Goal: Task Accomplishment & Management: Manage account settings

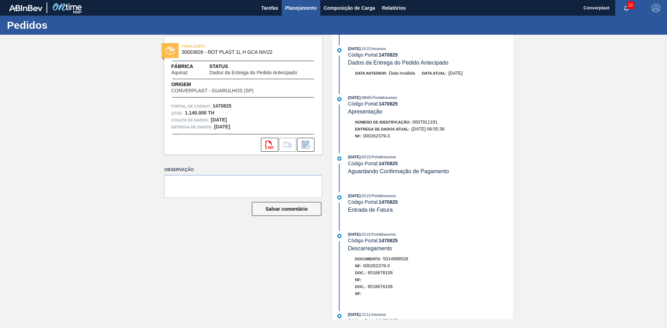
click at [301, 1] on button "Planejamento" at bounding box center [301, 8] width 39 height 16
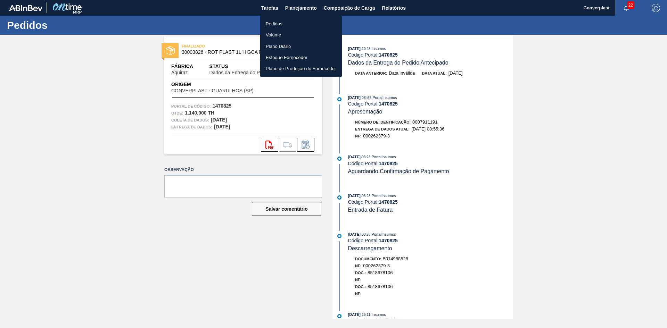
click at [281, 17] on ul "Pedidos Volume Plano Diário Estoque Fornecedor Plano de Produção do Fornecedor" at bounding box center [301, 46] width 82 height 62
click at [280, 20] on font "Pedidos" at bounding box center [274, 23] width 17 height 7
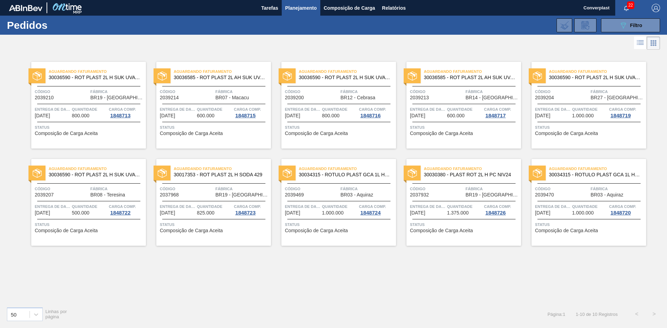
click at [246, 280] on div "Aguardando Faturamento 30036590 - ROT PLAST 2L H SUK UVA NIV25 Código 2039210 F…" at bounding box center [333, 176] width 667 height 250
click at [618, 25] on button "089F7B8B-B2A5-4AFE-B5C0-19BA573D28AC Filtro" at bounding box center [630, 25] width 59 height 14
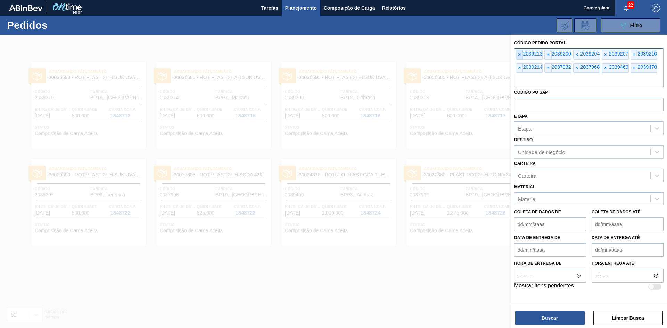
click at [517, 51] on div "× 2039213 × 2039200 × 2039204 × 2039207 × 2039210 × 2039214 × 2037932 × 2037968…" at bounding box center [588, 68] width 149 height 40
click at [519, 54] on font "×" at bounding box center [519, 55] width 3 height 6
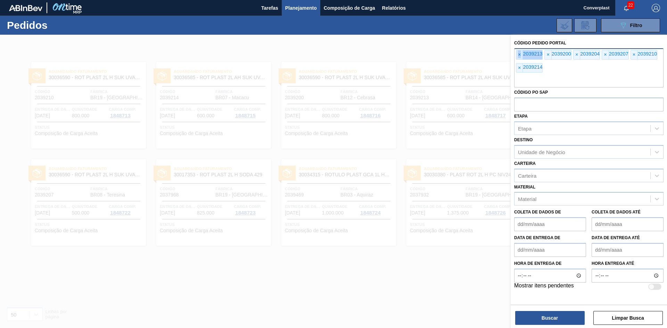
click at [519, 54] on font "×" at bounding box center [519, 55] width 3 height 6
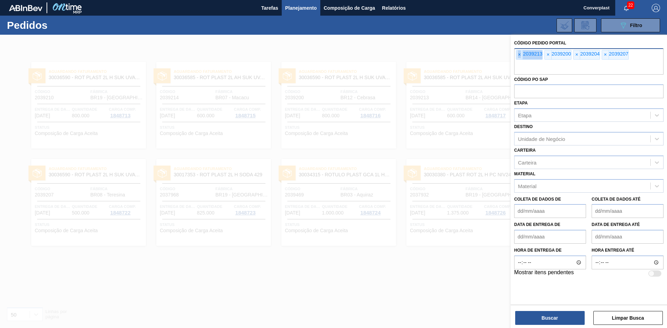
click at [519, 54] on font "×" at bounding box center [519, 55] width 3 height 6
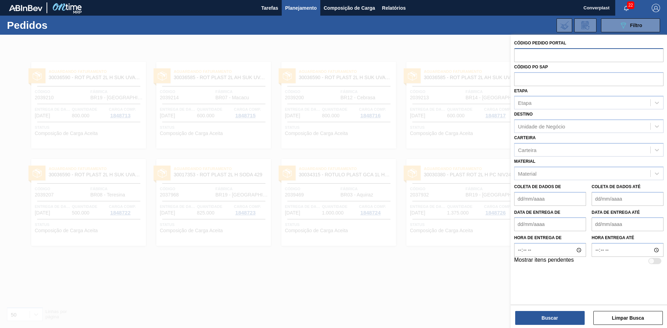
paste input "2032498"
type input "2032498"
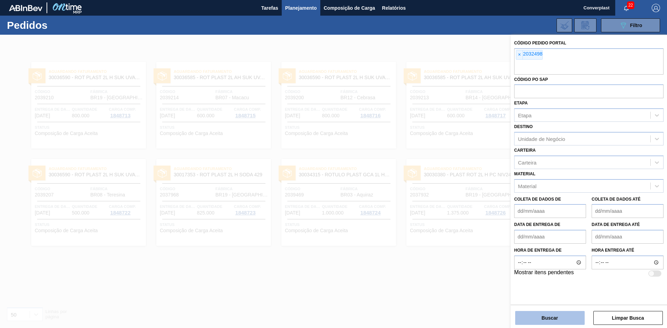
click at [539, 312] on button "Buscar" at bounding box center [549, 318] width 69 height 14
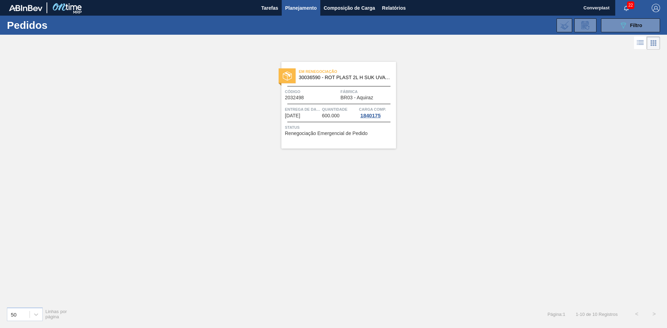
click at [326, 130] on span "Status" at bounding box center [339, 127] width 109 height 7
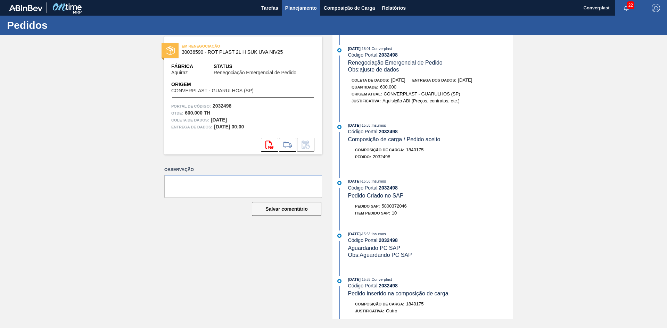
click at [289, 13] on button "Planejamento" at bounding box center [301, 8] width 39 height 16
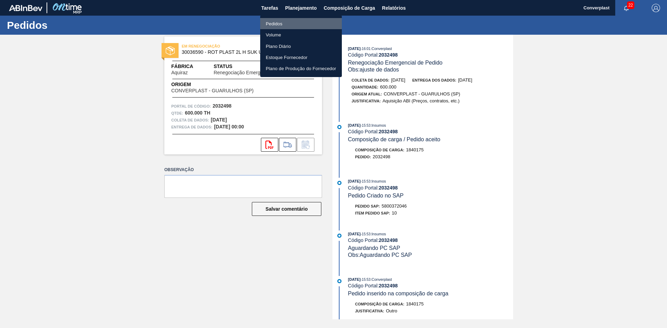
click at [269, 26] on font "Pedidos" at bounding box center [274, 23] width 17 height 7
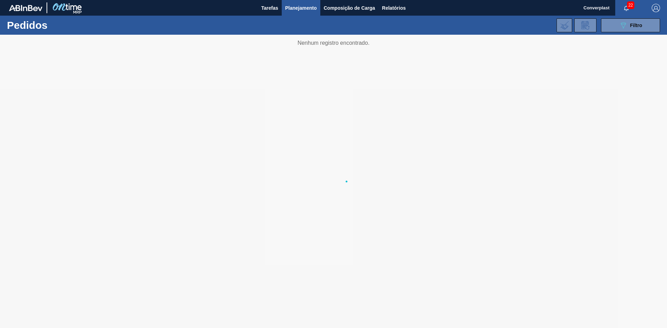
click at [599, 21] on div "089F7B8B-B2A5-4AFE-B5C0-19BA573D28AC Filtro Código Pedido Portal × 2032498 Códi…" at bounding box center [387, 25] width 553 height 21
click at [615, 25] on button "089F7B8B-B2A5-4AFE-B5C0-19BA573D28AC Filtro" at bounding box center [630, 25] width 59 height 14
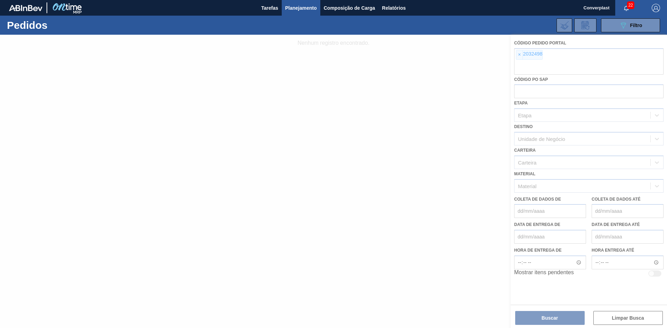
click at [517, 53] on div at bounding box center [333, 182] width 667 height 294
click at [519, 55] on div at bounding box center [333, 182] width 667 height 294
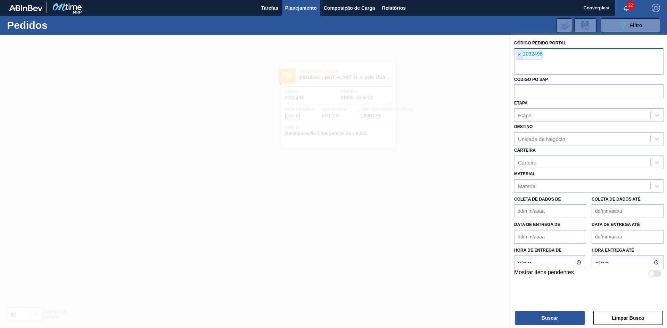
click at [519, 53] on font "×" at bounding box center [519, 55] width 3 height 6
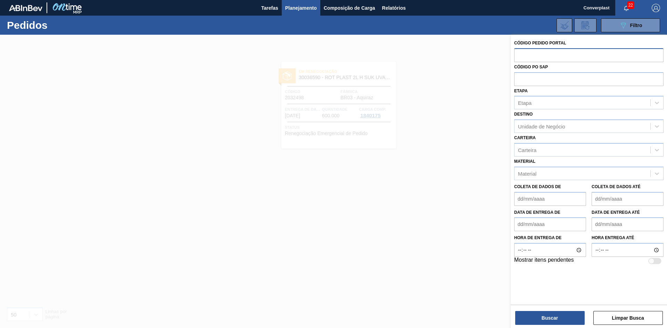
paste input "2027660"
type input "2027660"
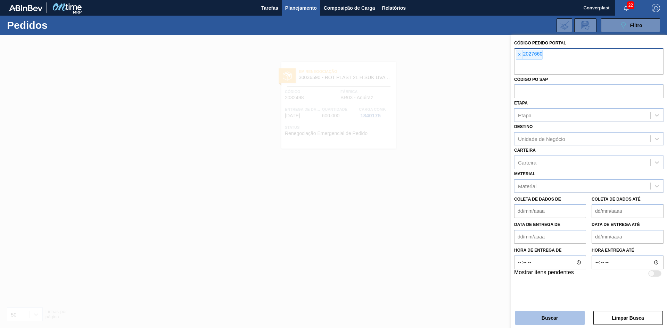
click at [545, 319] on font "Buscar" at bounding box center [550, 318] width 16 height 6
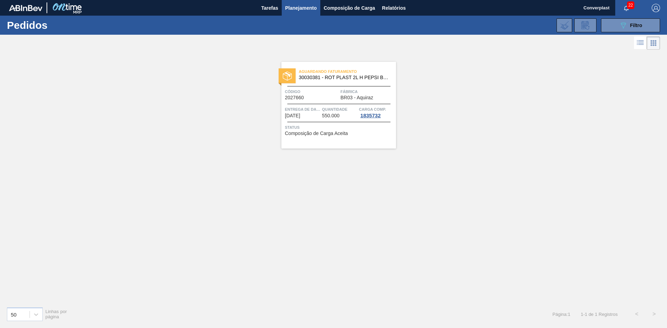
click at [296, 98] on font "2027660" at bounding box center [294, 98] width 19 height 6
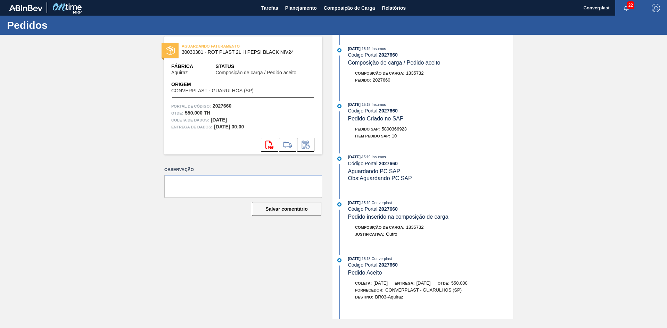
click at [264, 101] on div "AGUARDANDO FATURAMENTO 30030381 - ROT PLAST 2L H PEPSI BLACK NIV24 Fábrica Aqui…" at bounding box center [243, 95] width 158 height 118
click at [311, 146] on icon at bounding box center [305, 145] width 11 height 8
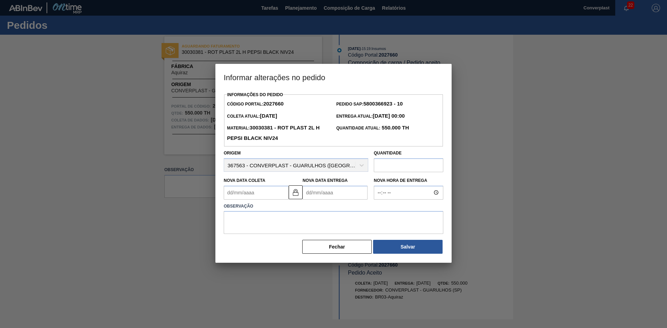
click at [313, 190] on Entrega2027660 "Nova Data Entrega" at bounding box center [335, 193] width 65 height 14
type Coleta2027660 "[DATE]"
type Entrega2027660 "2"
type Coleta2027660 "[DATE]"
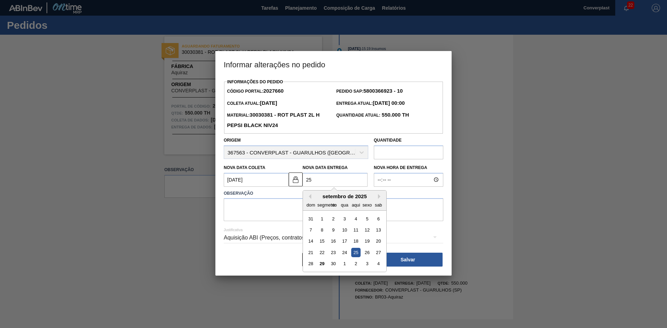
type Entrega2027660 "25/"
type Coleta2027660 "[DATE]"
type Entrega2027660 "25/1"
type Coleta2027660 "[DATE]"
click at [380, 255] on div "25" at bounding box center [378, 252] width 9 height 9
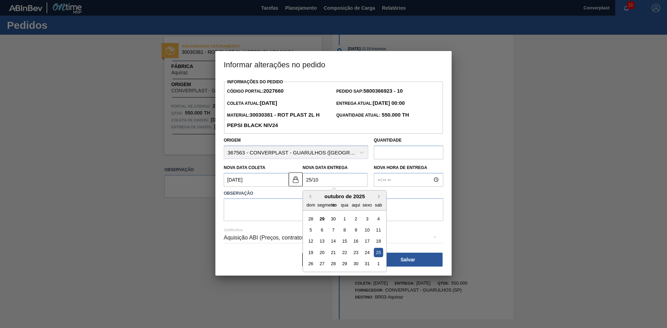
type Entrega2027660 "[DATE]"
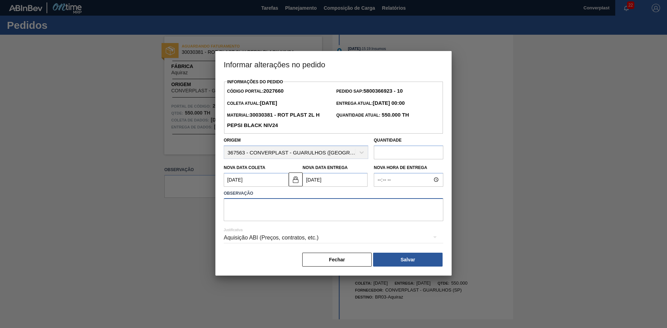
click at [256, 211] on textarea at bounding box center [334, 209] width 220 height 23
click at [291, 182] on img at bounding box center [295, 179] width 8 height 8
click at [258, 190] on label "Observação" at bounding box center [334, 194] width 220 height 10
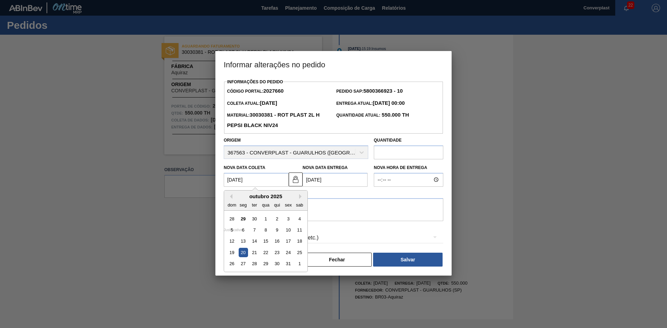
click at [256, 183] on Coleta2027660 "[DATE]" at bounding box center [256, 180] width 65 height 14
click at [263, 243] on font "15" at bounding box center [265, 241] width 5 height 5
type Coleta2027660 "[DATE]"
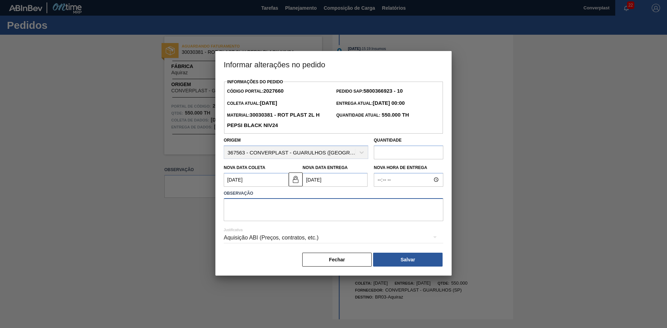
click at [253, 212] on textarea at bounding box center [334, 209] width 220 height 23
type textarea "ajuste data"
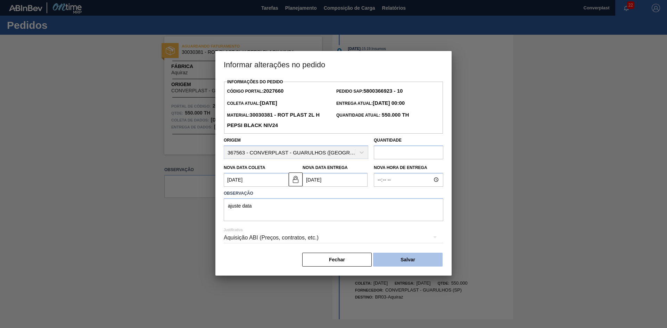
click at [390, 266] on button "Salvar" at bounding box center [407, 260] width 69 height 14
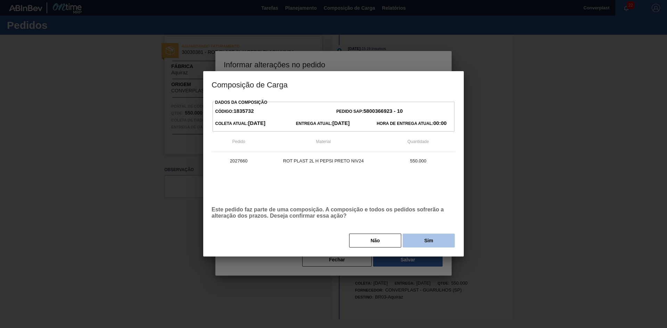
click at [426, 240] on font "Sim" at bounding box center [428, 241] width 9 height 6
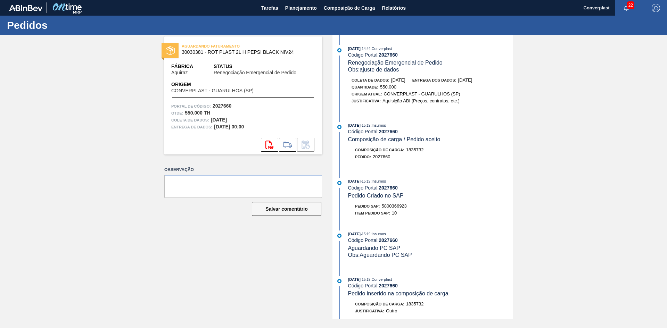
click at [238, 105] on div "Portal de Código: 2027660" at bounding box center [243, 106] width 144 height 7
click at [291, 8] on font "Planejamento" at bounding box center [301, 8] width 32 height 6
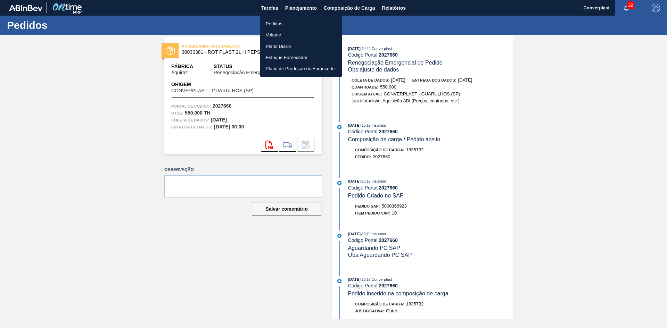
click at [287, 21] on li "Pedidos" at bounding box center [301, 23] width 82 height 11
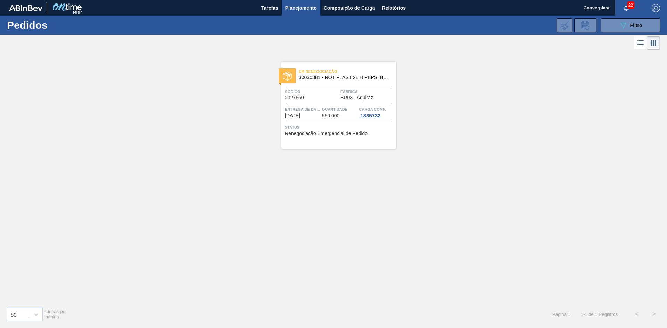
click at [315, 88] on div "Em renegociação 30030381 - ROT PLAST 2L H PEPSI BLACK NIV24 Código 2027660 Fábr…" at bounding box center [338, 105] width 115 height 87
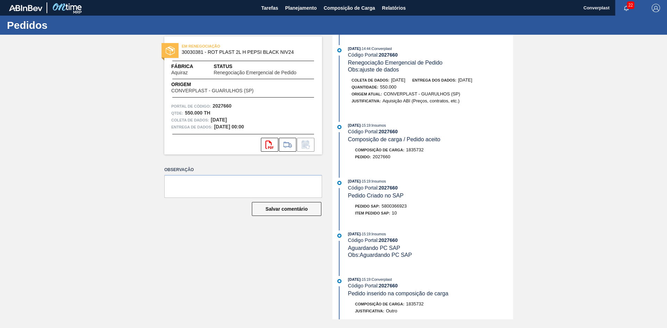
click at [134, 270] on div "EM RENEGOCIAÇÃO 30030381 - ROT PLAST 2L H PEPSI BLACK NIV24 Fábrica Aquiraz Sta…" at bounding box center [333, 177] width 667 height 285
click at [324, 10] on font "Composição de Carga" at bounding box center [349, 8] width 51 height 6
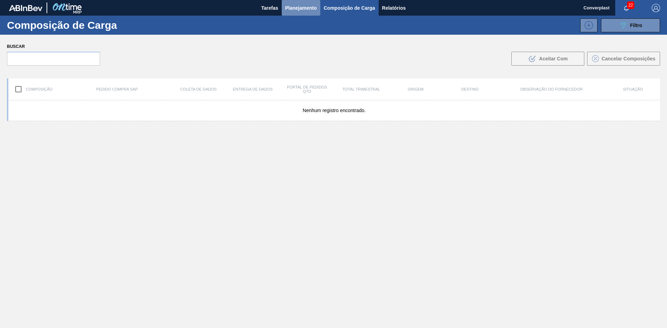
click at [300, 9] on font "Planejamento" at bounding box center [301, 8] width 32 height 6
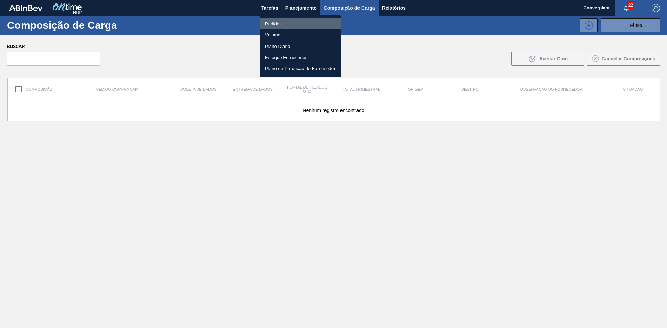
click at [280, 24] on font "Pedidos" at bounding box center [273, 23] width 17 height 5
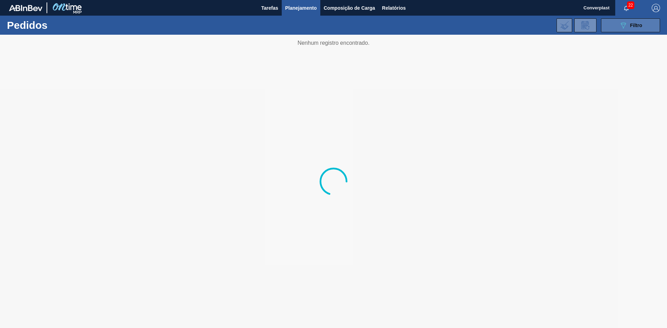
click at [615, 25] on button "089F7B8B-B2A5-4AFE-B5C0-19BA573D28AC Filtro" at bounding box center [630, 25] width 59 height 14
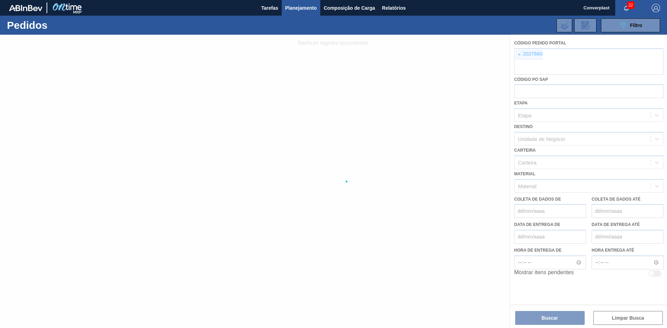
click at [516, 55] on div at bounding box center [333, 182] width 667 height 294
click at [521, 55] on div at bounding box center [333, 182] width 667 height 294
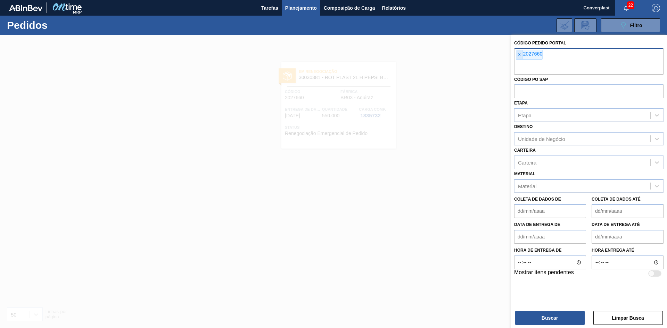
click at [522, 55] on span "×" at bounding box center [519, 54] width 7 height 9
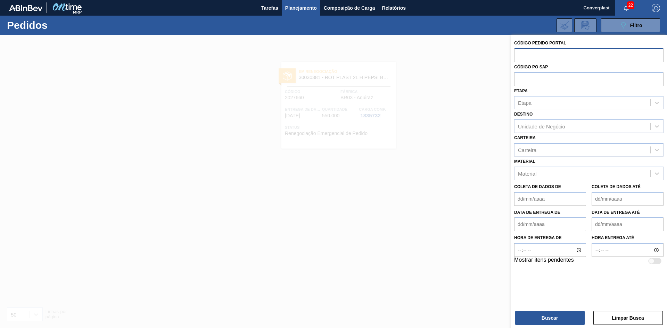
paste input "2027651"
type input "2027651"
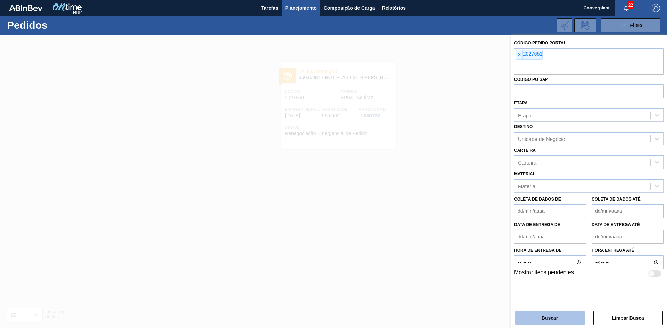
click at [553, 314] on button "Buscar" at bounding box center [549, 318] width 69 height 14
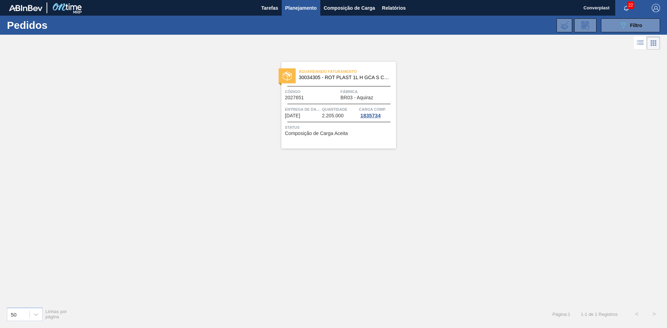
click at [296, 99] on font "2027651" at bounding box center [294, 98] width 19 height 6
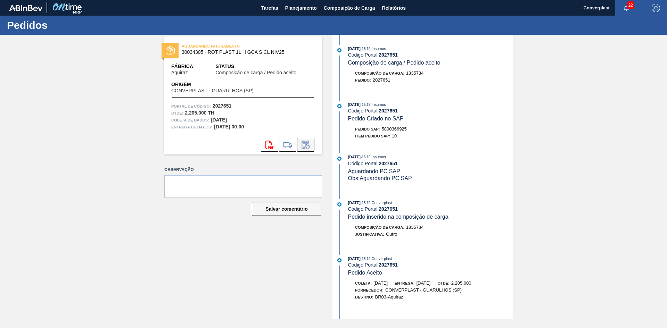
click at [309, 145] on icon at bounding box center [305, 145] width 11 height 8
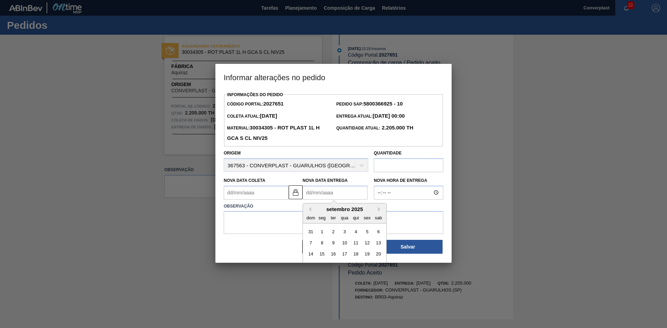
click at [323, 194] on Entrega2027651 "Nova Data Entrega" at bounding box center [335, 193] width 65 height 14
type Coleta2027651 "[DATE]"
type Entrega2027651 "2"
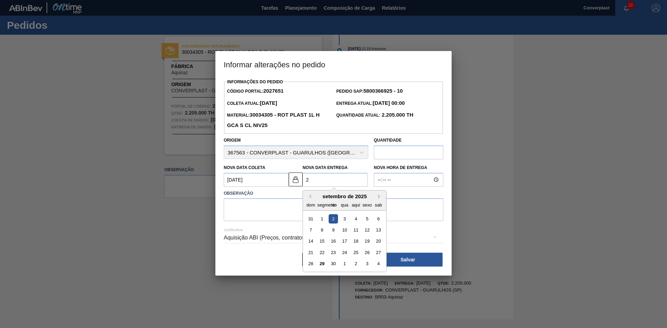
type Coleta2027651 "[DATE]"
type Entrega2027651 "25/"
type Coleta2027651 "[DATE]"
type Entrega2027651 "25/1"
type Coleta2027651 "[DATE]"
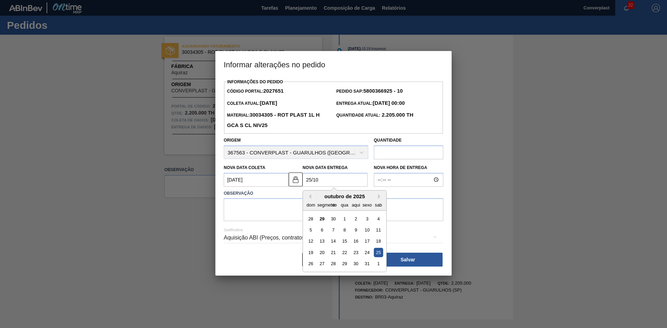
click at [378, 256] on div "25" at bounding box center [378, 252] width 9 height 9
type Entrega2027651 "[DATE]"
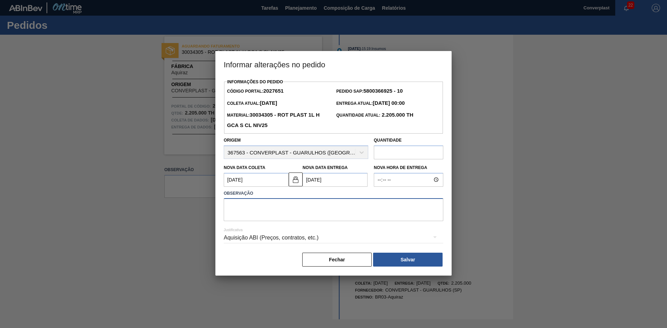
click at [264, 204] on textarea at bounding box center [334, 209] width 220 height 23
type textarea "ajuste data"
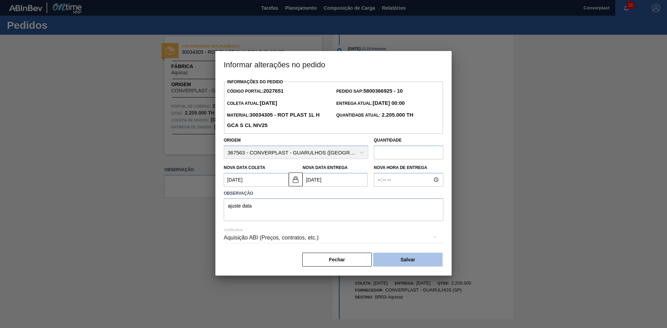
click at [416, 257] on button "Salvar" at bounding box center [407, 260] width 69 height 14
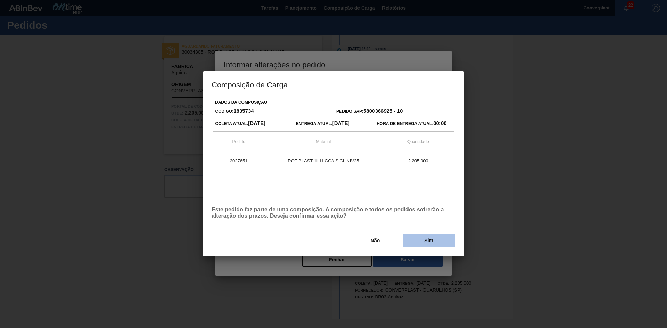
click at [420, 238] on button "Sim" at bounding box center [429, 241] width 52 height 14
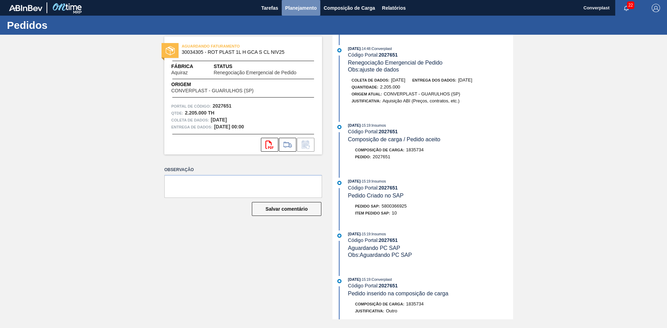
click at [295, 7] on font "Planejamento" at bounding box center [301, 8] width 32 height 6
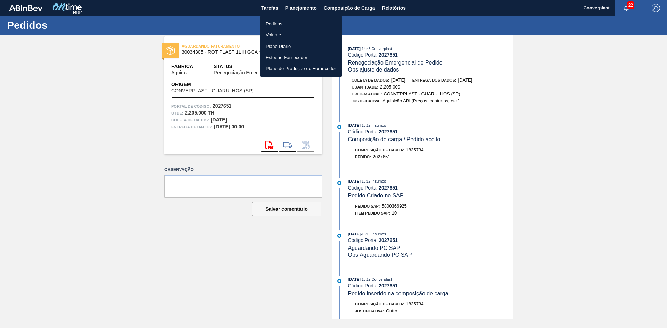
drag, startPoint x: 278, startPoint y: 24, endPoint x: 271, endPoint y: 20, distance: 7.3
click at [278, 24] on font "Pedidos" at bounding box center [274, 23] width 17 height 5
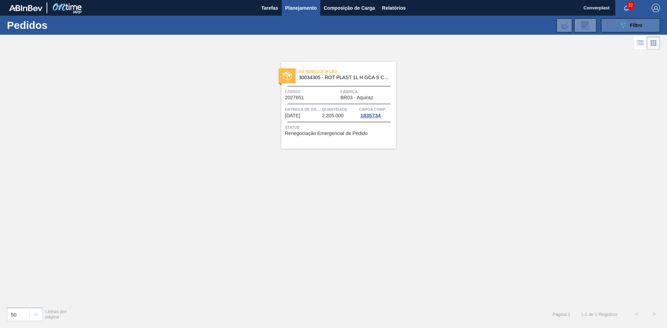
click at [612, 31] on button "089F7B8B-B2A5-4AFE-B5C0-19BA573D28AC Filtro" at bounding box center [630, 25] width 59 height 14
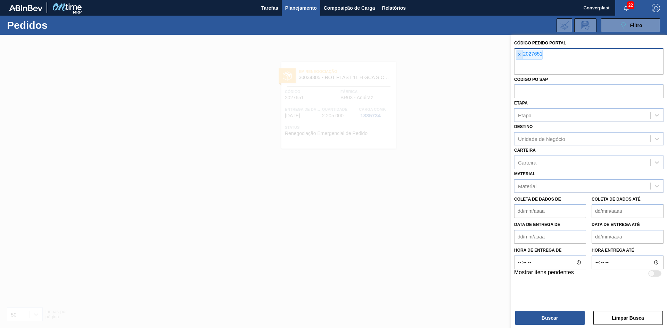
click at [523, 59] on span "×" at bounding box center [519, 54] width 7 height 9
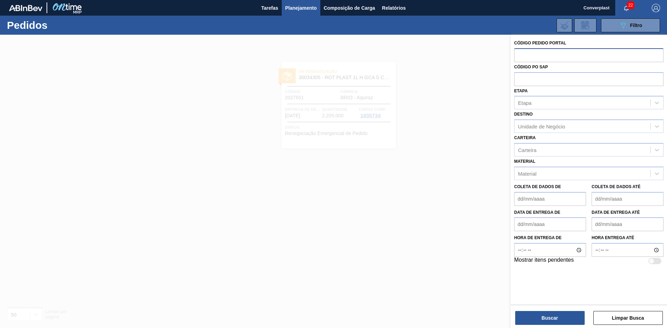
paste input "2027650"
type input "2027650"
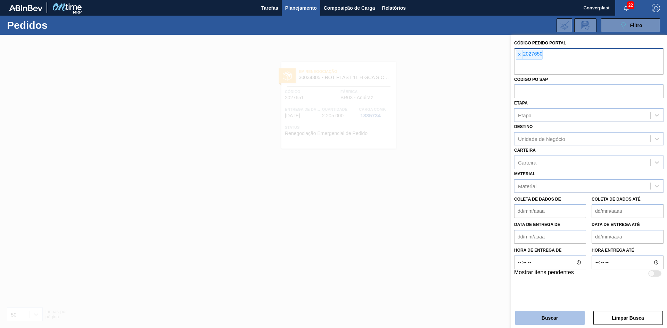
click at [550, 321] on font "Buscar" at bounding box center [550, 318] width 16 height 6
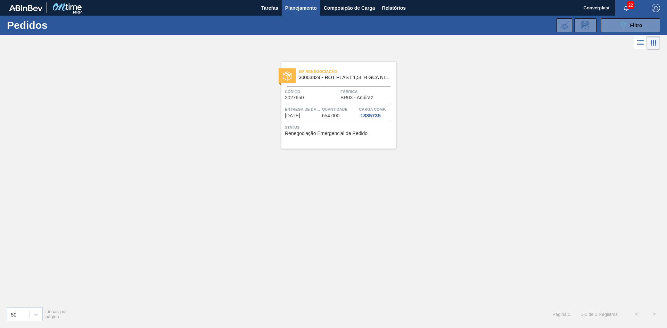
click at [311, 94] on span "Código" at bounding box center [312, 91] width 54 height 7
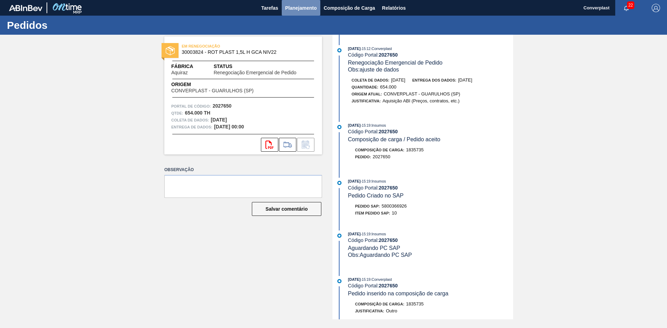
click at [301, 12] on button "Planejamento" at bounding box center [301, 8] width 39 height 16
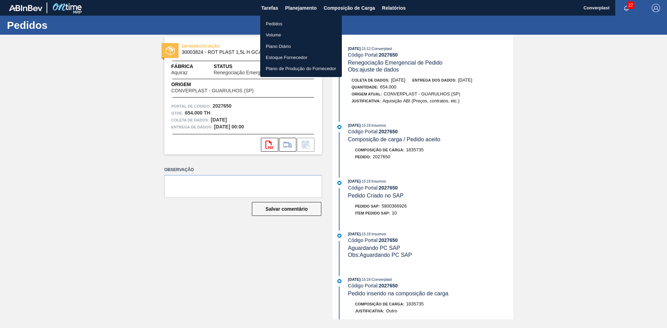
click at [286, 24] on li "Pedidos" at bounding box center [301, 23] width 82 height 11
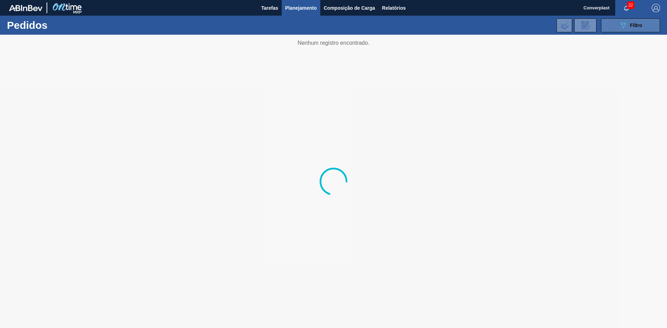
click at [629, 22] on div "089F7B8B-B2A5-4AFE-B5C0-19BA573D28AC Filtro" at bounding box center [630, 25] width 23 height 8
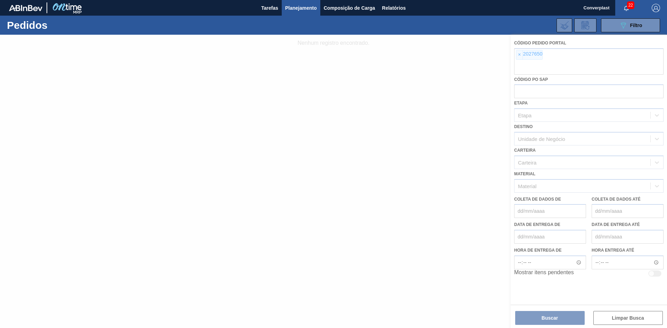
click at [520, 54] on div at bounding box center [333, 182] width 667 height 294
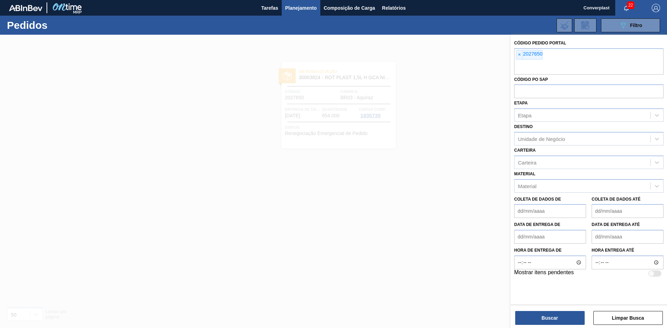
click at [520, 54] on font "×" at bounding box center [519, 55] width 3 height 6
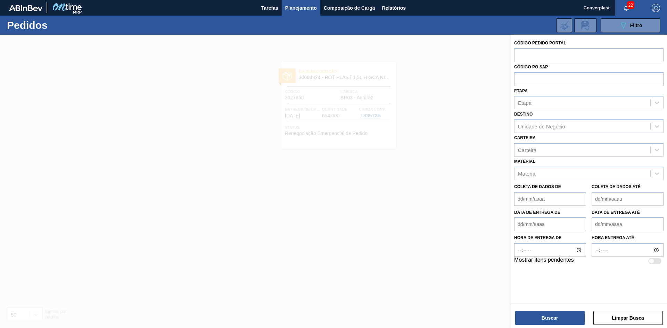
paste input "2027648"
type input "2027648"
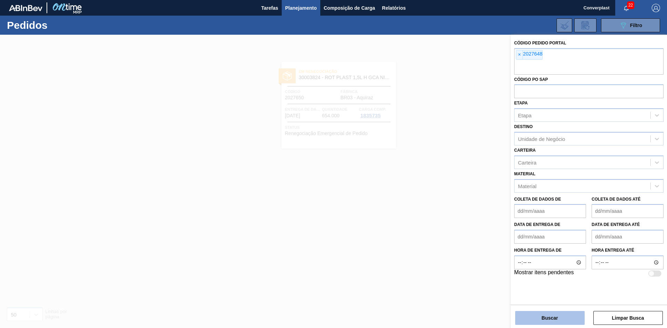
click at [541, 322] on button "Buscar" at bounding box center [549, 318] width 69 height 14
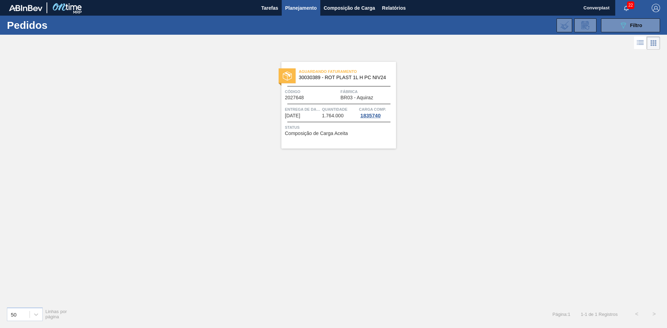
click at [336, 89] on span "Código" at bounding box center [312, 91] width 54 height 7
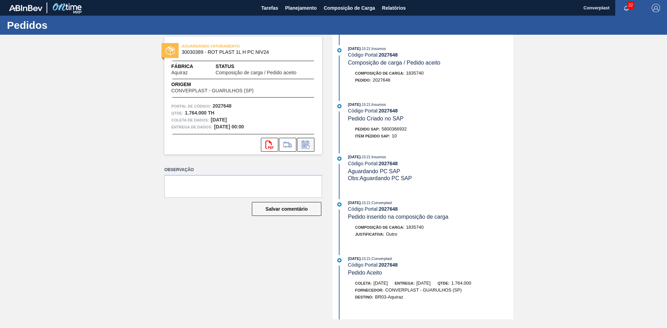
click at [305, 145] on icon at bounding box center [305, 145] width 5 height 4
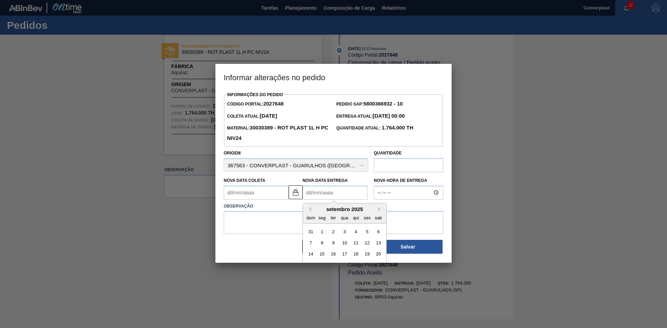
click at [325, 193] on Entrega2027648 "Nova Data Entrega" at bounding box center [335, 193] width 65 height 14
type Coleta2027648 "[DATE]"
type Entrega2027648 "2"
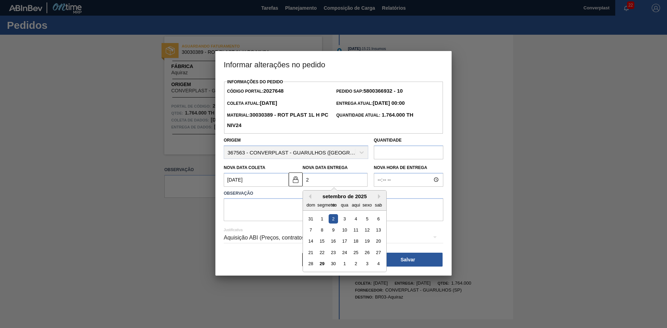
type Coleta2027648 "[DATE]"
type Entrega2027648 "25/"
type Coleta2027648 "[DATE]"
type Entrega2027648 "25/1"
type Coleta2027648 "[DATE]"
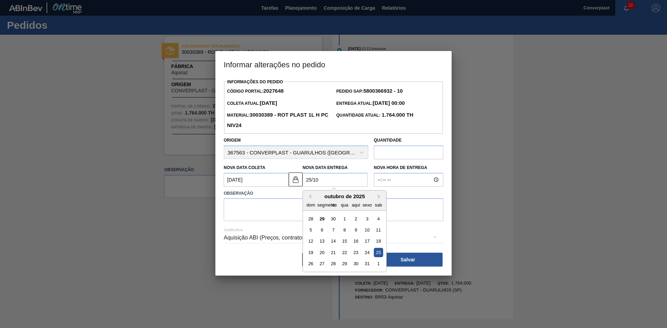
click at [377, 252] on div "25" at bounding box center [378, 252] width 9 height 9
type Entrega2027648 "[DATE]"
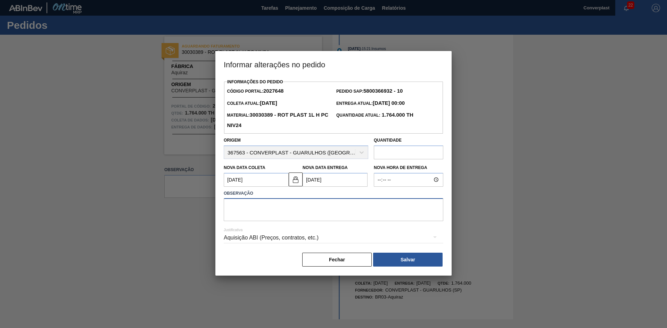
click at [265, 219] on textarea at bounding box center [334, 209] width 220 height 23
type textarea "ajuste data"
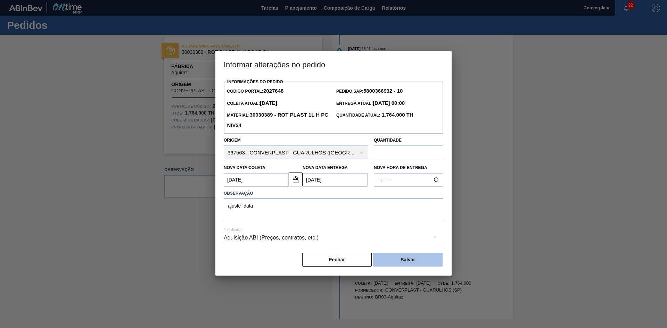
click at [431, 261] on button "Salvar" at bounding box center [407, 260] width 69 height 14
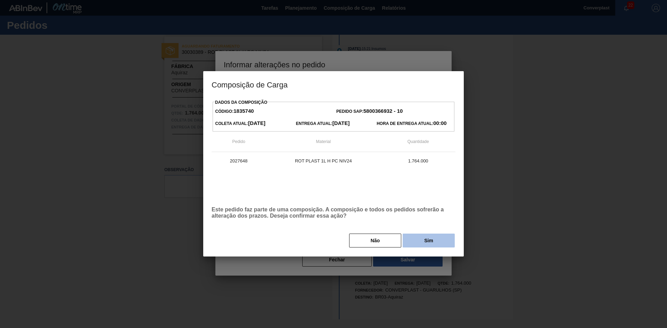
click at [427, 241] on font "Sim" at bounding box center [428, 241] width 9 height 6
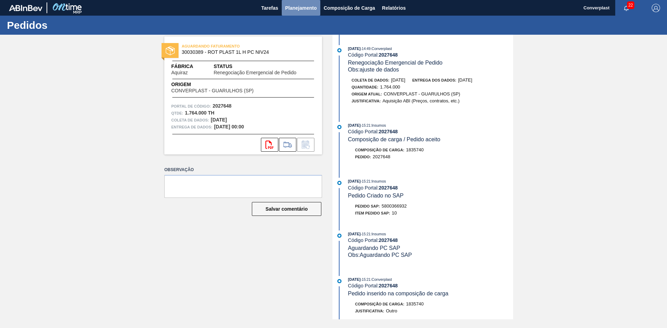
click at [292, 5] on font "Planejamento" at bounding box center [301, 8] width 32 height 6
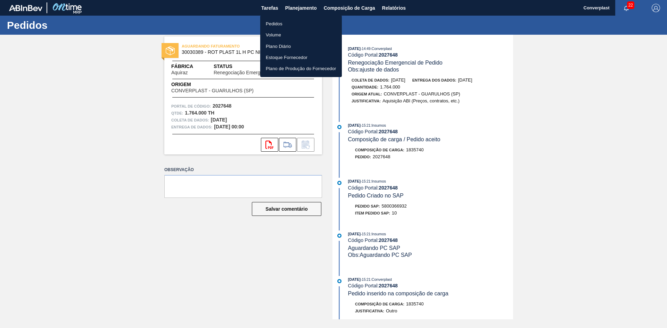
click at [286, 20] on li "Pedidos" at bounding box center [301, 23] width 82 height 11
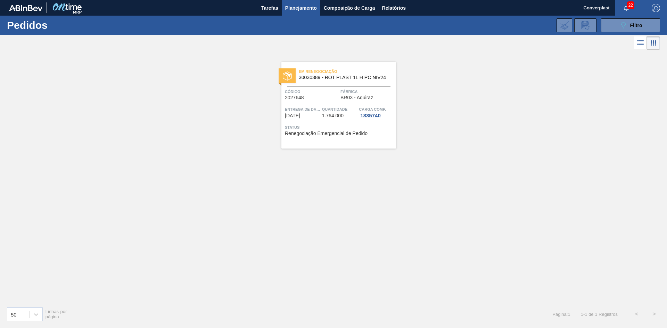
click at [316, 125] on span "Status" at bounding box center [339, 127] width 109 height 7
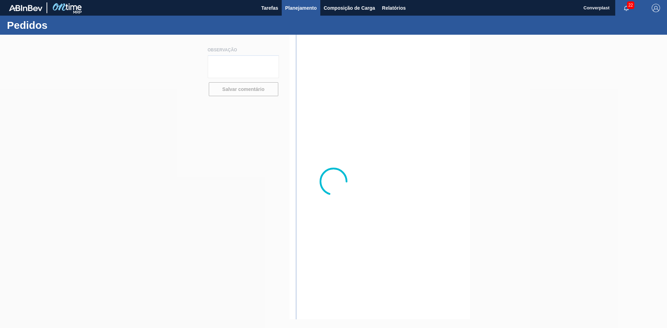
click at [299, 7] on font "Planejamento" at bounding box center [301, 8] width 32 height 6
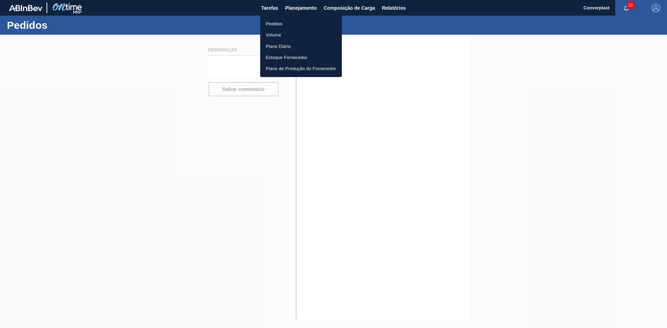
click at [272, 26] on font "Pedidos" at bounding box center [274, 23] width 17 height 7
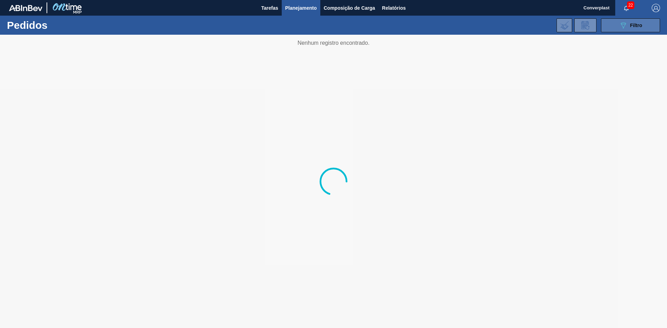
click at [626, 22] on icon "089F7B8B-B2A5-4AFE-B5C0-19BA573D28AC" at bounding box center [623, 25] width 8 height 8
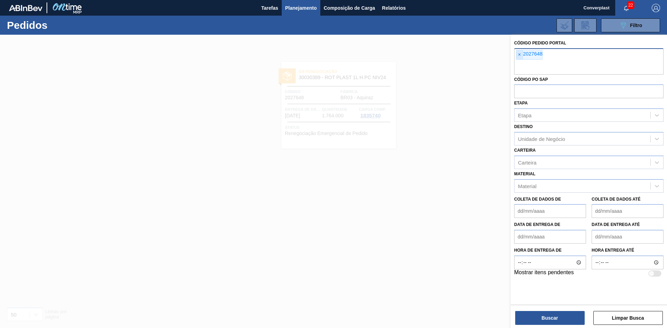
click at [517, 57] on span "×" at bounding box center [519, 54] width 7 height 9
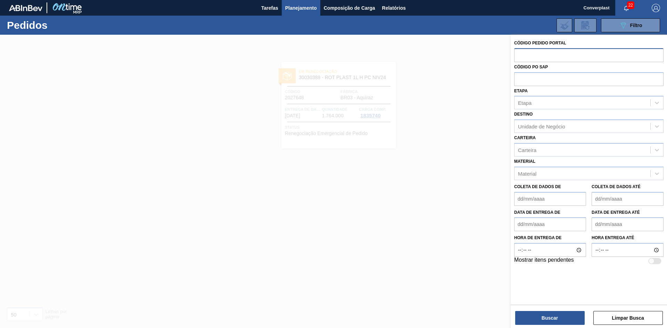
paste input "2023524"
type input "2023524"
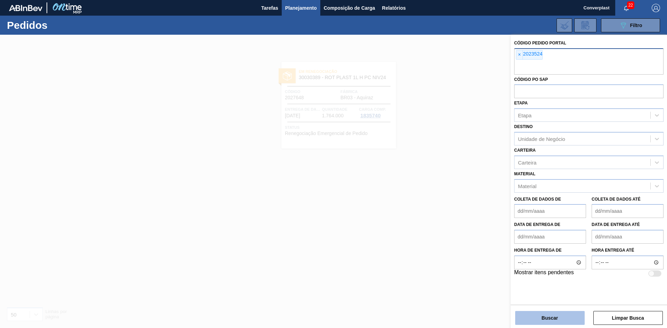
click at [528, 323] on button "Buscar" at bounding box center [549, 318] width 69 height 14
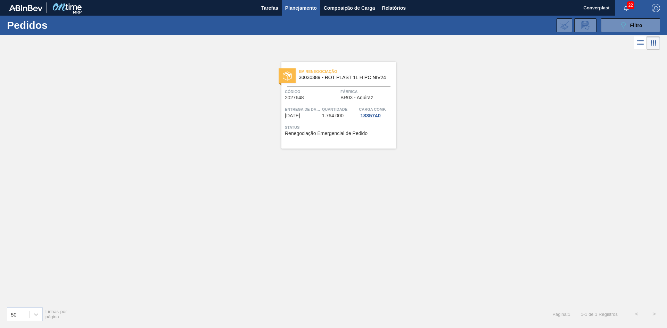
click at [334, 108] on font "Quantidade" at bounding box center [334, 109] width 25 height 4
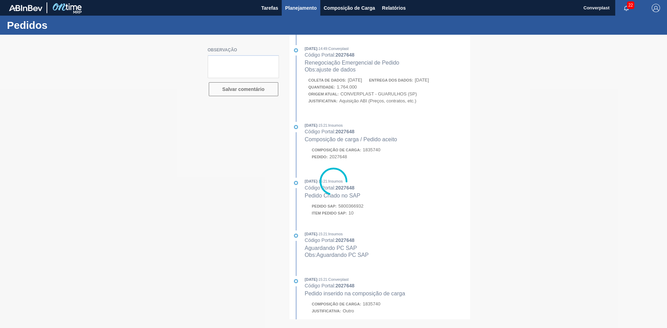
click at [283, 8] on button "Planejamento" at bounding box center [301, 8] width 39 height 16
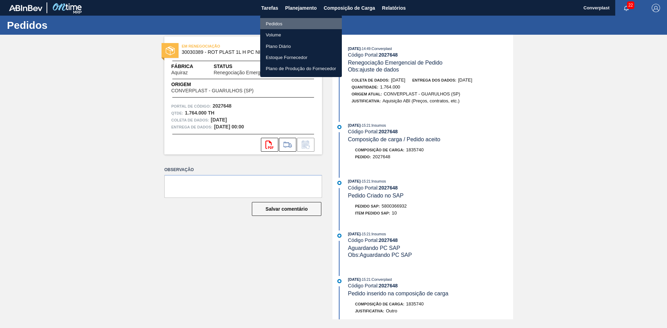
click at [281, 26] on font "Pedidos" at bounding box center [274, 23] width 17 height 5
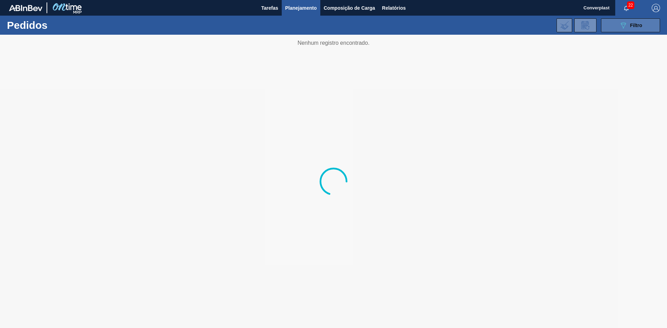
click at [632, 19] on button "089F7B8B-B2A5-4AFE-B5C0-19BA573D28AC Filtro" at bounding box center [630, 25] width 59 height 14
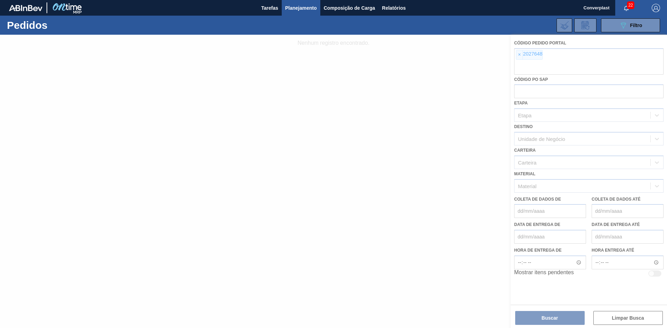
click at [519, 55] on div at bounding box center [333, 182] width 667 height 294
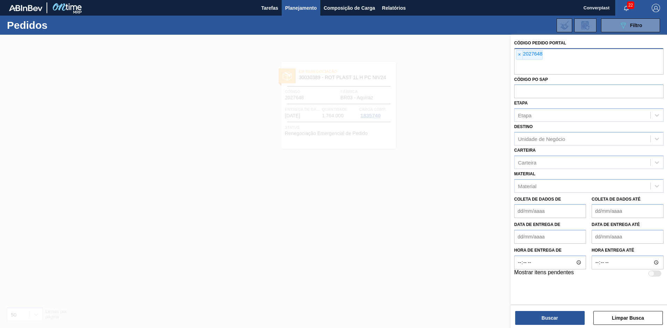
click at [516, 56] on div "× 2027648" at bounding box center [529, 55] width 27 height 10
paste input "2023524"
type input "2"
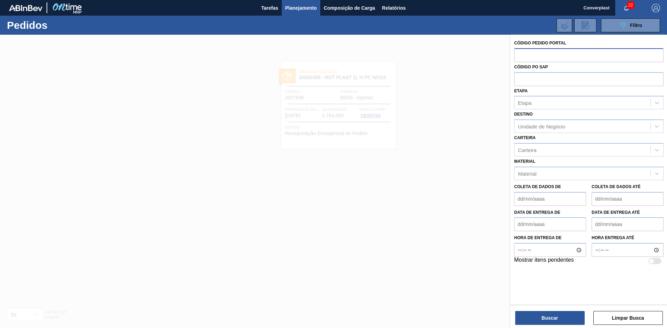
paste input "2023524"
type input "2023524"
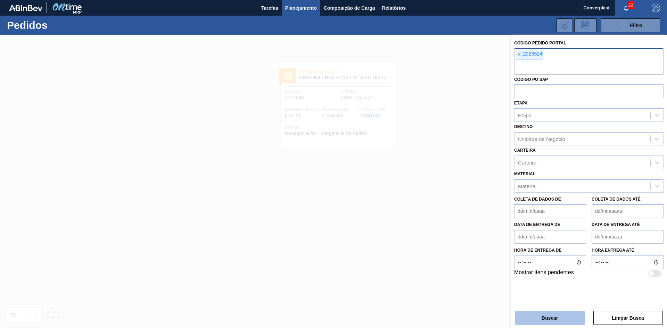
click at [540, 320] on button "Buscar" at bounding box center [549, 318] width 69 height 14
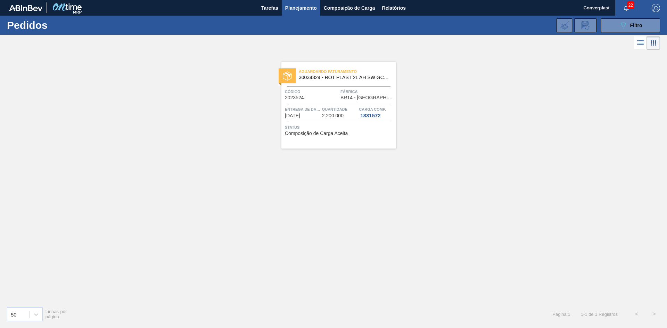
click at [321, 99] on div "Código 2023524" at bounding box center [312, 94] width 54 height 12
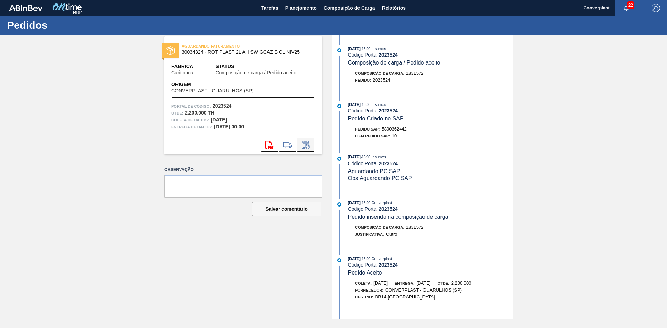
click at [305, 143] on icon at bounding box center [305, 145] width 7 height 8
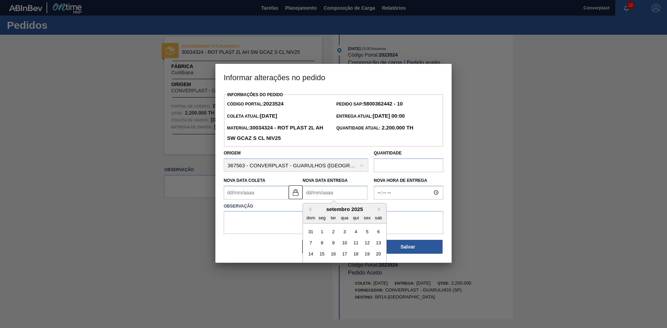
click at [312, 193] on Entrega2023524 "Nova Data Entrega" at bounding box center [335, 193] width 65 height 14
type Coleta2023524 "[DATE]"
type Entrega2023524 "0"
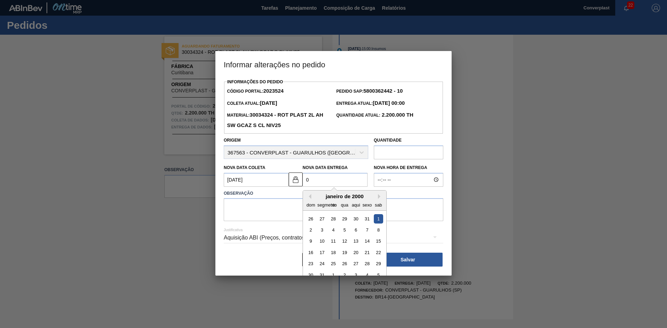
type Coleta2023524 "[DATE]"
type Entrega2023524 "06/"
type Coleta2023524 "[DATE]"
type Entrega2023524 "06/1"
type Coleta2023524 "[DATE]"
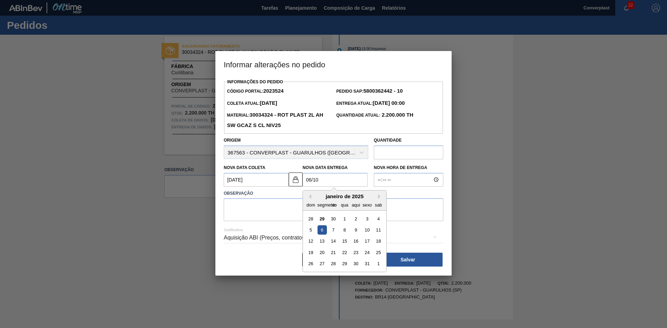
click at [324, 233] on div "6" at bounding box center [322, 229] width 9 height 9
type Entrega2023524 "[DATE]"
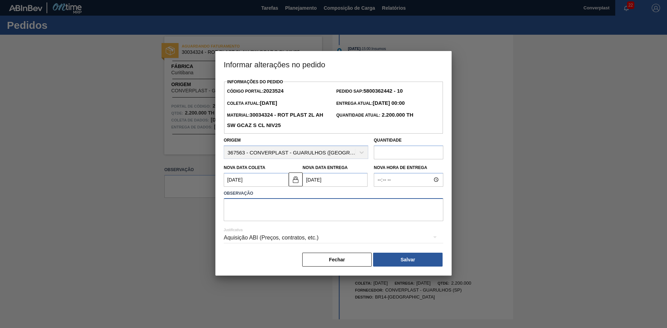
click at [266, 219] on textarea at bounding box center [334, 209] width 220 height 23
type textarea "ajuste data"
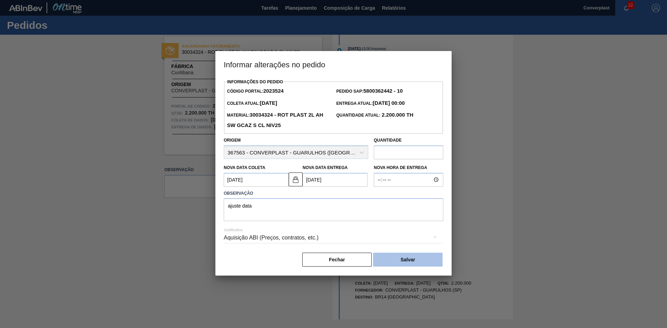
click at [384, 257] on button "Salvar" at bounding box center [407, 260] width 69 height 14
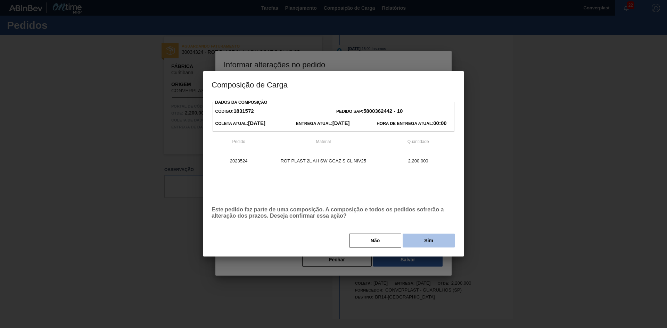
click at [412, 242] on button "Sim" at bounding box center [429, 241] width 52 height 14
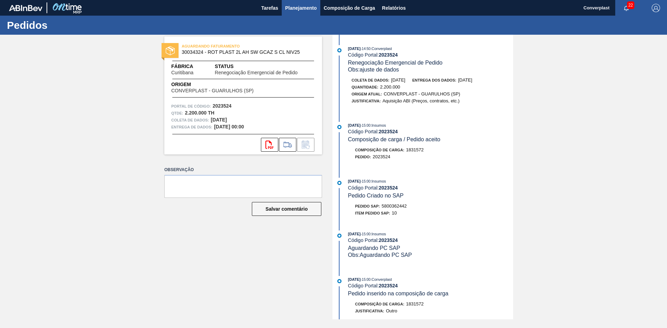
click at [300, 11] on font "Planejamento" at bounding box center [301, 8] width 32 height 8
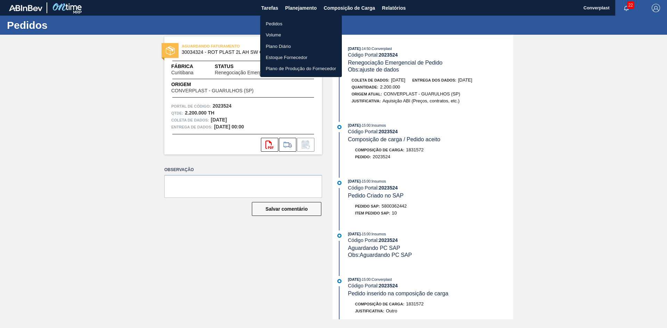
click at [285, 22] on li "Pedidos" at bounding box center [301, 23] width 82 height 11
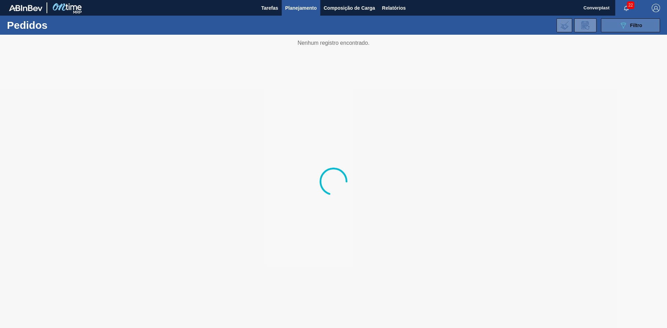
click at [615, 23] on button "089F7B8B-B2A5-4AFE-B5C0-19BA573D28AC Filtro" at bounding box center [630, 25] width 59 height 14
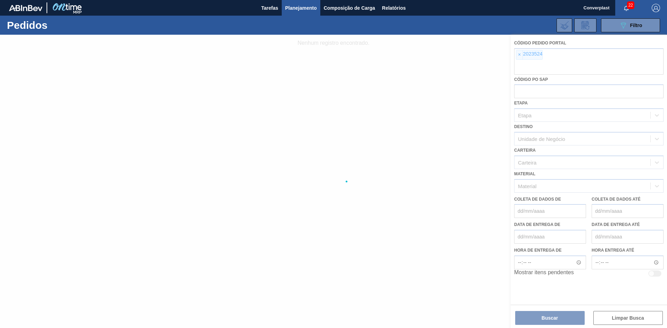
click at [521, 52] on div at bounding box center [333, 182] width 667 height 294
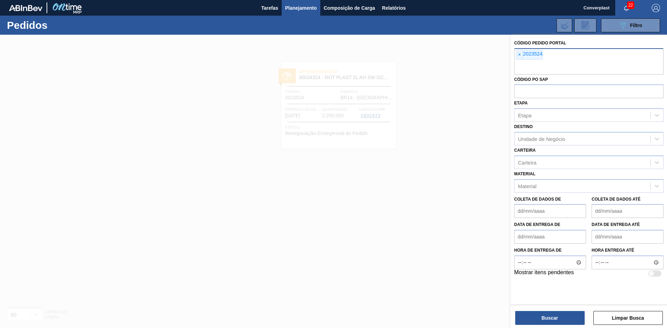
click at [515, 55] on div "× 2023524" at bounding box center [588, 61] width 149 height 26
paste input "2018155"
type input "2018155"
click at [543, 316] on font "Buscar" at bounding box center [550, 318] width 16 height 6
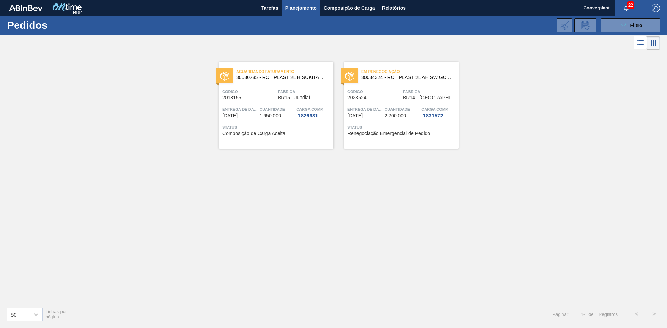
click at [285, 117] on div "Quantidade 1.650.000" at bounding box center [277, 112] width 35 height 13
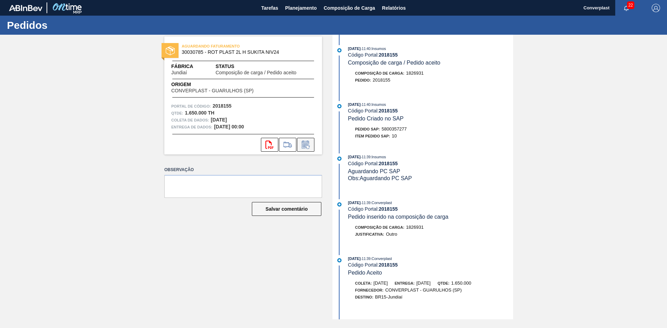
click at [305, 145] on icon at bounding box center [305, 145] width 5 height 4
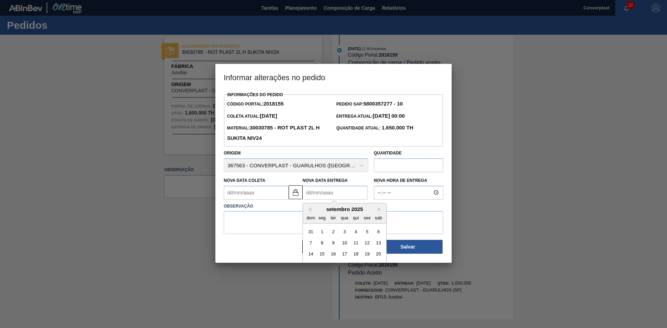
click at [323, 193] on Entrega2018155 "Nova Data Entrega" at bounding box center [335, 193] width 65 height 14
type Coleta2018155 "[DATE]"
type Entrega2018155 "0"
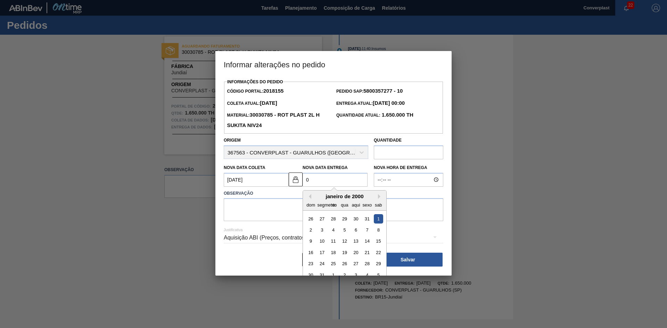
type Coleta2018155 "[DATE]"
type Entrega2018155 "02/"
type Coleta2018155 "[DATE]"
type Entrega2018155 "02/1"
type Coleta2018155 "[DATE]"
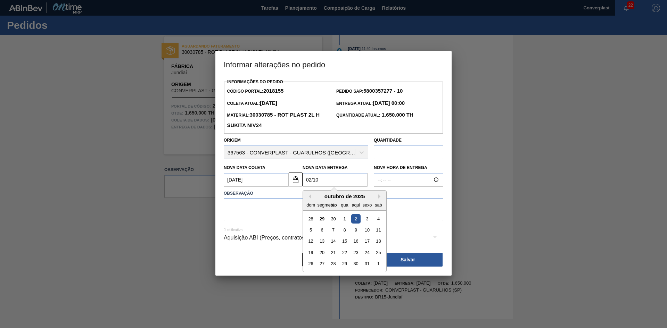
click at [357, 221] on div "2" at bounding box center [355, 218] width 9 height 9
type Entrega2018155 "[DATE]"
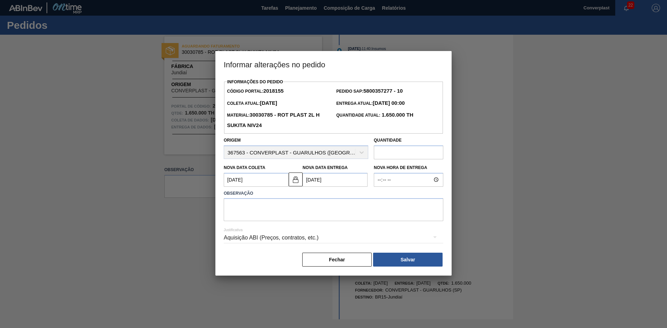
click at [283, 223] on div "Justificativa Aquisição ABI (Preços, contratos, etc.)" at bounding box center [334, 233] width 220 height 25
click at [291, 176] on button at bounding box center [296, 180] width 14 height 14
click at [269, 182] on Coleta2018155 "[DATE]" at bounding box center [256, 180] width 65 height 14
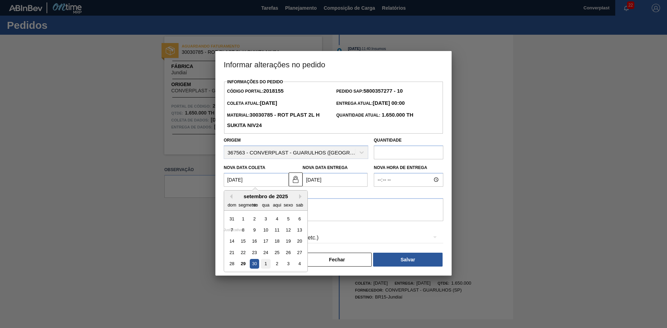
click at [264, 264] on font "1" at bounding box center [265, 263] width 2 height 5
type Coleta2018155 "[DATE]"
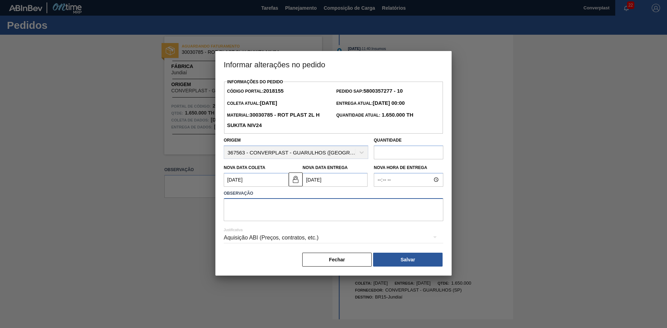
click at [250, 217] on textarea at bounding box center [334, 209] width 220 height 23
type textarea "ajuste dta"
click at [389, 262] on button "Salvar" at bounding box center [407, 260] width 69 height 14
click at [404, 258] on button "Salvar" at bounding box center [407, 260] width 69 height 14
click at [409, 258] on button "Salvar" at bounding box center [407, 260] width 69 height 14
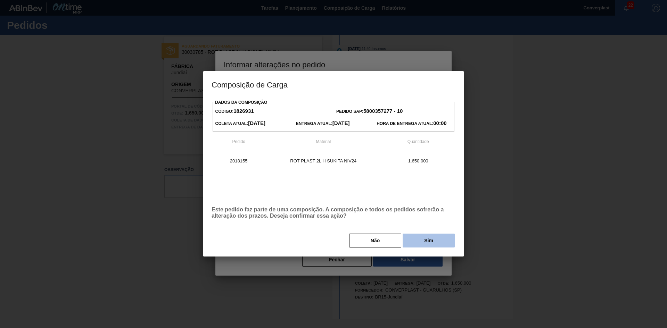
click at [422, 241] on button "Sim" at bounding box center [429, 241] width 52 height 14
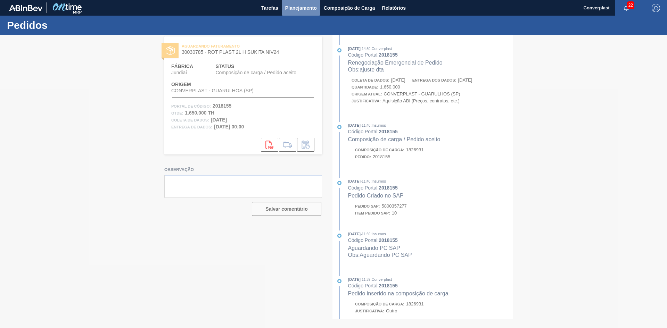
click at [298, 8] on font "Planejamento" at bounding box center [301, 8] width 32 height 6
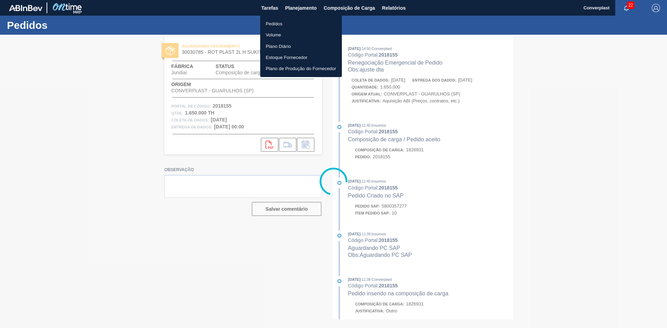
click at [270, 19] on li "Pedidos" at bounding box center [301, 23] width 82 height 11
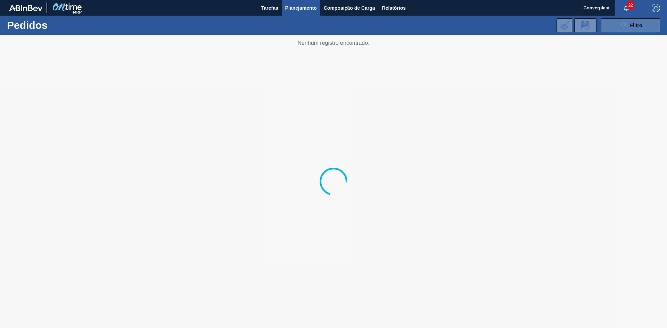
click at [616, 21] on button "089F7B8B-B2A5-4AFE-B5C0-19BA573D28AC Filtro" at bounding box center [630, 25] width 59 height 14
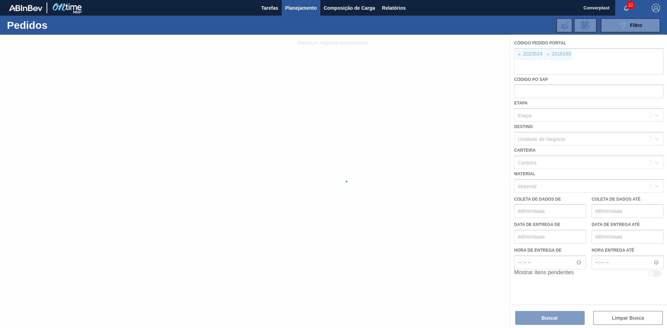
click at [516, 56] on div at bounding box center [333, 182] width 667 height 294
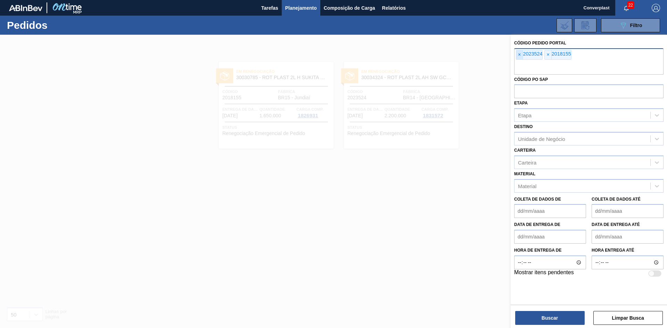
click at [518, 56] on span "×" at bounding box center [519, 54] width 7 height 9
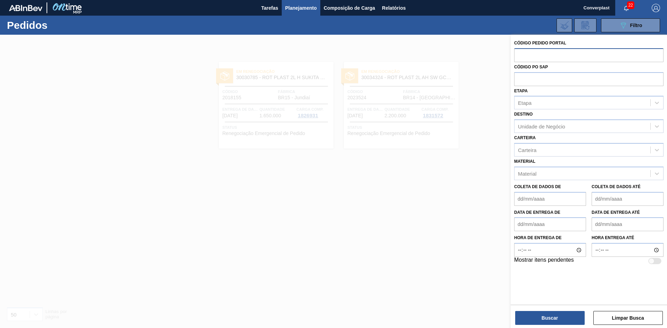
click at [518, 56] on input "text" at bounding box center [588, 54] width 149 height 13
paste input "2023539"
type input "2023539"
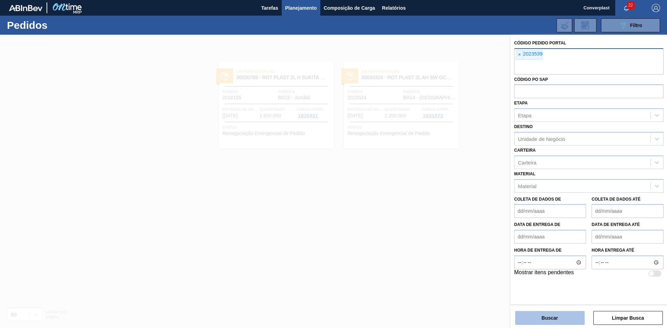
click at [549, 311] on button "Buscar" at bounding box center [549, 318] width 69 height 14
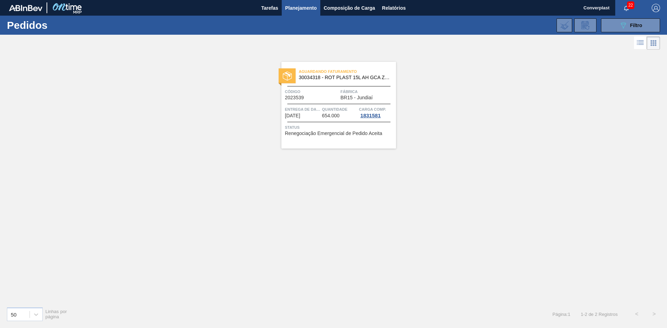
click at [290, 100] on font "2023539" at bounding box center [294, 98] width 19 height 6
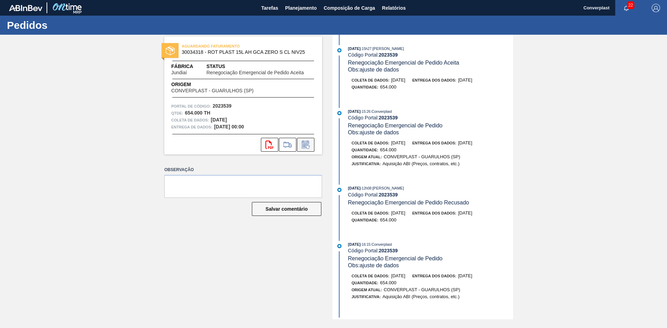
click at [301, 145] on icon at bounding box center [305, 145] width 11 height 8
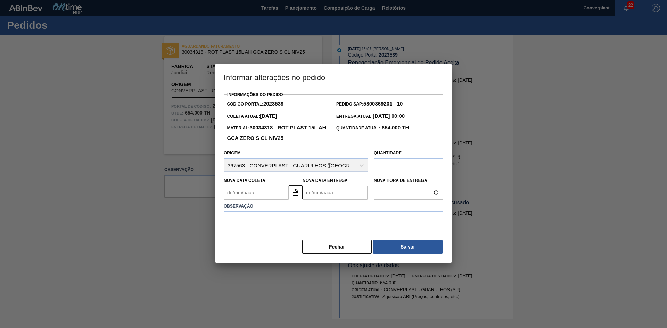
click at [313, 197] on Entrega2023539 "Nova Data Entrega" at bounding box center [335, 193] width 65 height 14
type Coleta2023539 "[DATE]"
type Entrega2023539 "0"
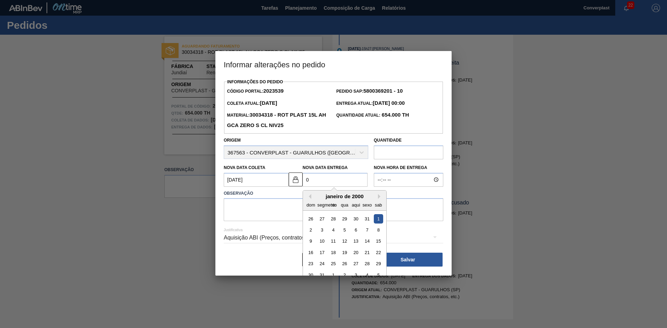
type Coleta2023539 "[DATE]"
type Entrega2023539 "01"
type Coleta2023539 "[DATE]"
type Entrega2023539 "0"
type Coleta2023539 "[DATE]"
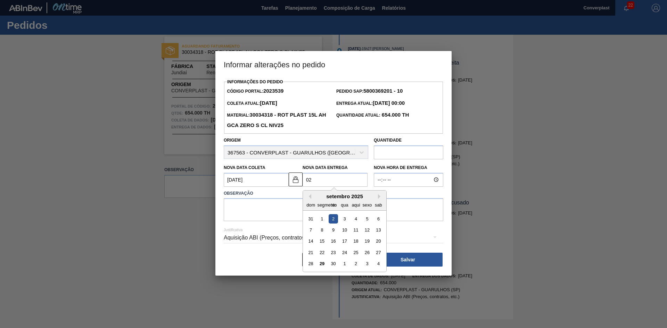
type Entrega2023539 "02/"
type Coleta2023539 "[DATE]"
type Entrega2023539 "02/1"
type Coleta2023539 "[DATE]"
click at [357, 216] on div "2" at bounding box center [355, 218] width 9 height 9
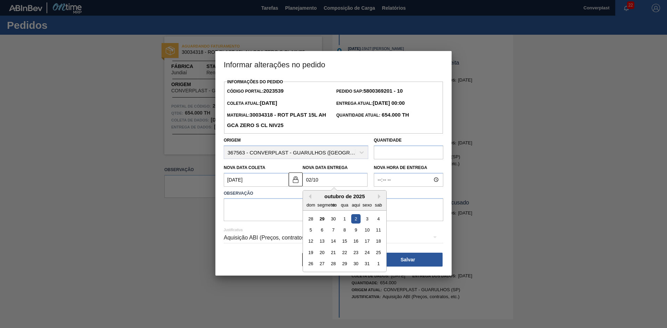
type Entrega2023539 "[DATE]"
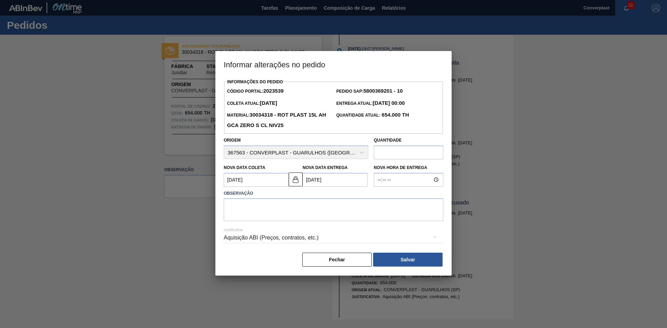
click at [272, 194] on label "Observação" at bounding box center [334, 194] width 220 height 10
click at [297, 178] on img at bounding box center [295, 179] width 8 height 8
click at [264, 181] on Coleta2023539 "[DATE]" at bounding box center [256, 180] width 65 height 14
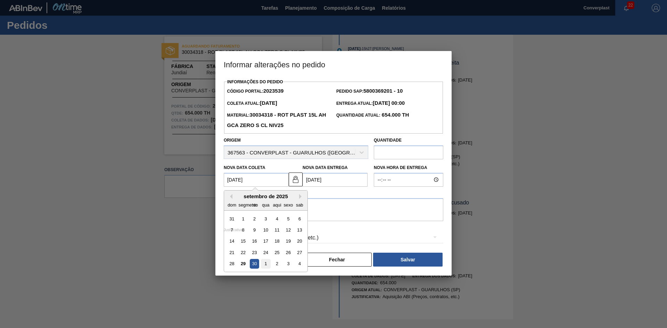
click at [266, 265] on font "1" at bounding box center [265, 263] width 2 height 5
type Coleta2023539 "[DATE]"
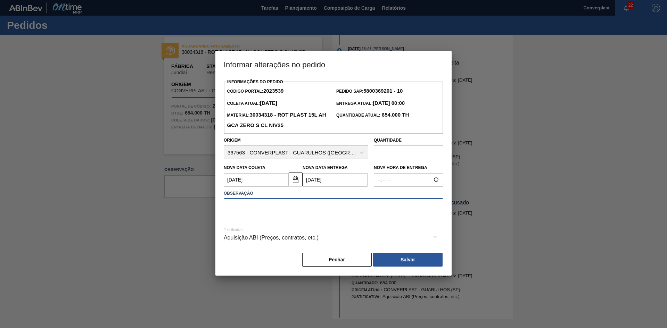
click at [247, 214] on textarea at bounding box center [334, 209] width 220 height 23
type textarea "ajuste data"
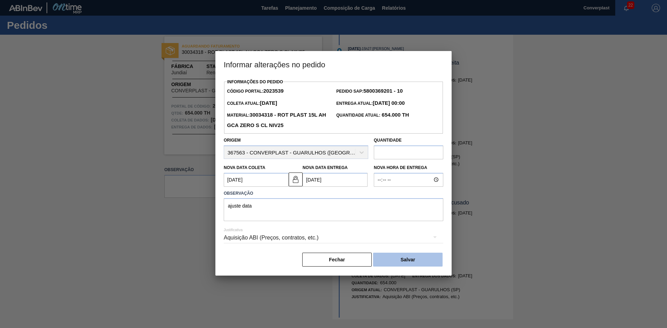
click at [410, 263] on font "Salvar" at bounding box center [408, 260] width 15 height 6
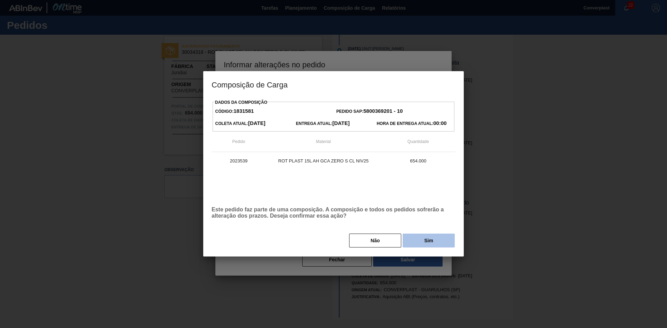
click at [425, 244] on font "Sim" at bounding box center [428, 241] width 9 height 6
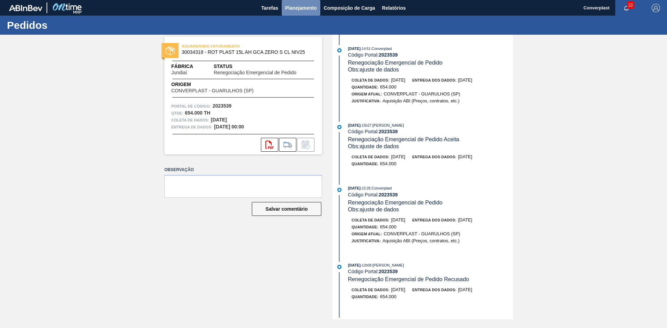
click at [298, 5] on font "Planejamento" at bounding box center [301, 8] width 32 height 6
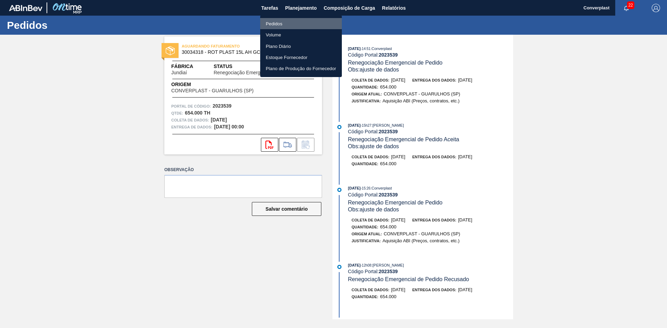
click at [277, 23] on font "Pedidos" at bounding box center [274, 23] width 17 height 5
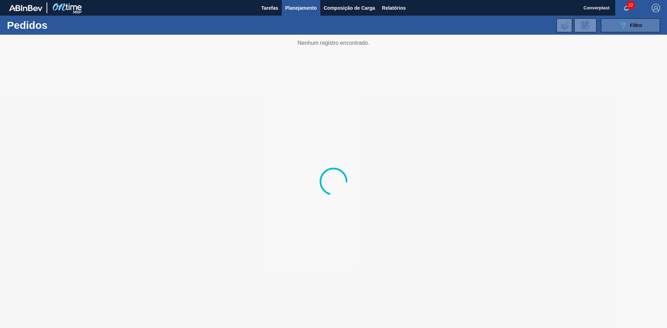
drag, startPoint x: 608, startPoint y: 26, endPoint x: 612, endPoint y: 29, distance: 4.9
click at [612, 29] on button "089F7B8B-B2A5-4AFE-B5C0-19BA573D28AC Filtro" at bounding box center [630, 25] width 59 height 14
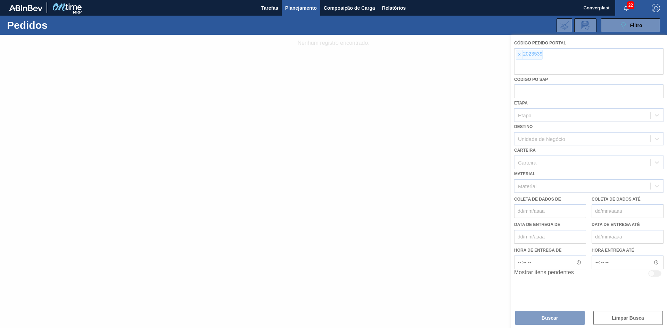
click at [519, 56] on div at bounding box center [333, 182] width 667 height 294
click at [519, 55] on div at bounding box center [333, 182] width 667 height 294
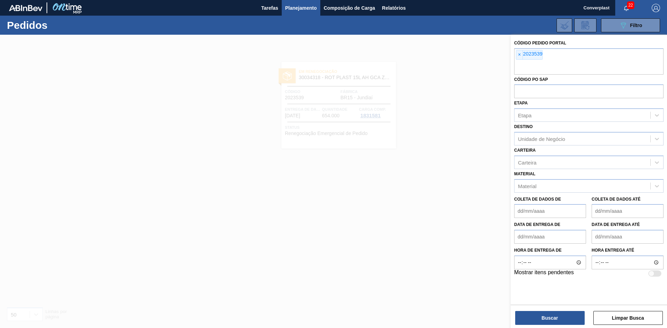
click at [519, 55] on font "×" at bounding box center [519, 55] width 3 height 6
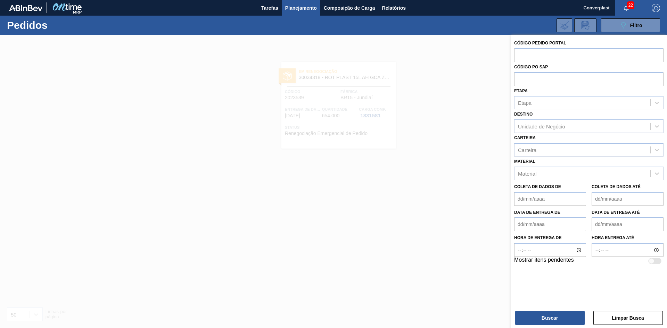
paste input "2018114"
type input "2018114"
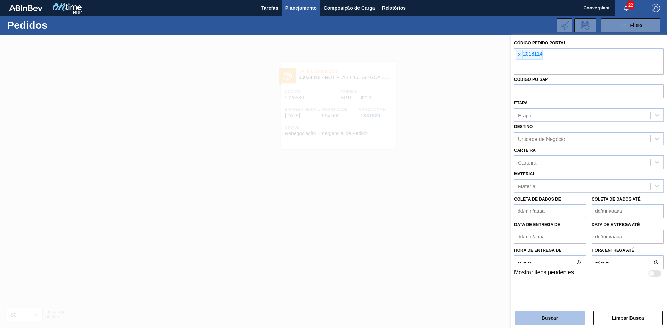
click at [553, 314] on button "Buscar" at bounding box center [549, 318] width 69 height 14
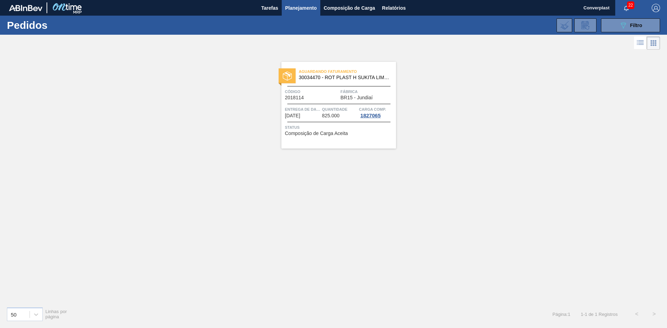
click at [300, 116] on font "[DATE]" at bounding box center [292, 116] width 15 height 6
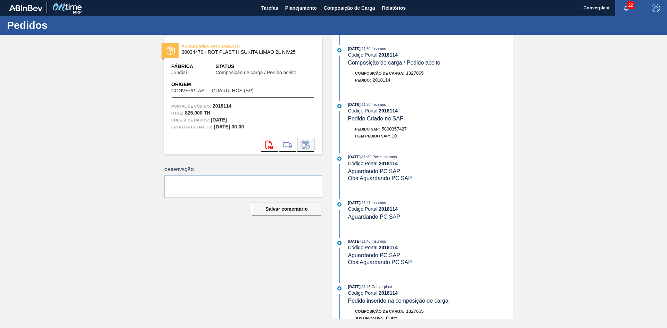
click at [306, 146] on icon at bounding box center [308, 147] width 4 height 4
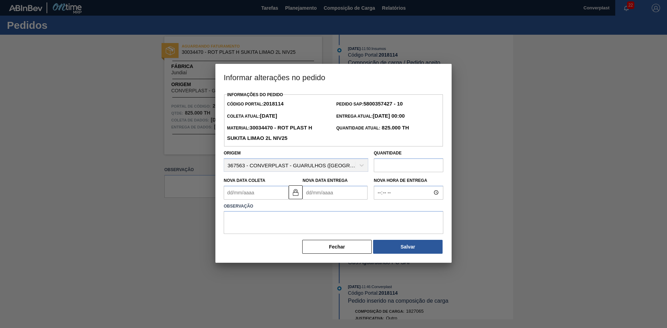
click at [315, 197] on Entrega2018114 "Nova Data Entrega" at bounding box center [335, 193] width 65 height 14
type Coleta2018114 "[DATE]"
type Entrega2018114 "0"
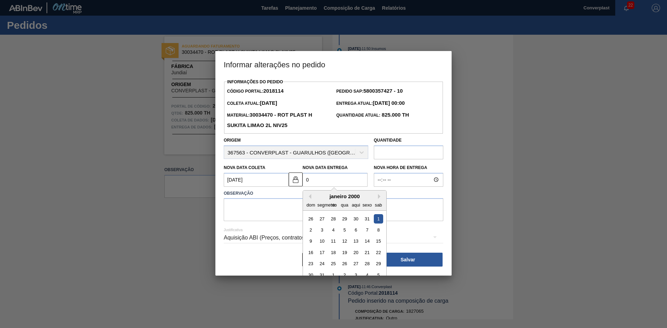
type Coleta2018114 "[DATE]"
type Entrega2018114 "02/"
type Coleta2018114 "[DATE]"
type Entrega2018114 "02/1"
type Coleta2018114 "[DATE]"
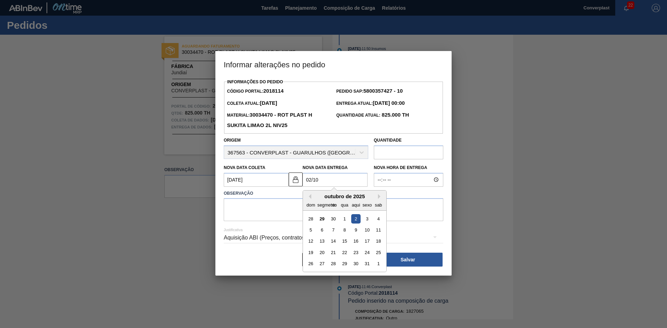
click at [357, 219] on div "2" at bounding box center [355, 218] width 9 height 9
type Entrega2018114 "[DATE]"
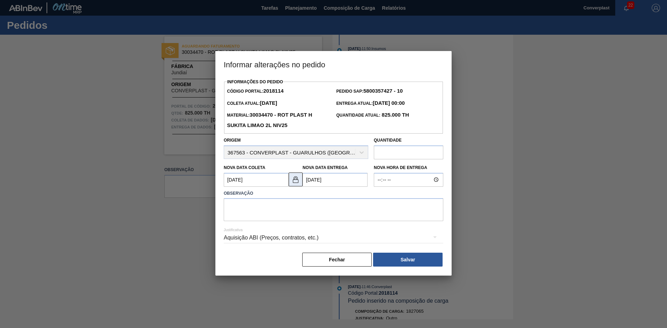
click at [295, 180] on img at bounding box center [295, 179] width 8 height 8
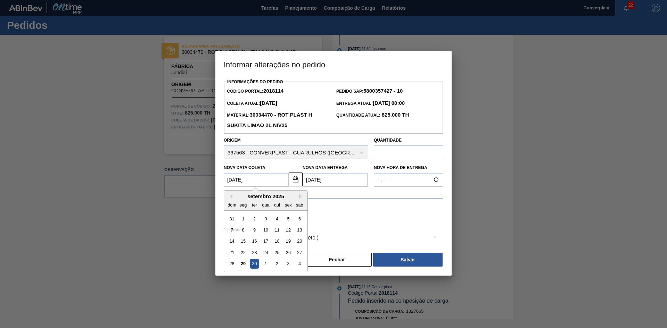
click at [252, 181] on Coleta2018114 "[DATE]" at bounding box center [256, 180] width 65 height 14
click at [263, 268] on div "1" at bounding box center [265, 263] width 9 height 9
type Coleta2018114 "[DATE]"
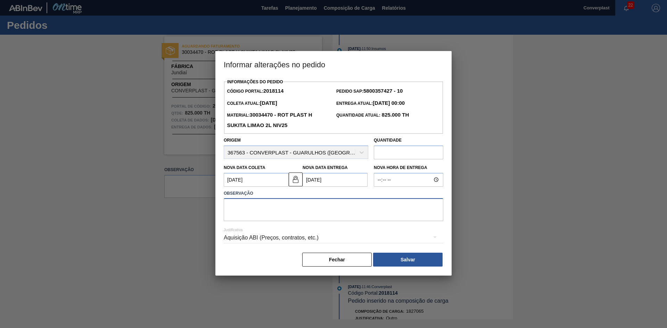
click at [240, 220] on textarea at bounding box center [334, 209] width 220 height 23
type textarea "ajuste data"
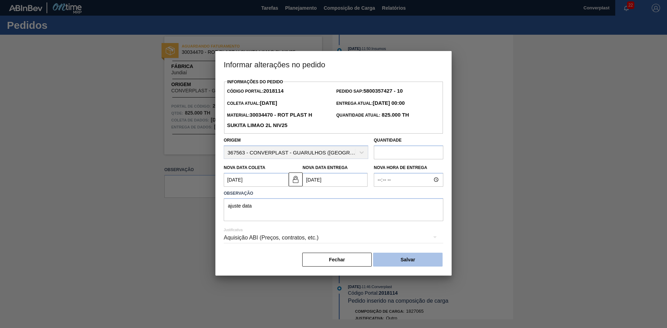
click at [408, 262] on font "Salvar" at bounding box center [408, 260] width 15 height 6
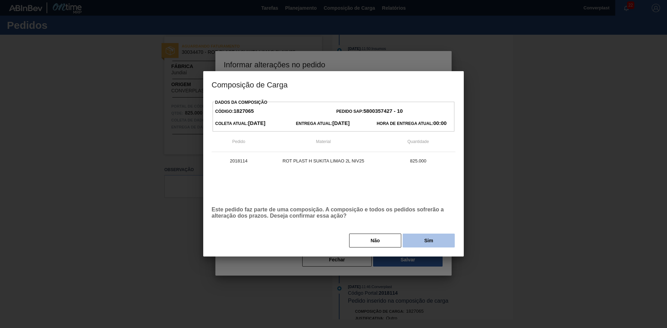
click at [419, 236] on button "Sim" at bounding box center [429, 241] width 52 height 14
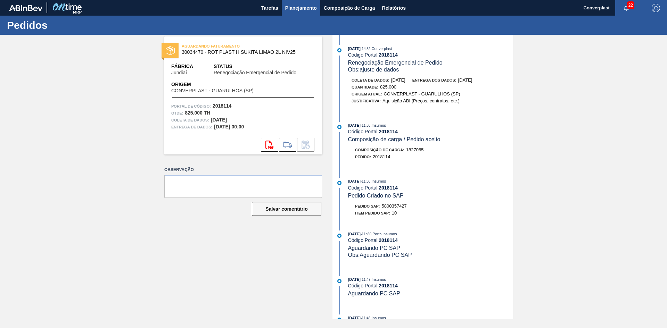
click at [310, 11] on font "Planejamento" at bounding box center [301, 8] width 32 height 8
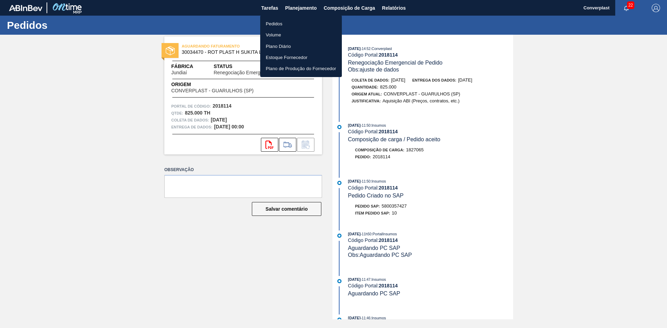
click at [294, 22] on li "Pedidos" at bounding box center [301, 23] width 82 height 11
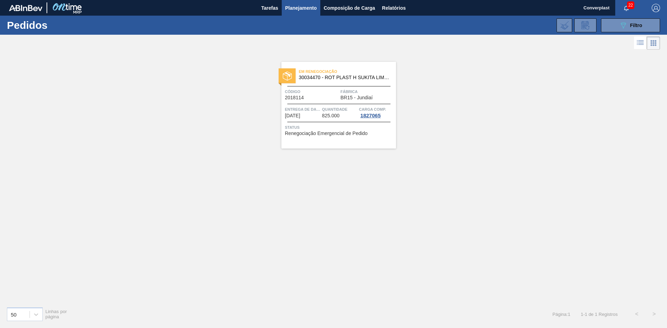
click at [220, 179] on div "Em renegociação 30034470 - ROT PLAST H SUKITA LIMAO 2L NIV25 Código 2018114 Fáb…" at bounding box center [333, 176] width 667 height 250
click at [298, 94] on span "Código" at bounding box center [312, 91] width 54 height 7
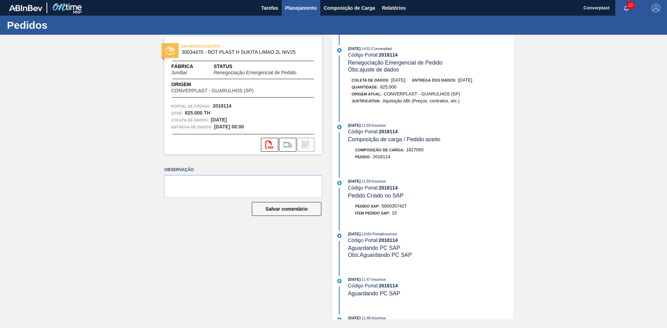
click at [306, 7] on font "Planejamento" at bounding box center [301, 8] width 32 height 6
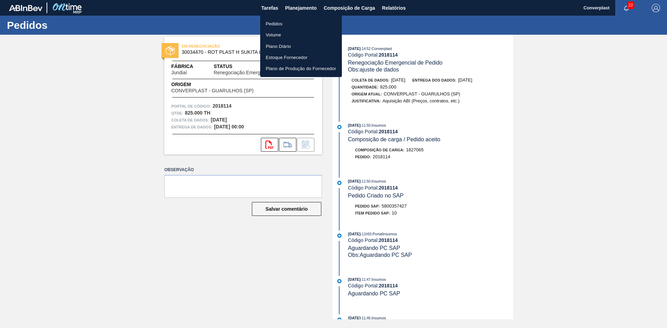
click at [273, 23] on font "Pedidos" at bounding box center [274, 23] width 17 height 5
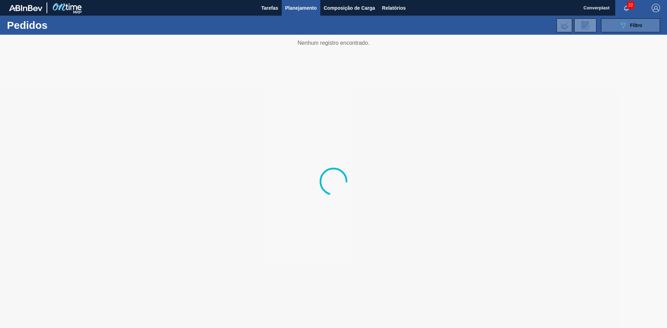
click at [628, 27] on div "089F7B8B-B2A5-4AFE-B5C0-19BA573D28AC Filtro" at bounding box center [630, 25] width 23 height 8
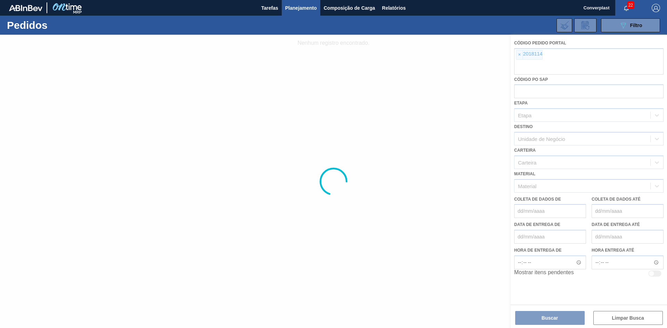
click at [519, 56] on div at bounding box center [333, 182] width 667 height 294
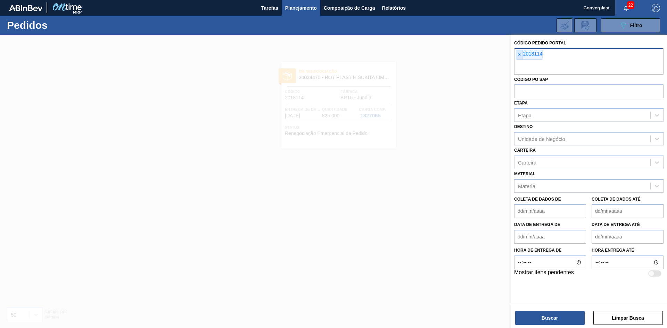
click at [520, 56] on font "×" at bounding box center [519, 55] width 3 height 6
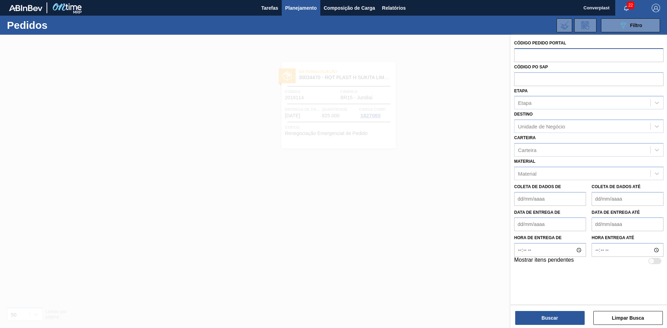
paste input "2023059"
type input "2023059"
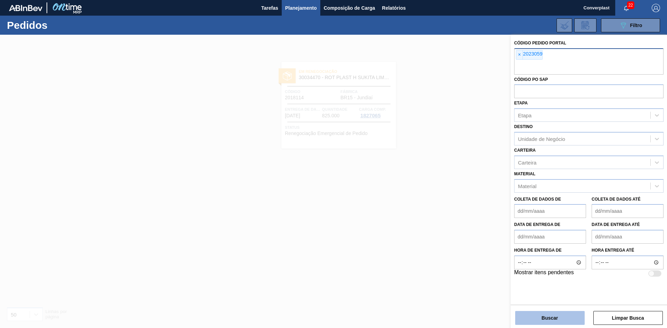
click at [552, 322] on button "Buscar" at bounding box center [549, 318] width 69 height 14
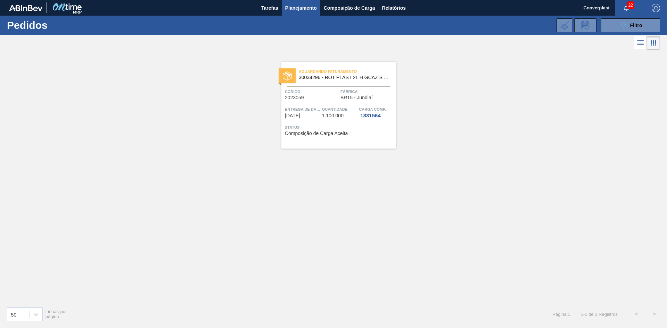
click at [316, 114] on div "Entrega de dados [DATE]" at bounding box center [302, 112] width 35 height 13
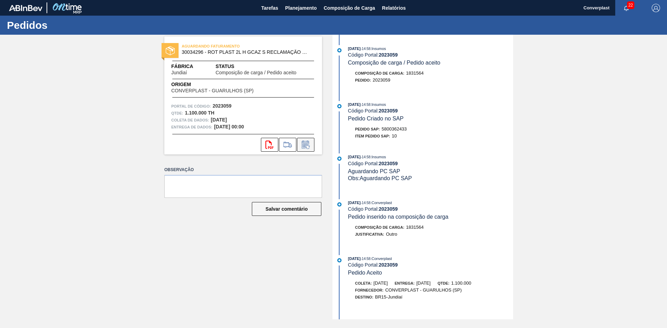
click at [306, 145] on icon at bounding box center [305, 145] width 5 height 4
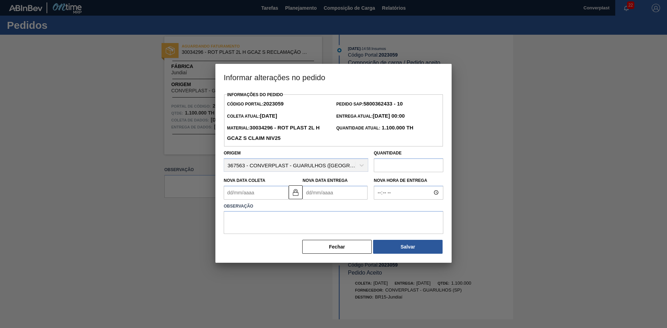
click at [320, 191] on Entrega2023059 "Nova Data Entrega" at bounding box center [335, 193] width 65 height 14
type Coleta2023059 "[DATE]"
type Entrega2023059 "0"
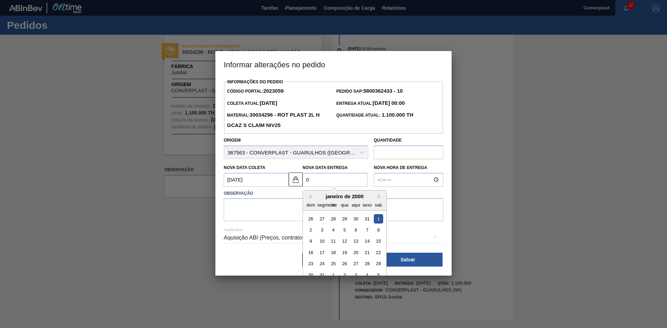
type Coleta2023059 "[DATE]"
type Entrega2023059 "02/"
type Coleta2023059 "[DATE]"
type Entrega2023059 "02/1"
type Coleta2023059 "[DATE]"
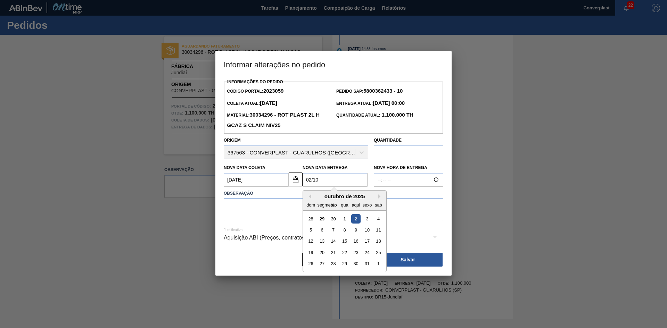
click at [355, 219] on div "2" at bounding box center [355, 218] width 9 height 9
type Entrega2023059 "[DATE]"
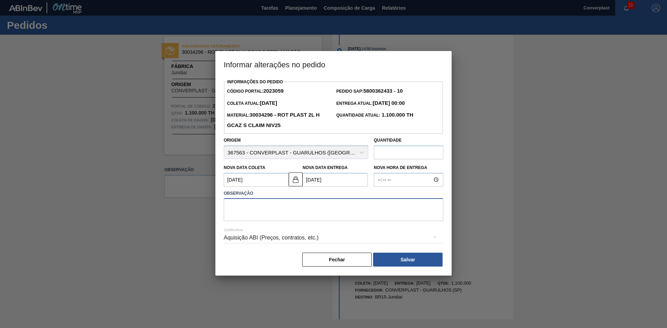
click at [253, 207] on textarea at bounding box center [334, 209] width 220 height 23
click at [302, 186] on button at bounding box center [296, 180] width 14 height 14
click at [252, 186] on Coleta2023059 "[DATE]" at bounding box center [256, 180] width 65 height 14
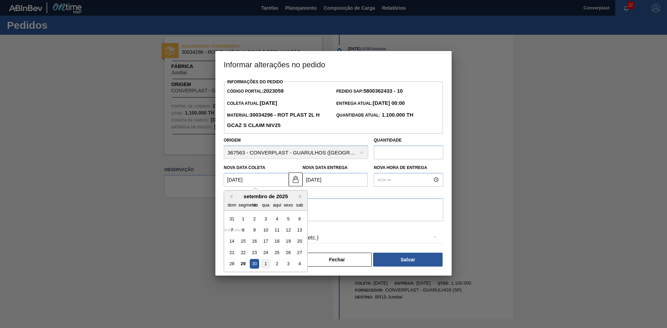
click at [265, 266] on font "1" at bounding box center [265, 263] width 2 height 5
type Coleta2023059 "[DATE]"
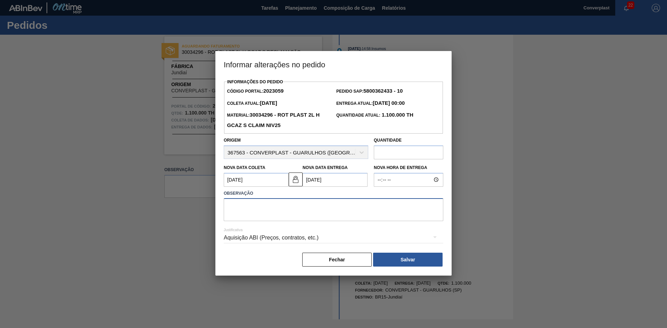
click at [241, 205] on textarea at bounding box center [334, 209] width 220 height 23
type textarea "ajuste data"
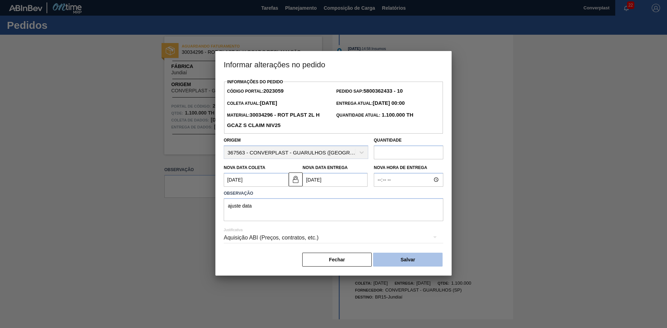
click at [393, 262] on button "Salvar" at bounding box center [407, 260] width 69 height 14
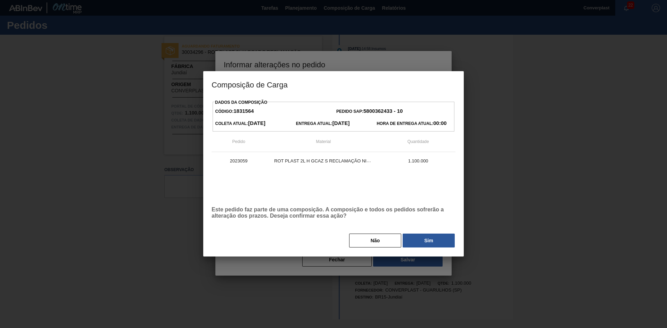
click at [426, 250] on div "Dados da Composição Código: 1831564 Pedido SAP: 5800362433 - 10 Coleta Atual: […" at bounding box center [333, 177] width 261 height 159
click at [426, 247] on button "Sim" at bounding box center [429, 241] width 52 height 14
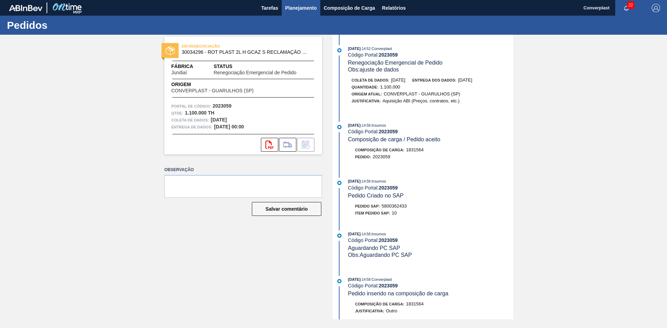
click at [293, 5] on font "Planejamento" at bounding box center [301, 8] width 32 height 6
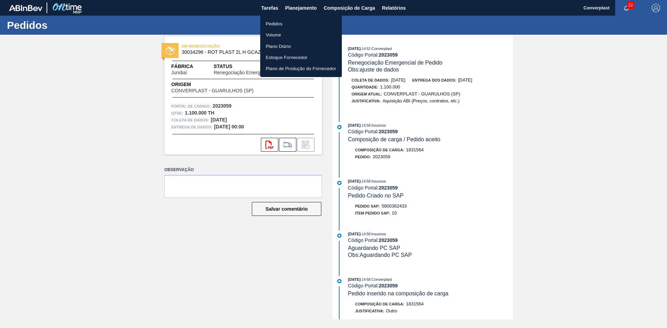
click at [263, 23] on li "Pedidos" at bounding box center [301, 23] width 82 height 11
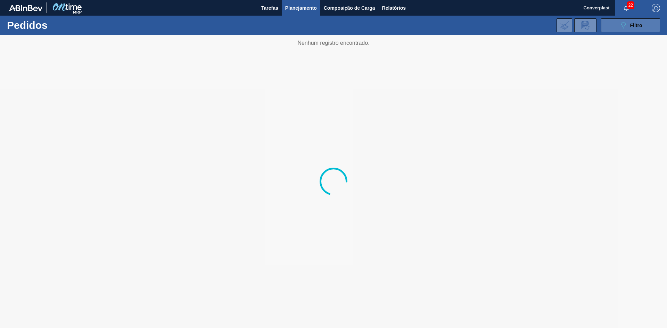
click at [622, 30] on button "089F7B8B-B2A5-4AFE-B5C0-19BA573D28AC Filtro" at bounding box center [630, 25] width 59 height 14
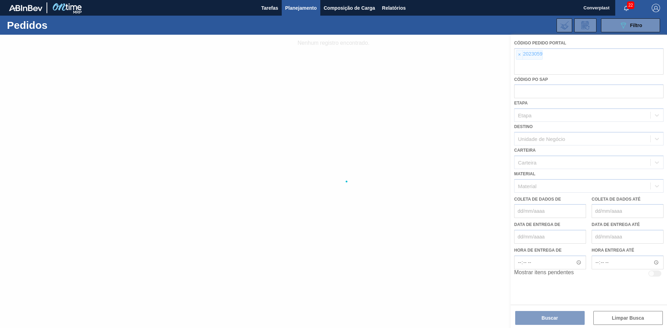
click at [521, 57] on div at bounding box center [333, 182] width 667 height 294
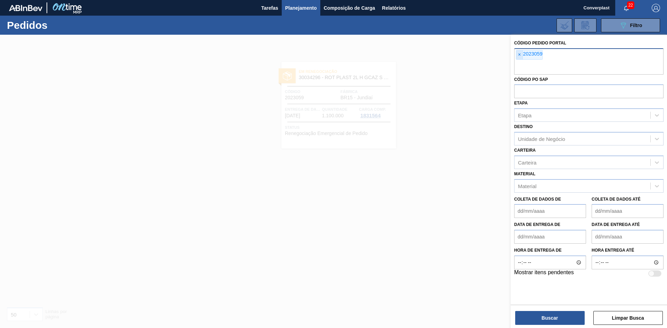
click at [519, 54] on font "×" at bounding box center [519, 55] width 3 height 6
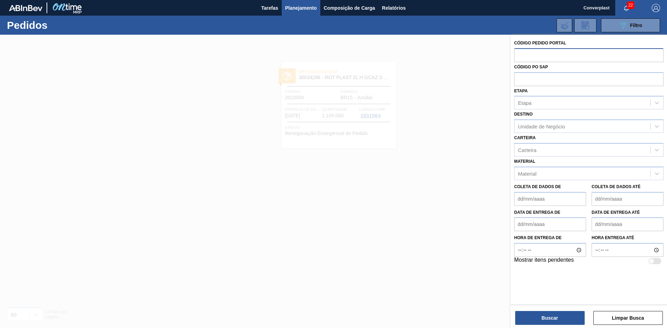
paste input "2023049"
type input "2023049"
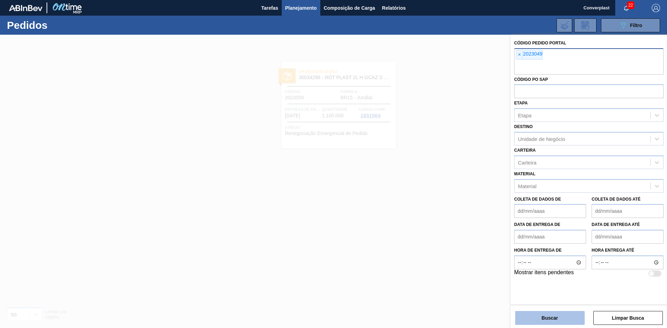
click at [534, 315] on button "Buscar" at bounding box center [549, 318] width 69 height 14
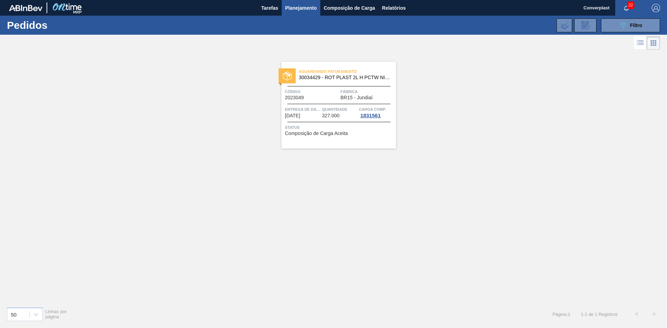
click at [319, 109] on font "Entrega de dados" at bounding box center [305, 109] width 40 height 4
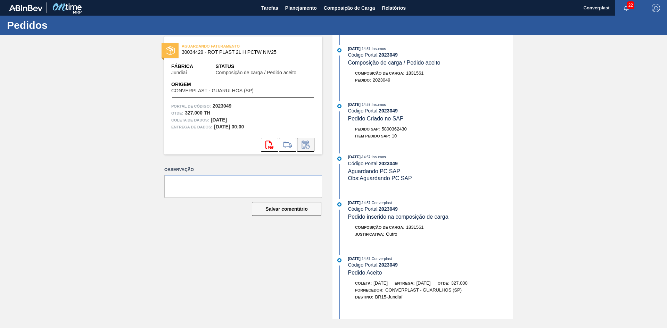
click at [306, 141] on icon at bounding box center [305, 145] width 7 height 8
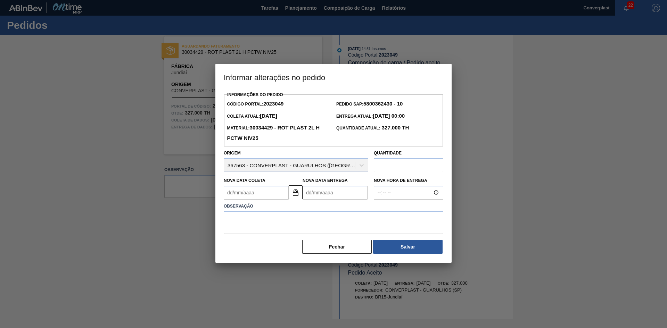
click at [314, 194] on Entrega2023049 "Nova Data Entrega" at bounding box center [335, 193] width 65 height 14
type Coleta2023049 "[DATE]"
type Entrega2023049 "0"
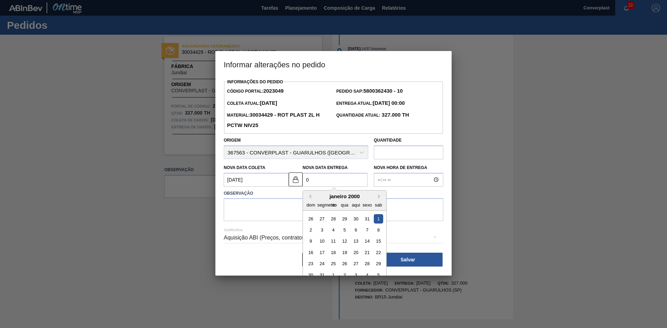
type Coleta2023049 "[DATE]"
type Entrega2023049 "02/"
type Coleta2023049 "[DATE]"
type Entrega2023049 "02/1"
type Coleta2023049 "[DATE]"
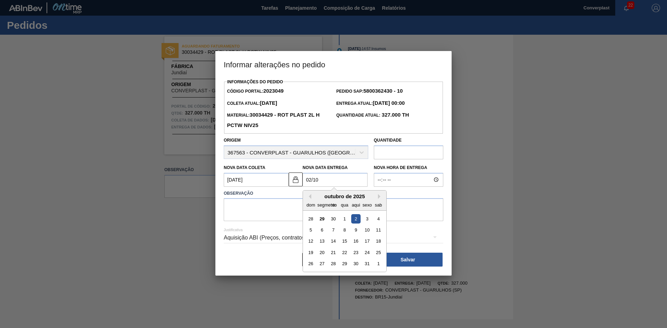
click at [353, 218] on div "2" at bounding box center [355, 218] width 9 height 9
type Entrega2023049 "[DATE]"
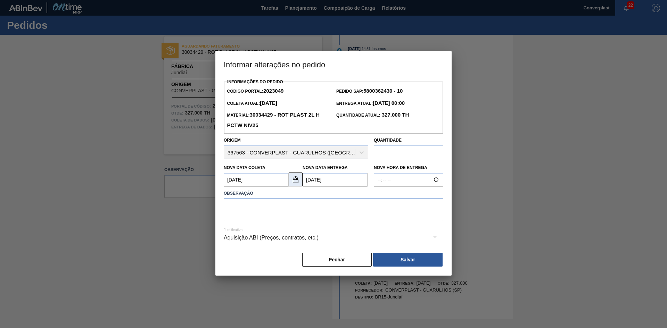
click at [300, 180] on button at bounding box center [296, 180] width 14 height 14
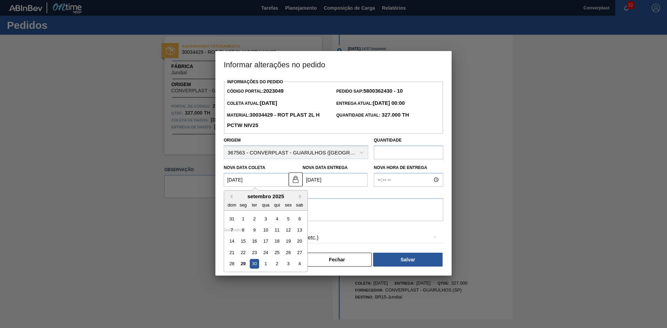
click at [262, 180] on Coleta2023049 "[DATE]" at bounding box center [256, 180] width 65 height 14
click at [264, 267] on div "1" at bounding box center [265, 263] width 9 height 9
type Coleta2023049 "[DATE]"
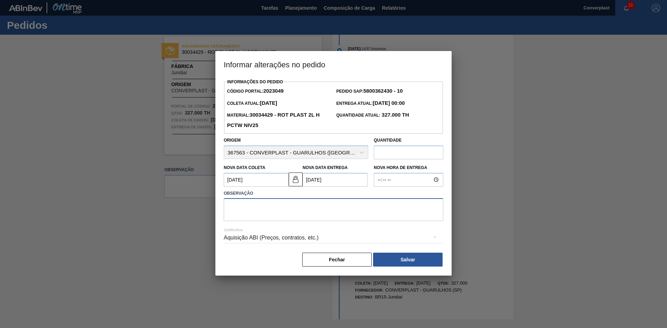
click at [242, 207] on textarea at bounding box center [334, 209] width 220 height 23
type textarea "ajuste data"
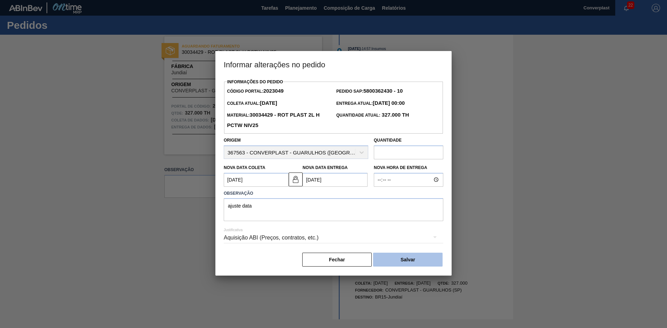
click at [402, 260] on font "Salvar" at bounding box center [408, 260] width 15 height 6
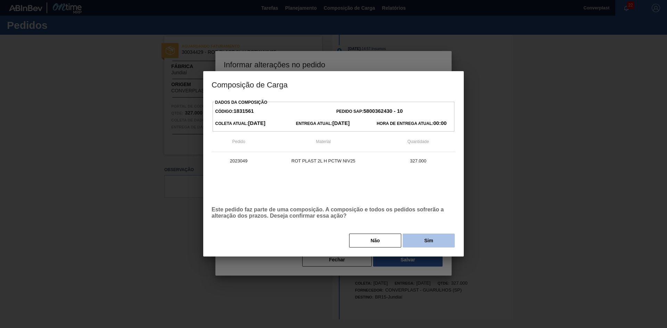
click at [413, 241] on button "Sim" at bounding box center [429, 241] width 52 height 14
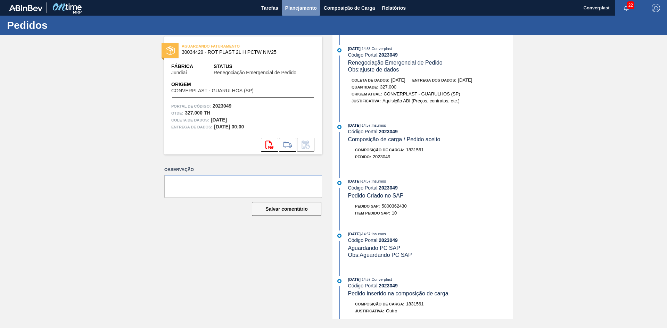
click at [288, 6] on font "Planejamento" at bounding box center [301, 8] width 32 height 6
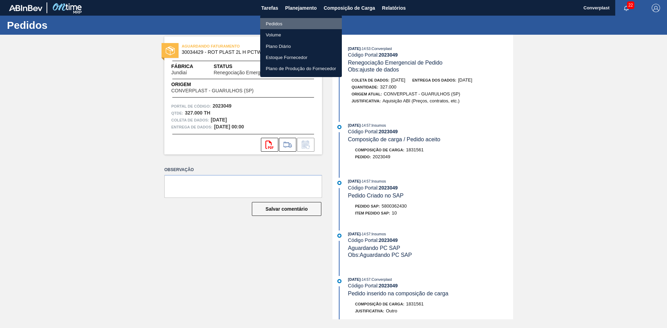
click at [282, 25] on li "Pedidos" at bounding box center [301, 23] width 82 height 11
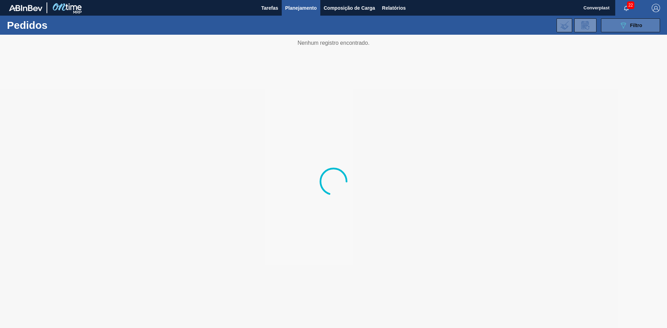
click at [617, 25] on button "089F7B8B-B2A5-4AFE-B5C0-19BA573D28AC Filtro" at bounding box center [630, 25] width 59 height 14
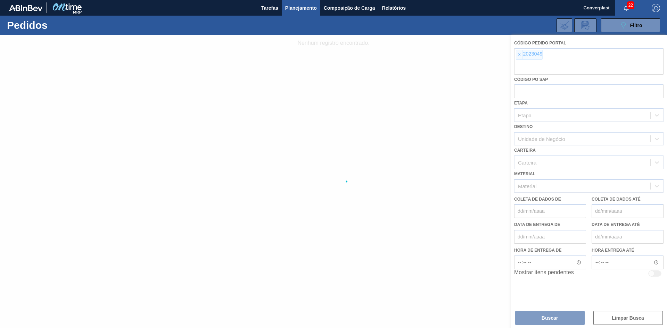
click at [522, 55] on div at bounding box center [333, 182] width 667 height 294
click at [521, 54] on font "×" at bounding box center [519, 55] width 3 height 6
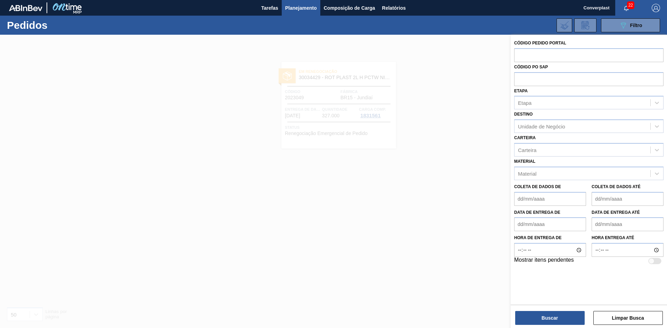
paste input "2031746"
type input "2031746"
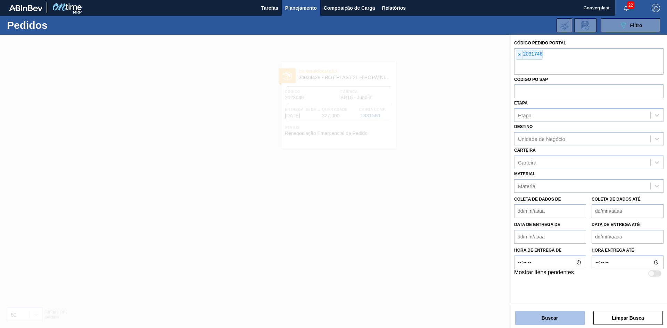
click at [560, 322] on button "Buscar" at bounding box center [549, 318] width 69 height 14
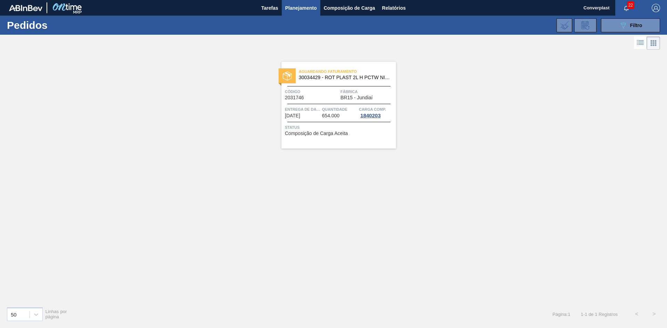
click at [336, 120] on div "Aguardando Faturamento 30034429 - ROT PLAST 2L H PCTW NIV25 Código 2031746 Fábr…" at bounding box center [338, 105] width 115 height 87
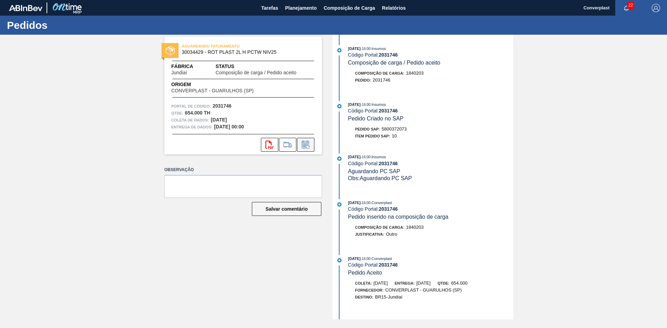
click at [297, 144] on button at bounding box center [305, 145] width 17 height 14
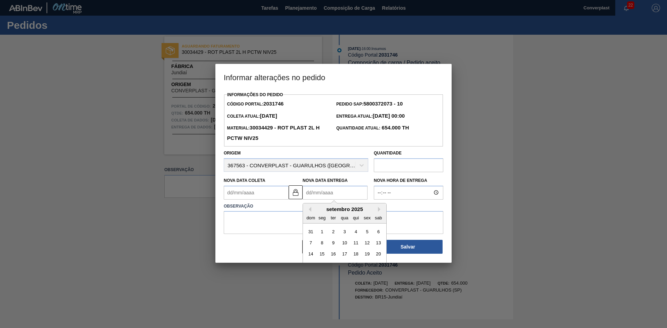
click at [315, 192] on Entrega2031746 "Nova Data Entrega" at bounding box center [335, 193] width 65 height 14
type Coleta2031746 "[DATE]"
type Entrega2031746 "0"
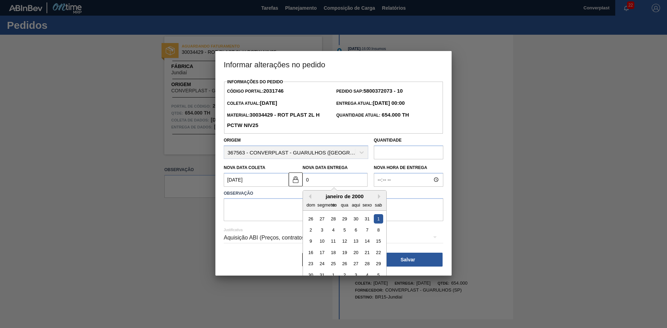
type Coleta2031746 "[DATE]"
type Entrega2031746 "02/"
type Coleta2031746 "[DATE]"
type Entrega2031746 "02/1"
type Coleta2031746 "[DATE]"
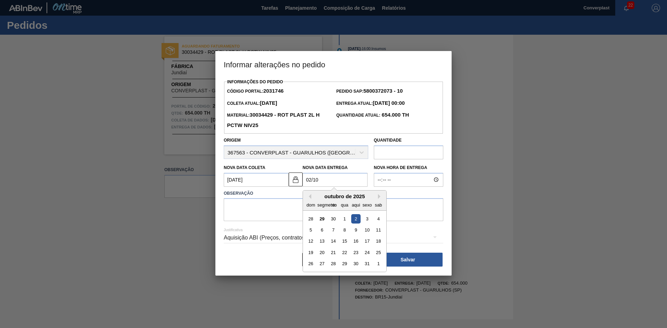
drag, startPoint x: 353, startPoint y: 220, endPoint x: 316, endPoint y: 214, distance: 36.6
click at [353, 220] on div "2" at bounding box center [355, 218] width 9 height 9
type Entrega2031746 "[DATE]"
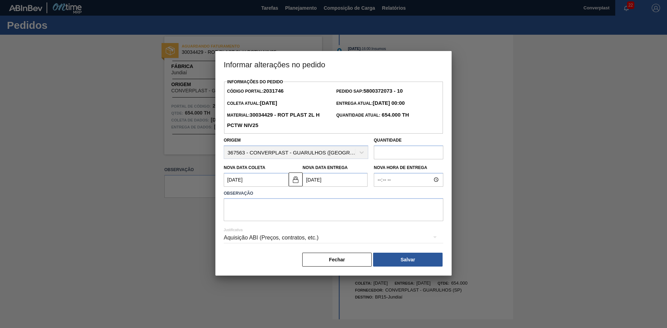
click at [257, 194] on label "Observação" at bounding box center [334, 194] width 220 height 10
click at [291, 180] on button at bounding box center [296, 180] width 14 height 14
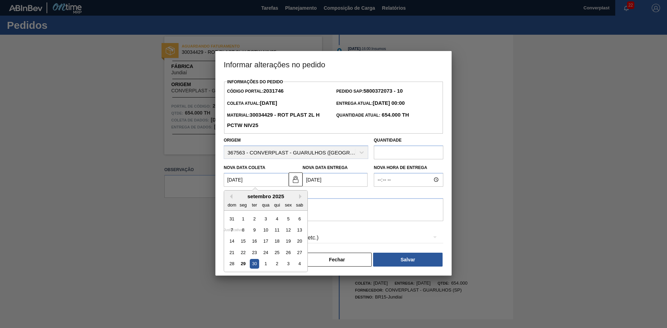
click at [253, 178] on Coleta2031746 "[DATE]" at bounding box center [256, 180] width 65 height 14
click at [267, 264] on font "1" at bounding box center [265, 263] width 2 height 5
type Coleta2031746 "[DATE]"
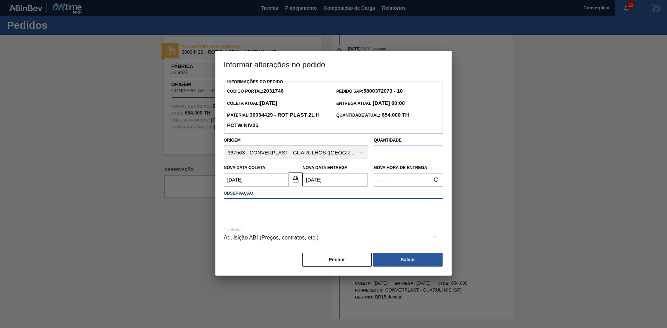
click at [257, 208] on textarea at bounding box center [334, 209] width 220 height 23
type textarea "ajuste data"
click at [393, 253] on div "Informações do Pedido Código Portal: 2031746 Pedido SAP: 5800372073 - 10 Coleta…" at bounding box center [334, 172] width 220 height 190
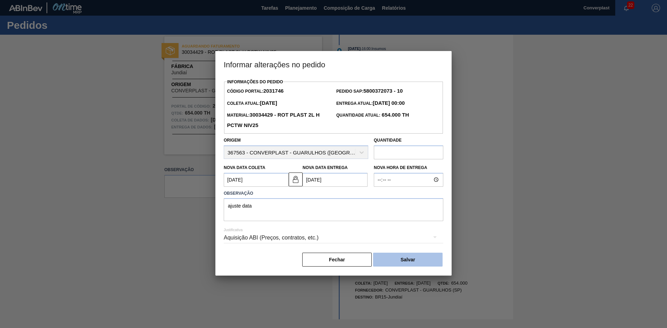
click at [392, 259] on button "Salvar" at bounding box center [407, 260] width 69 height 14
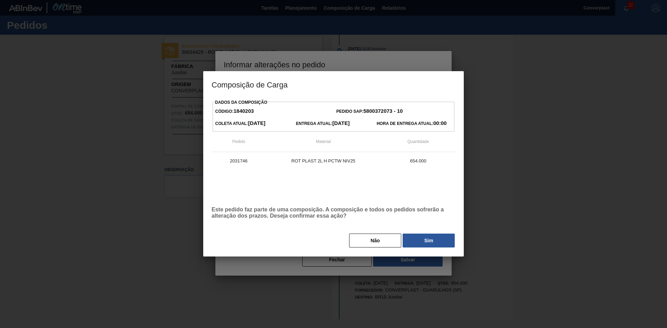
drag, startPoint x: 412, startPoint y: 239, endPoint x: 409, endPoint y: 237, distance: 3.8
click at [411, 239] on button "Sim" at bounding box center [429, 241] width 52 height 14
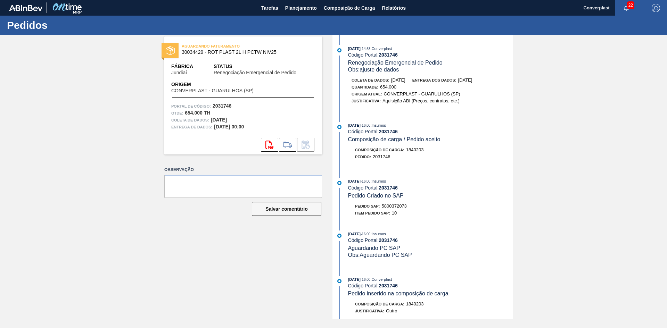
click at [286, 16] on div "Pedidos" at bounding box center [333, 25] width 667 height 19
click at [288, 14] on button "Planejamento" at bounding box center [301, 8] width 39 height 16
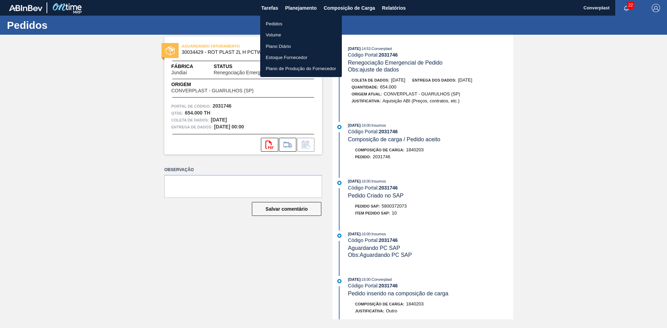
click at [285, 25] on li "Pedidos" at bounding box center [301, 23] width 82 height 11
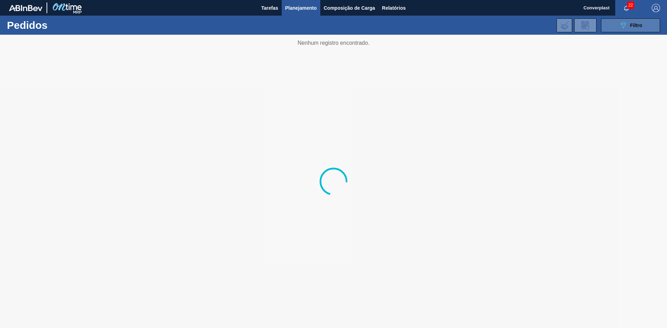
click at [618, 32] on button "089F7B8B-B2A5-4AFE-B5C0-19BA573D28AC Filtro" at bounding box center [630, 25] width 59 height 14
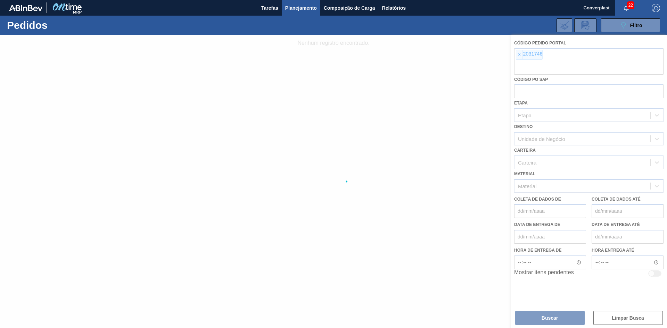
click at [525, 55] on div at bounding box center [333, 182] width 667 height 294
click at [519, 54] on div at bounding box center [333, 182] width 667 height 294
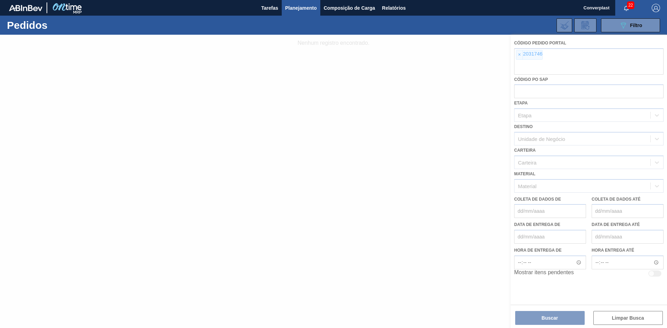
click at [519, 55] on div at bounding box center [333, 182] width 667 height 294
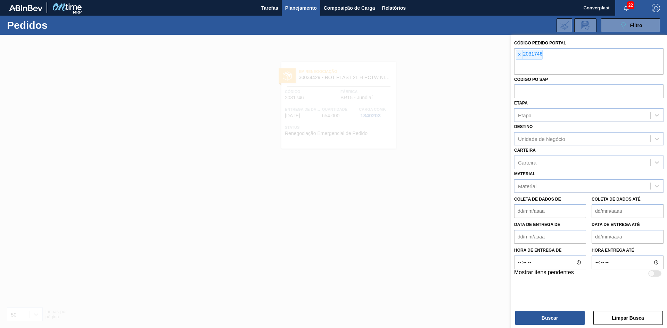
click at [519, 55] on font "×" at bounding box center [519, 55] width 3 height 6
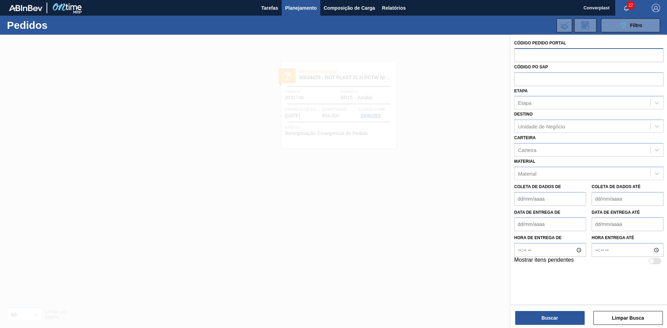
paste input "2031817"
type input "2031817"
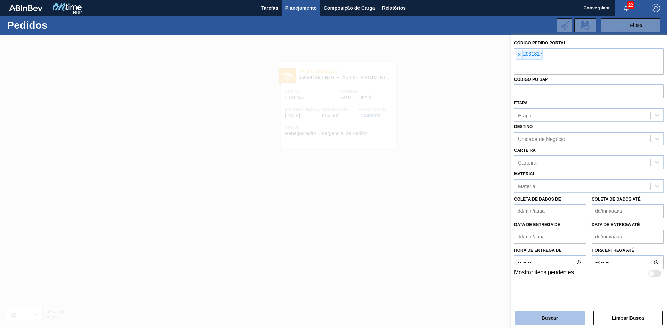
click at [561, 320] on button "Buscar" at bounding box center [549, 318] width 69 height 14
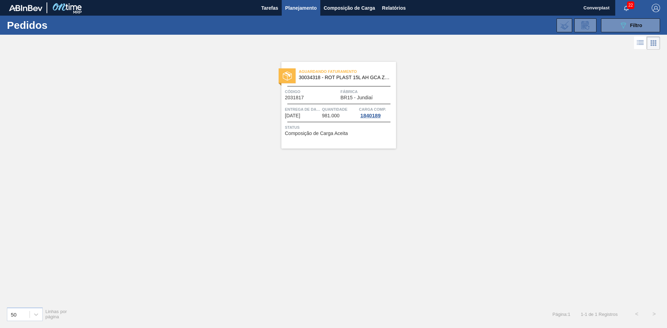
click at [326, 121] on div "Aguardando Faturamento 30034318 - ROT PLAST 15L AH GCA ZERO S CL NIV25 Código 2…" at bounding box center [338, 105] width 115 height 87
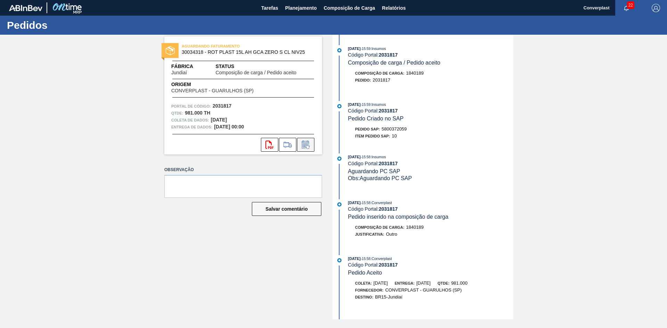
click at [310, 146] on icon at bounding box center [305, 145] width 11 height 8
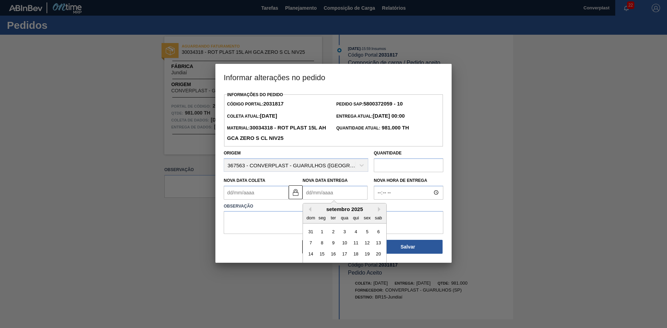
click at [307, 200] on Entrega2031817 "Nova Data Entrega" at bounding box center [335, 193] width 65 height 14
type Coleta2031817 "[DATE]"
type Entrega2031817 "0"
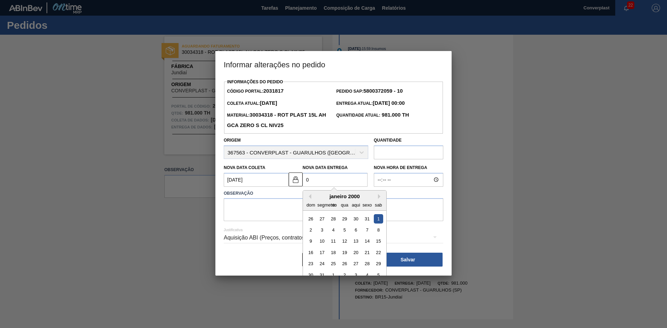
type Coleta2031817 "[DATE]"
type Entrega2031817 "02/"
type Coleta2031817 "[DATE]"
type Entrega2031817 "02/1"
type Coleta2031817 "[DATE]"
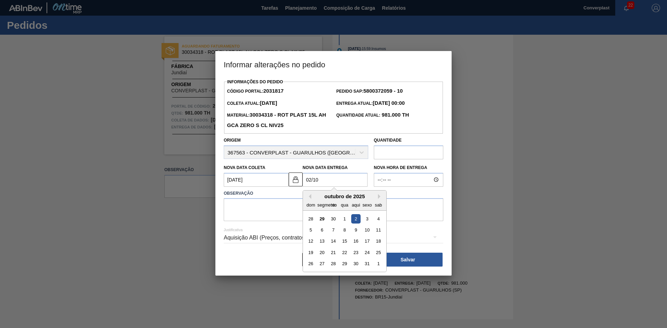
drag, startPoint x: 350, startPoint y: 218, endPoint x: 354, endPoint y: 216, distance: 4.7
click at [351, 219] on div "28 29 30 1 2 3 4" at bounding box center [344, 218] width 79 height 11
click at [355, 218] on div "2" at bounding box center [355, 218] width 9 height 9
type Entrega2031817 "[DATE]"
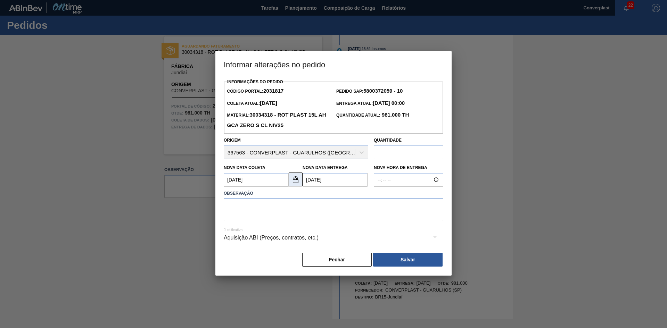
click at [293, 182] on img at bounding box center [295, 179] width 8 height 8
click at [266, 181] on Coleta2031817 "[DATE]" at bounding box center [256, 180] width 65 height 14
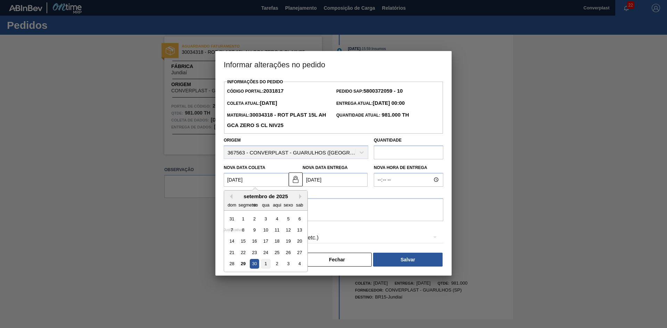
click at [265, 264] on font "1" at bounding box center [265, 263] width 2 height 5
type Coleta2031817 "[DATE]"
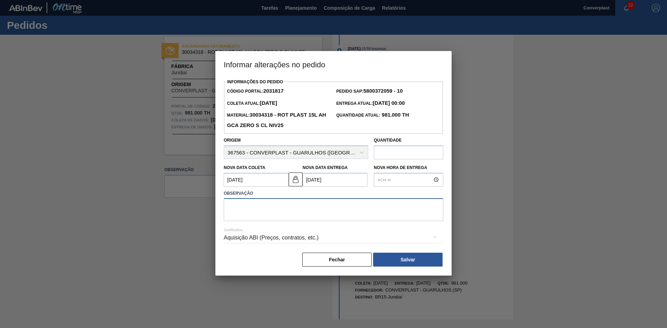
click at [241, 218] on textarea at bounding box center [334, 209] width 220 height 23
type textarea "ajuste data"
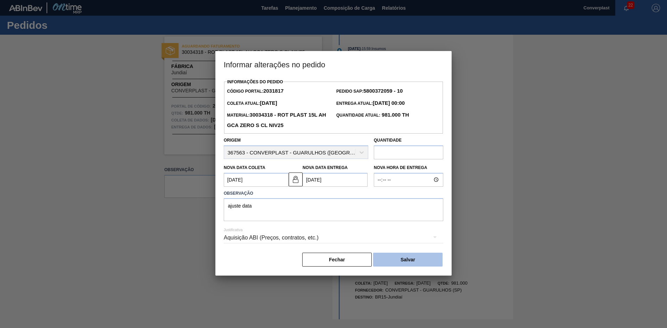
click at [402, 263] on font "Salvar" at bounding box center [408, 260] width 15 height 6
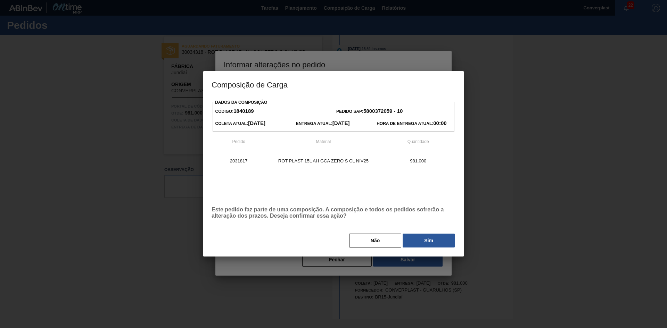
click at [411, 248] on div "Não Sim" at bounding box center [334, 240] width 244 height 15
click at [411, 240] on button "Sim" at bounding box center [429, 241] width 52 height 14
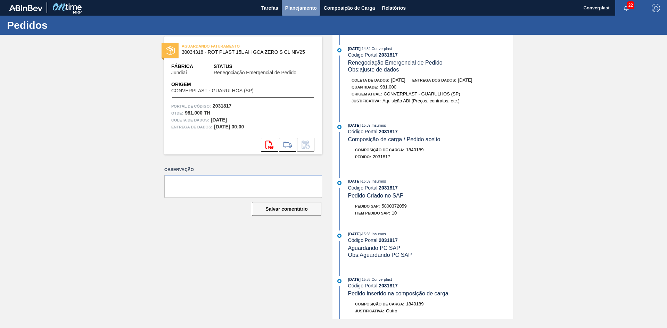
click at [289, 5] on font "Planejamento" at bounding box center [301, 8] width 32 height 8
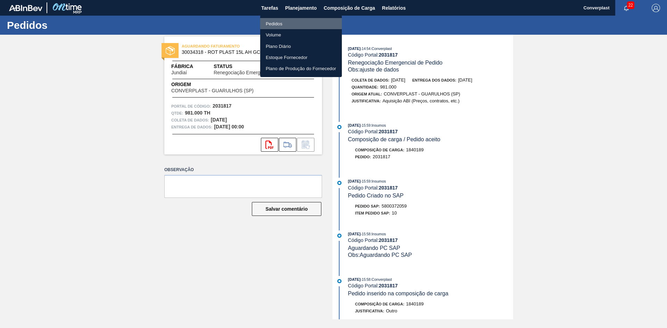
click at [278, 20] on font "Pedidos" at bounding box center [274, 23] width 17 height 7
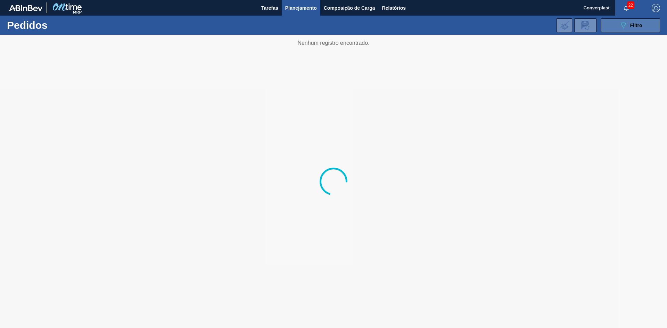
drag, startPoint x: 637, startPoint y: 29, endPoint x: 628, endPoint y: 28, distance: 9.1
click at [637, 29] on div "089F7B8B-B2A5-4AFE-B5C0-19BA573D28AC Filtro" at bounding box center [630, 25] width 23 height 8
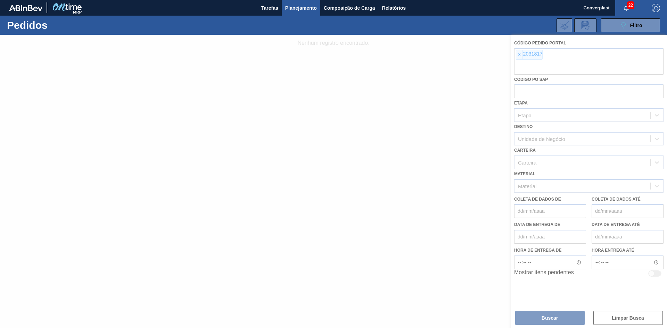
click at [517, 55] on div at bounding box center [333, 182] width 667 height 294
click at [518, 55] on div at bounding box center [333, 182] width 667 height 294
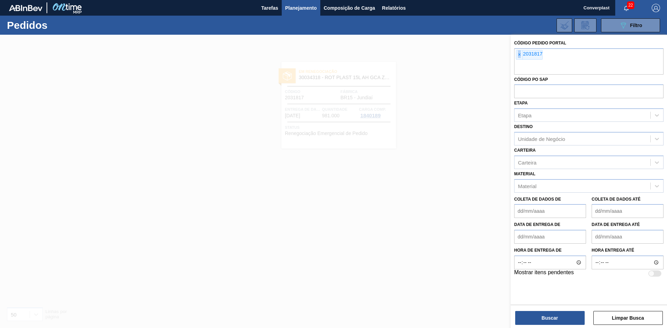
click at [518, 55] on font "×" at bounding box center [519, 55] width 3 height 6
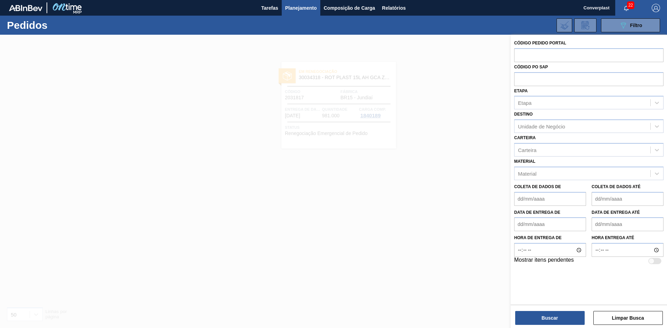
paste input "2027662"
type input "2027662"
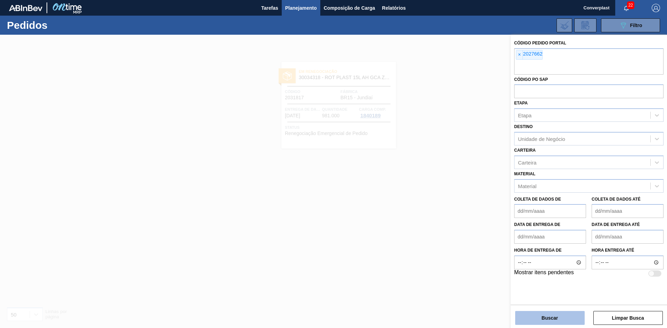
click at [559, 320] on button "Buscar" at bounding box center [549, 318] width 69 height 14
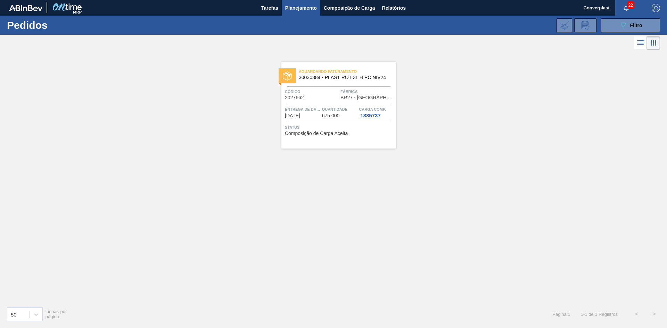
click at [349, 124] on span "Status" at bounding box center [339, 127] width 109 height 7
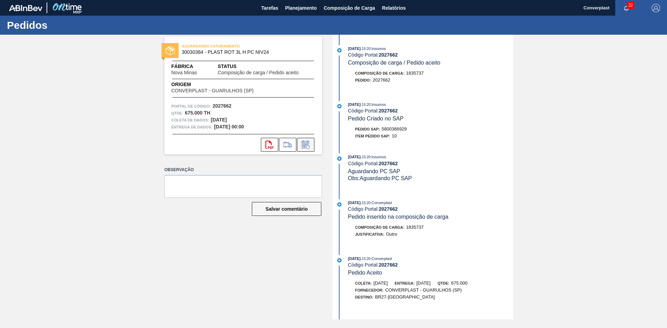
click at [308, 150] on button at bounding box center [305, 145] width 17 height 14
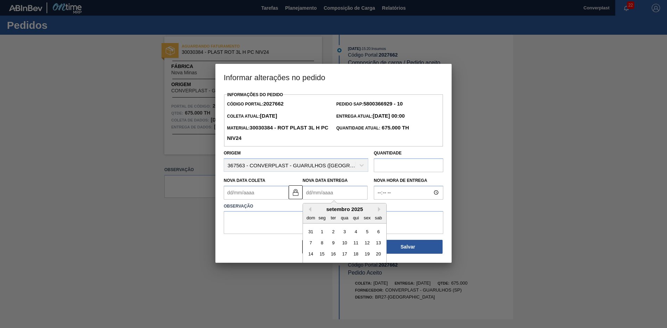
click at [311, 194] on Entrega2027662 "Nova Data Entrega" at bounding box center [335, 193] width 65 height 14
type Coleta2027662 "[DATE]"
type Entrega2027662 "0"
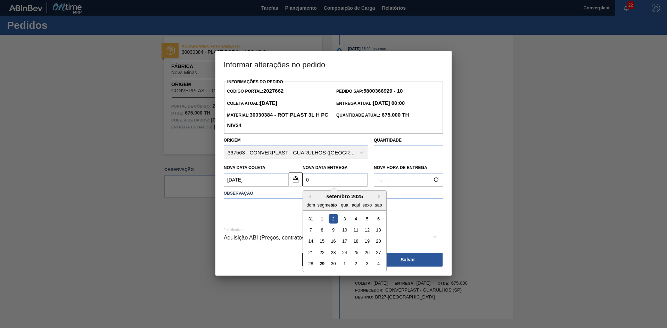
type Coleta2027662 "[DATE]"
type Entrega2027662 "02/"
type Coleta2027662 "[DATE]"
type Entrega2027662 "02/1"
type Coleta2027662 "[DATE]"
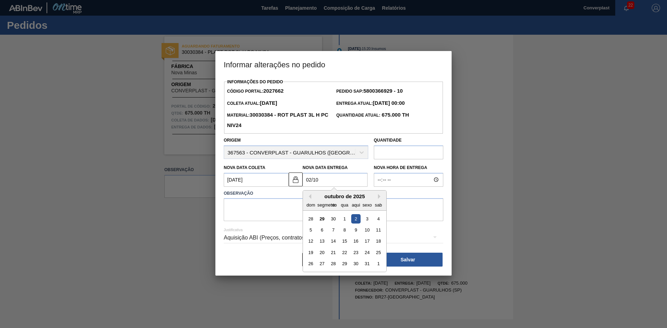
click at [359, 221] on div "2" at bounding box center [355, 218] width 9 height 9
type Entrega2027662 "[DATE]"
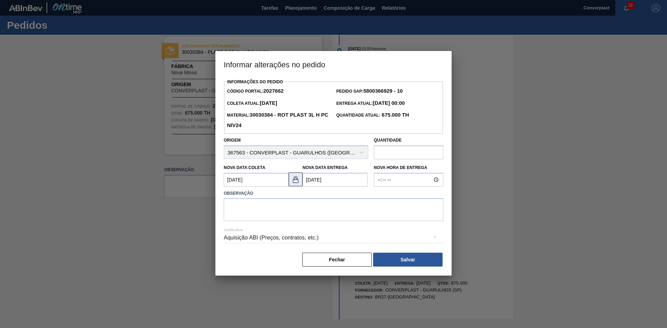
click at [293, 184] on img at bounding box center [295, 179] width 8 height 8
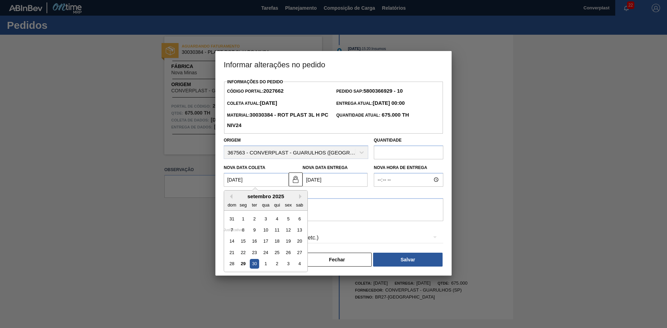
click at [264, 186] on Coleta2027662 "[DATE]" at bounding box center [256, 180] width 65 height 14
click at [263, 261] on div "1" at bounding box center [265, 263] width 9 height 9
type Coleta2027662 "[DATE]"
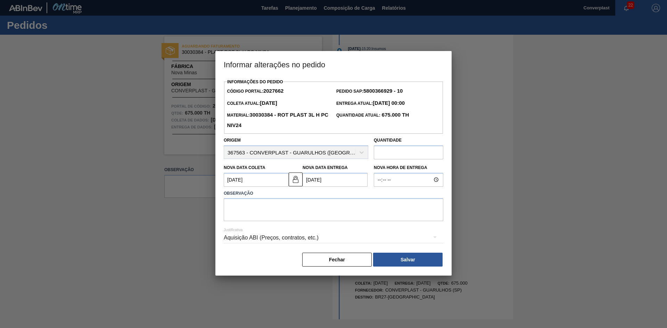
click at [261, 223] on div "Justificativa Aquisição ABI (Preços, contratos, etc.)" at bounding box center [334, 233] width 220 height 25
click at [252, 208] on textarea at bounding box center [334, 209] width 220 height 23
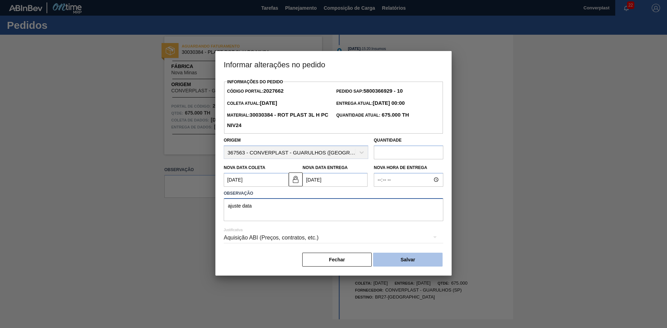
type textarea "ajuste data"
click at [389, 258] on button "Salvar" at bounding box center [407, 260] width 69 height 14
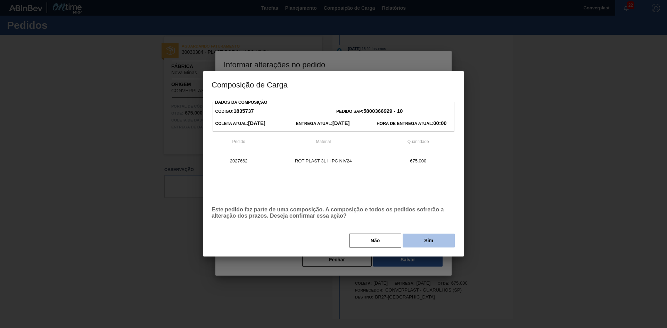
click at [419, 236] on button "Sim" at bounding box center [429, 241] width 52 height 14
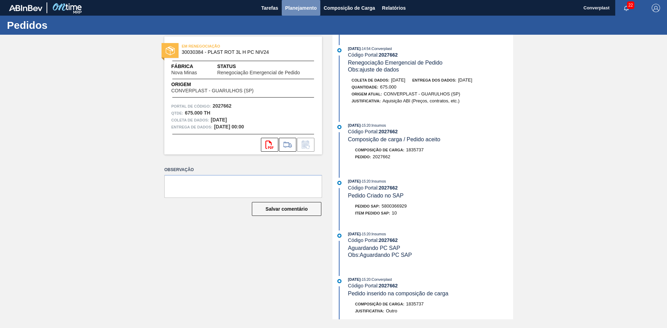
click at [294, 7] on font "Planejamento" at bounding box center [301, 8] width 32 height 6
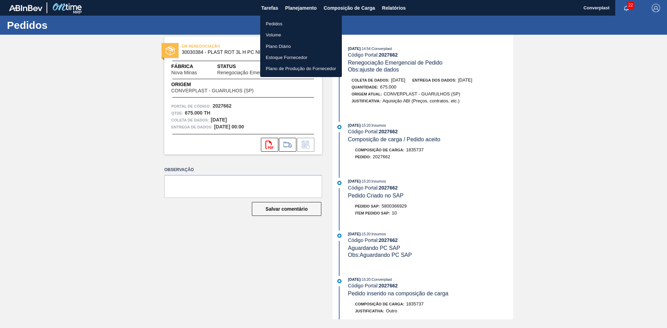
click at [288, 21] on li "Pedidos" at bounding box center [301, 23] width 82 height 11
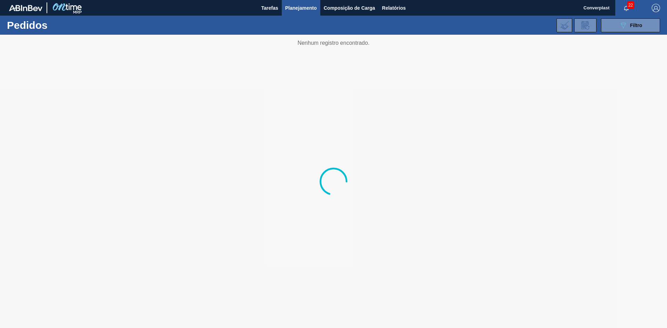
click at [625, 17] on div "089F7B8B-B2A5-4AFE-B5C0-19BA573D28AC Filtro Código Pedido Portal × 2027662 Códi…" at bounding box center [387, 25] width 553 height 21
click at [623, 28] on icon "089F7B8B-B2A5-4AFE-B5C0-19BA573D28AC" at bounding box center [623, 25] width 8 height 8
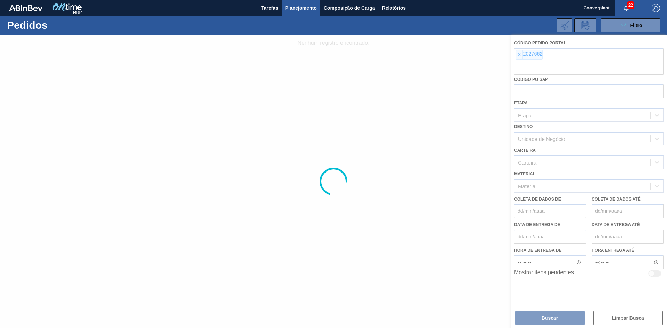
click at [519, 57] on div at bounding box center [333, 182] width 667 height 294
click at [527, 55] on div at bounding box center [333, 182] width 667 height 294
click at [521, 54] on div at bounding box center [333, 182] width 667 height 294
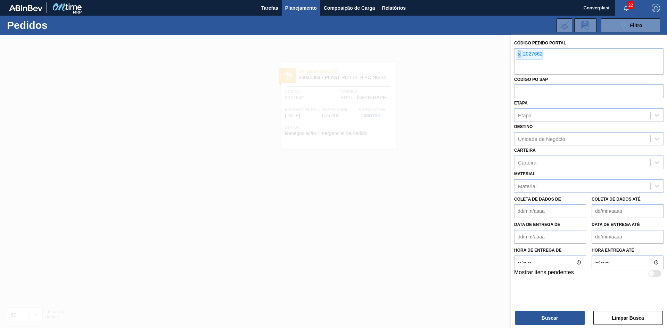
click at [521, 54] on span "×" at bounding box center [519, 54] width 7 height 9
paste input "2018142"
type input "2"
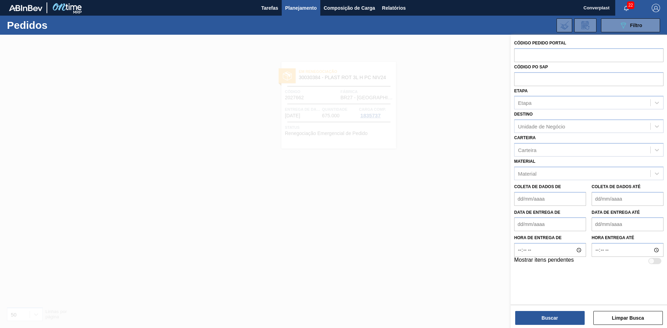
paste input "2018142"
type input "2018142"
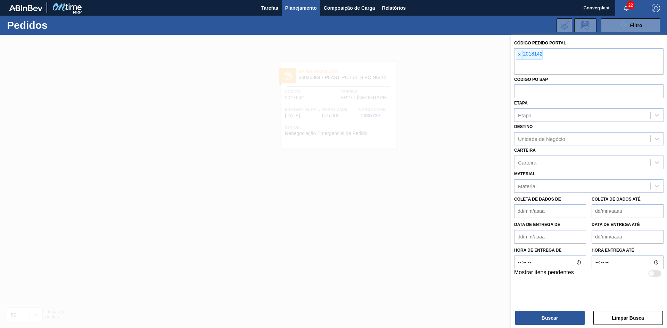
click at [525, 311] on div "Buscar Limpar Busca" at bounding box center [589, 314] width 156 height 19
click at [535, 320] on button "Buscar" at bounding box center [549, 318] width 69 height 14
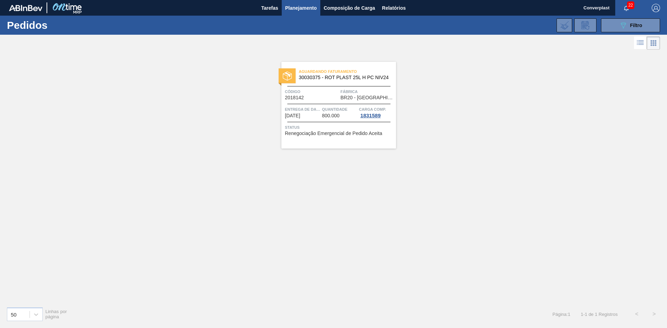
click at [312, 122] on div at bounding box center [338, 122] width 103 height 0
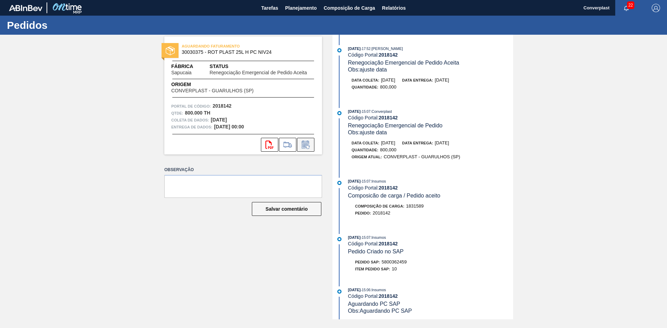
click at [306, 142] on icon at bounding box center [305, 145] width 11 height 8
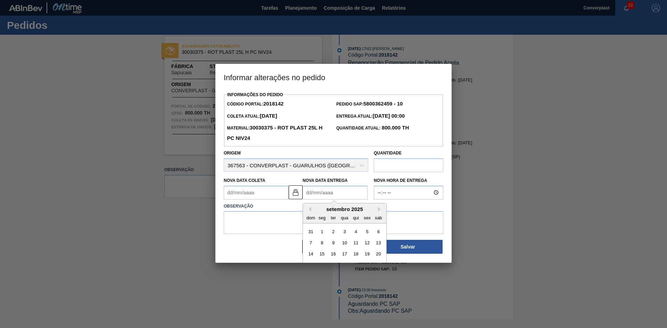
click at [325, 194] on Entrega2018142 "Nova Data Entrega" at bounding box center [335, 193] width 65 height 14
type Coleta2018142 "[DATE]"
type Entrega2018142 "1"
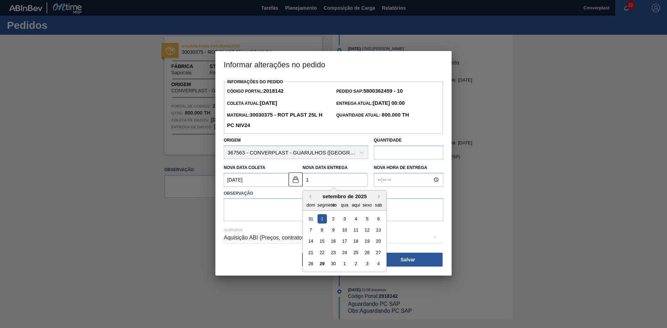
type Coleta2018142 "[DATE]"
type Entrega2018142 "13/"
type Coleta2018142 "[DATE]"
type Entrega2018142 "13/1"
type Coleta2018142 "[DATE]"
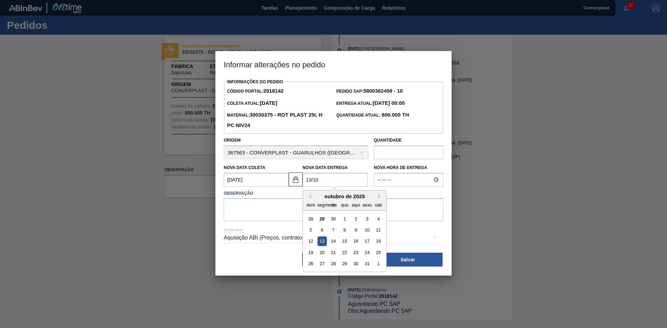
click at [320, 237] on div "12 13 14 15 16 17 18" at bounding box center [344, 241] width 79 height 11
click at [320, 241] on div "13" at bounding box center [322, 241] width 9 height 9
type Entrega2018142 "[DATE]"
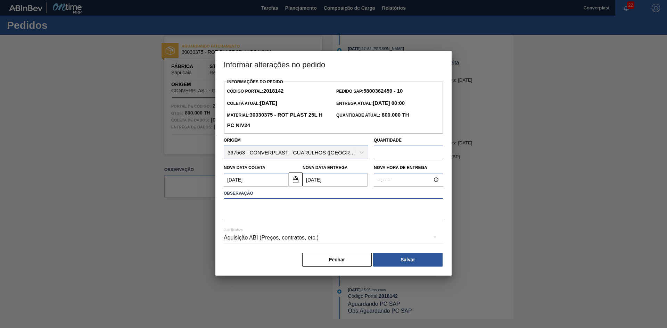
click at [228, 201] on textarea at bounding box center [334, 209] width 220 height 23
type textarea "ajuste data"
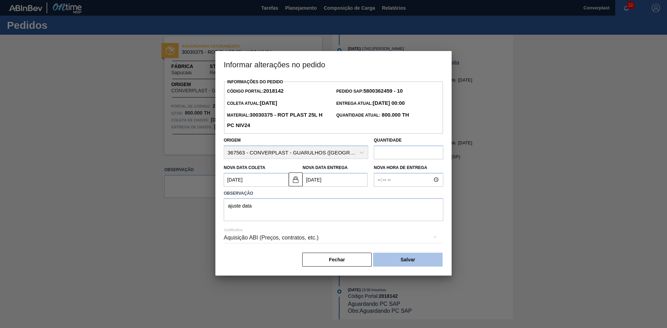
click at [383, 259] on button "Salvar" at bounding box center [407, 260] width 69 height 14
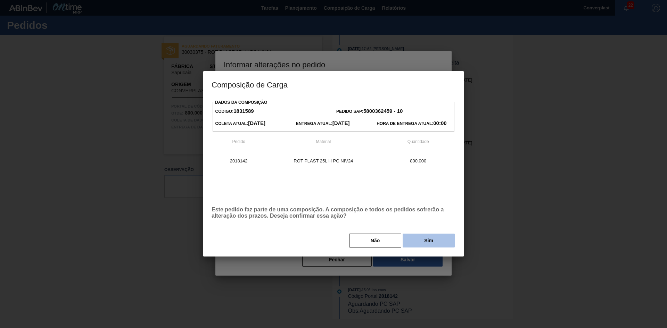
click at [428, 243] on font "Sim" at bounding box center [428, 241] width 9 height 6
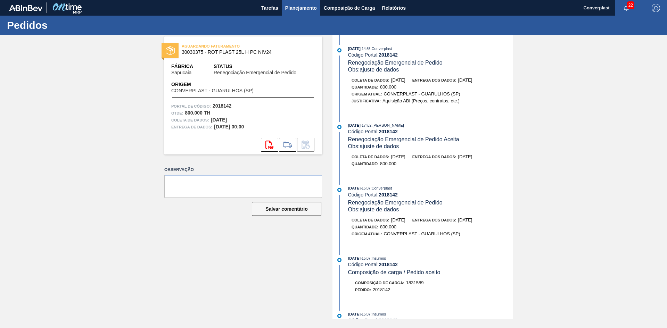
click at [303, 8] on font "Planejamento" at bounding box center [301, 8] width 32 height 6
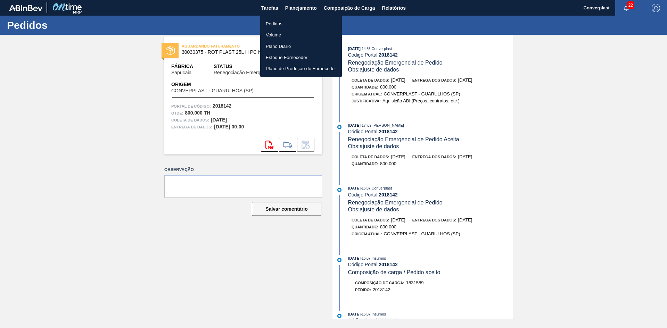
click at [266, 16] on ul "Pedidos Volume Plano Diário Estoque Fornecedor Plano de Produção do Fornecedor" at bounding box center [301, 46] width 82 height 62
click at [271, 23] on font "Pedidos" at bounding box center [274, 23] width 17 height 5
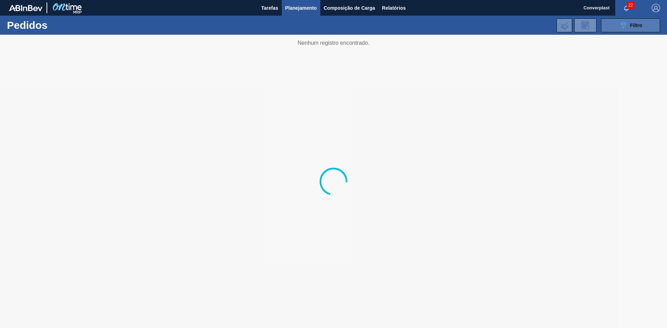
click at [615, 21] on button "089F7B8B-B2A5-4AFE-B5C0-19BA573D28AC Filtro" at bounding box center [630, 25] width 59 height 14
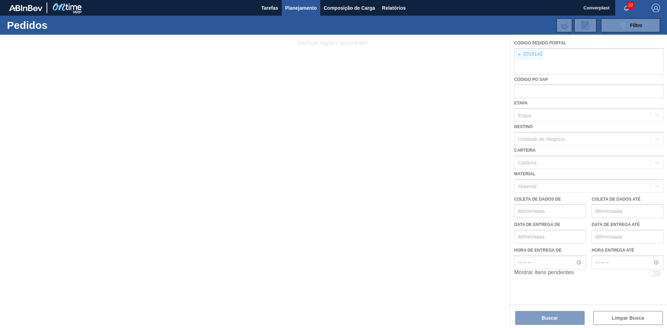
click at [514, 58] on div at bounding box center [333, 182] width 667 height 294
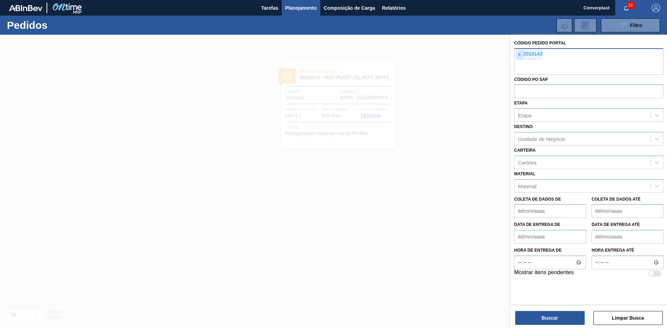
click at [523, 54] on span "×" at bounding box center [519, 54] width 7 height 9
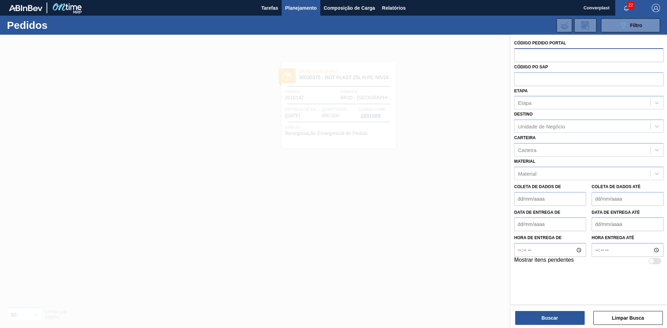
paste input "2027888"
type input "2027888"
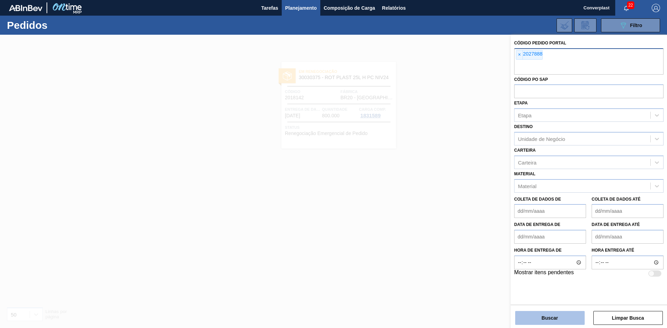
click at [533, 319] on button "Buscar" at bounding box center [549, 318] width 69 height 14
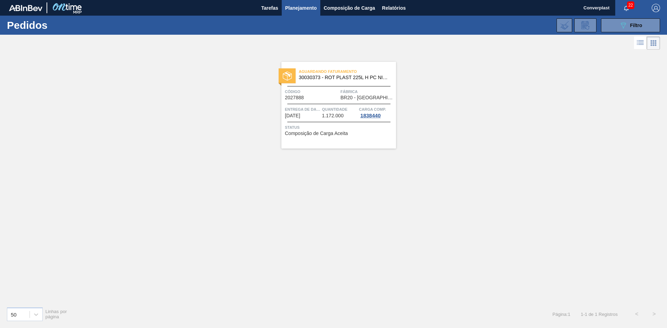
click at [301, 118] on div "Entrega de dados [DATE]" at bounding box center [302, 112] width 35 height 13
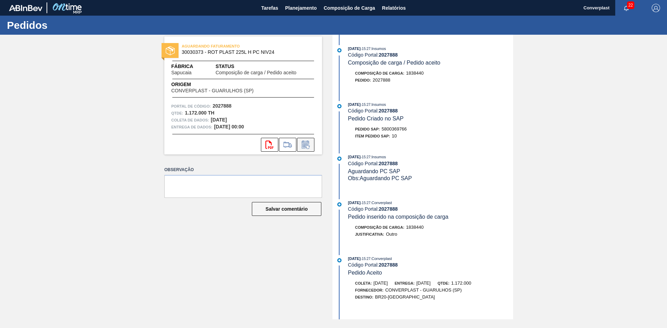
click at [311, 148] on icon at bounding box center [305, 145] width 11 height 8
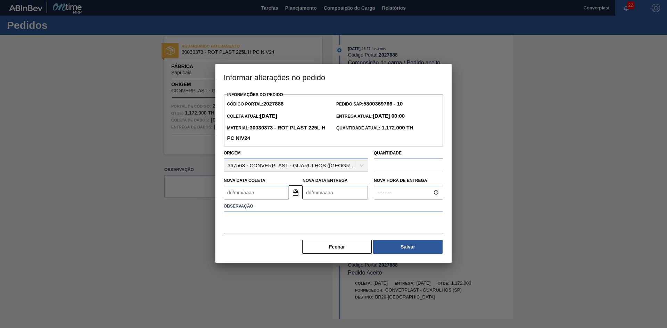
click at [313, 195] on Entrega2027888 "Nova Data Entrega" at bounding box center [335, 193] width 65 height 14
type Coleta2027888 "[DATE]"
type Entrega2027888 "1"
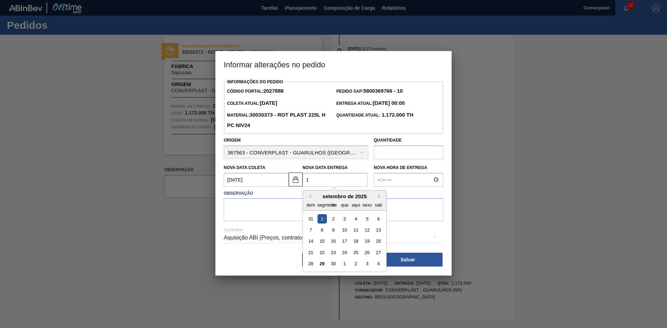
type Coleta2027888 "[DATE]"
type Entrega2027888 "13/"
type Coleta2027888 "[DATE]"
type Entrega2027888 "13/1"
type Coleta2027888 "[DATE]"
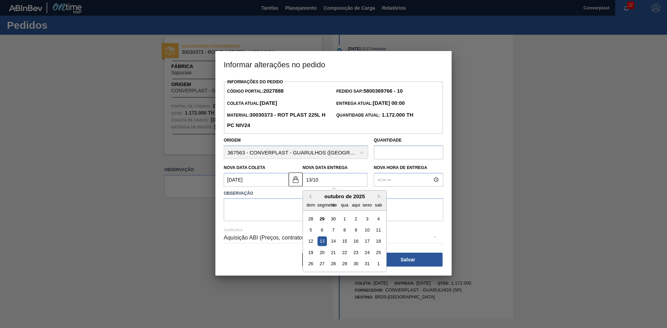
click at [323, 240] on div "13" at bounding box center [322, 241] width 9 height 9
type Entrega2027888 "[DATE]"
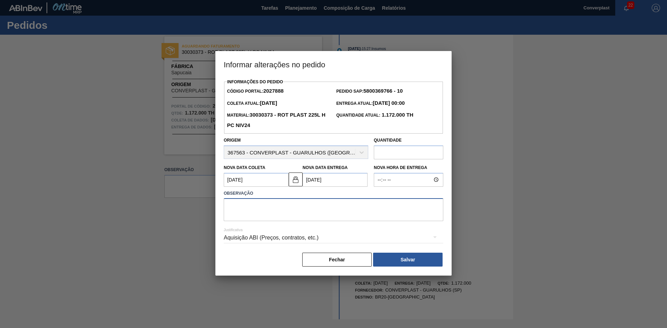
click at [249, 210] on textarea at bounding box center [334, 209] width 220 height 23
type textarea "ajuste data"
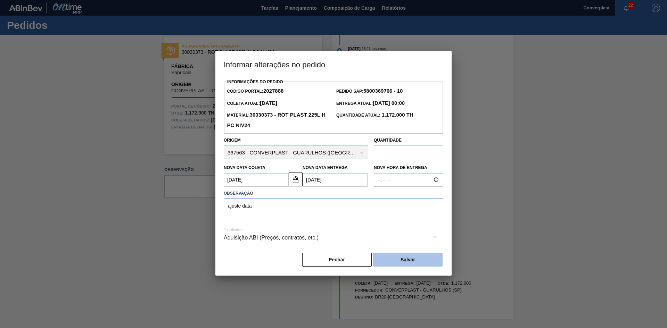
click at [419, 259] on button "Salvar" at bounding box center [407, 260] width 69 height 14
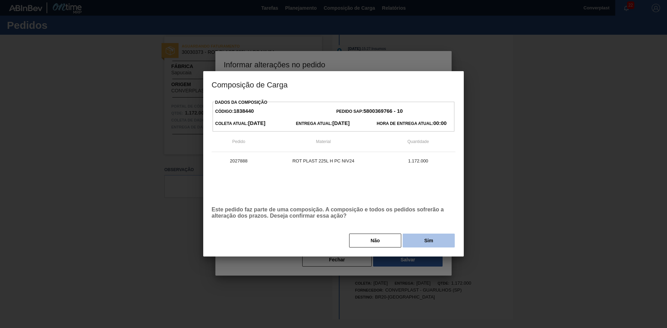
click at [431, 241] on font "Sim" at bounding box center [428, 241] width 9 height 6
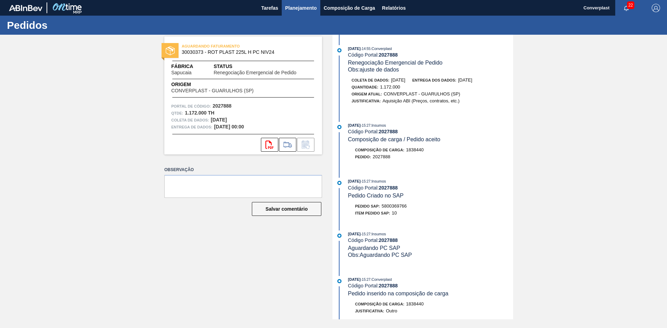
click at [296, 13] on button "Planejamento" at bounding box center [301, 8] width 39 height 16
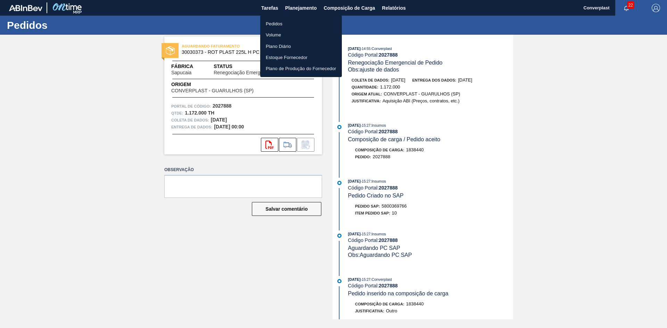
click at [279, 24] on font "Pedidos" at bounding box center [274, 23] width 17 height 5
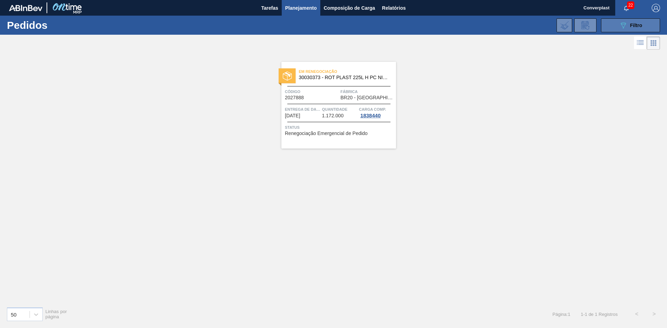
click at [623, 24] on icon "089F7B8B-B2A5-4AFE-B5C0-19BA573D28AC" at bounding box center [623, 25] width 8 height 8
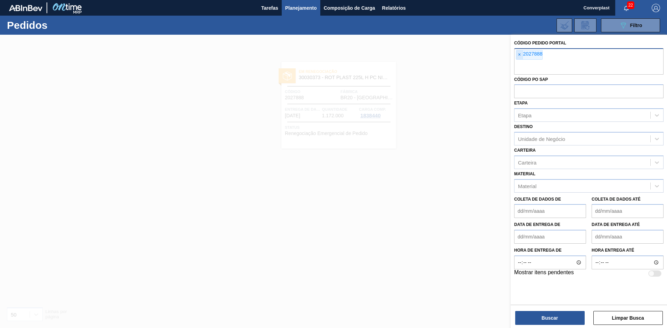
click at [521, 56] on span "×" at bounding box center [519, 54] width 7 height 9
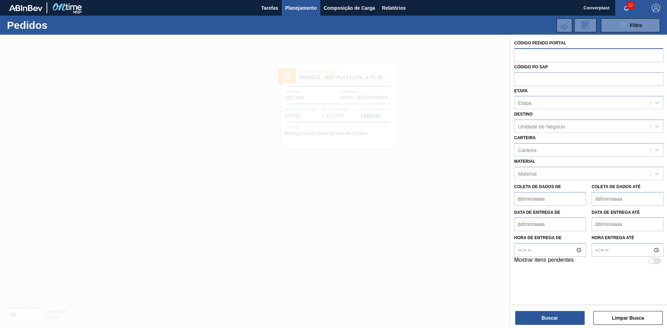
paste input "2014816"
type input "2014816"
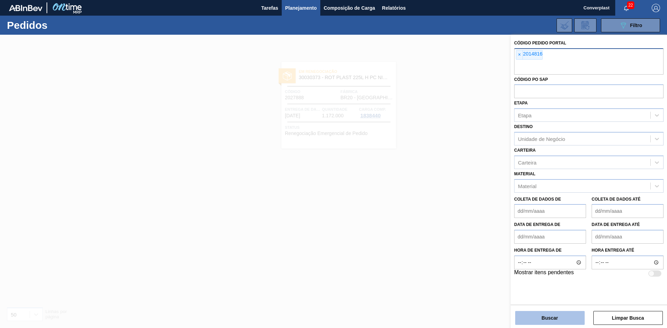
click at [537, 312] on button "Buscar" at bounding box center [549, 318] width 69 height 14
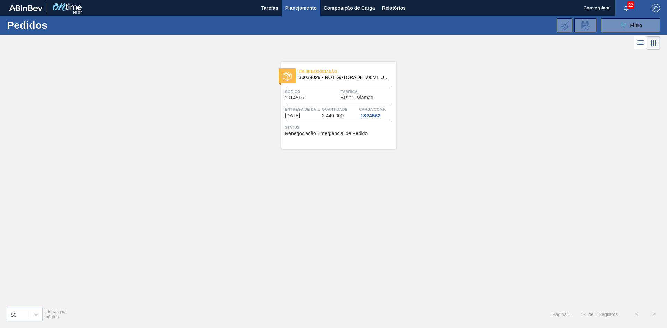
click at [314, 114] on div "Entrega de dados [DATE]" at bounding box center [302, 112] width 35 height 13
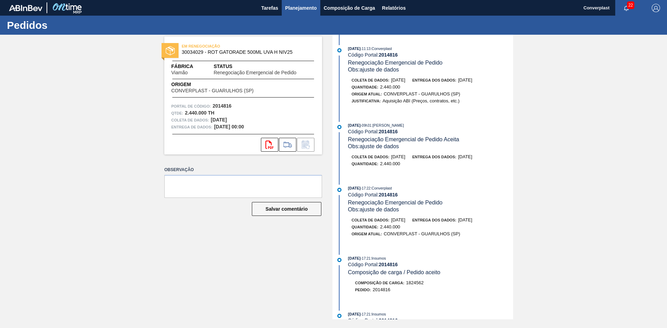
click at [294, 7] on font "Planejamento" at bounding box center [301, 8] width 32 height 6
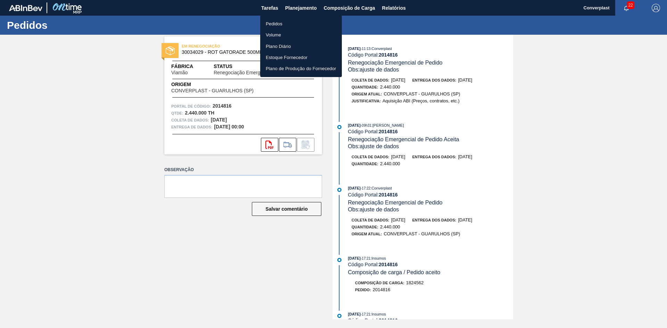
click at [272, 22] on font "Pedidos" at bounding box center [274, 23] width 17 height 5
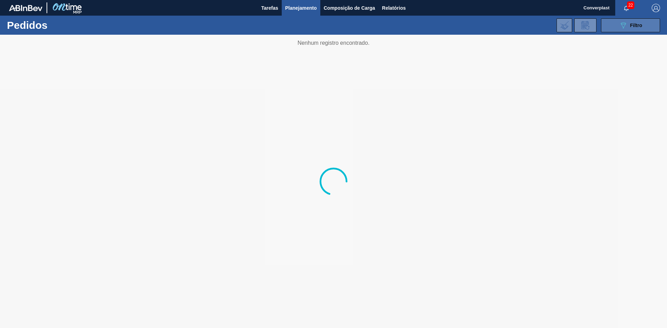
click at [620, 26] on icon "089F7B8B-B2A5-4AFE-B5C0-19BA573D28AC" at bounding box center [623, 25] width 8 height 8
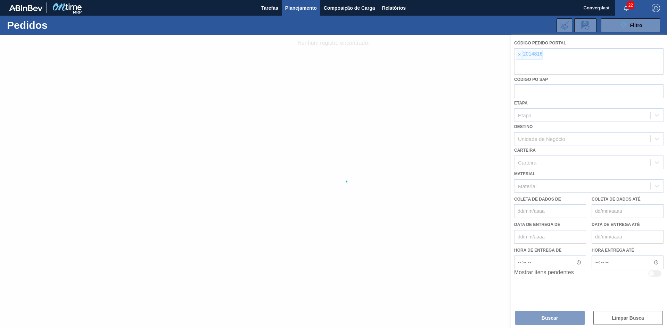
click at [519, 51] on div at bounding box center [333, 182] width 667 height 294
click at [516, 55] on div at bounding box center [333, 182] width 667 height 294
click at [523, 53] on div at bounding box center [333, 182] width 667 height 294
click at [521, 53] on div at bounding box center [333, 182] width 667 height 294
click at [521, 54] on div at bounding box center [333, 182] width 667 height 294
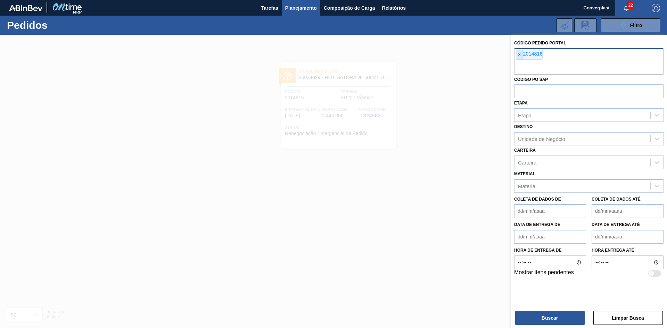
click at [519, 54] on font "×" at bounding box center [519, 55] width 3 height 6
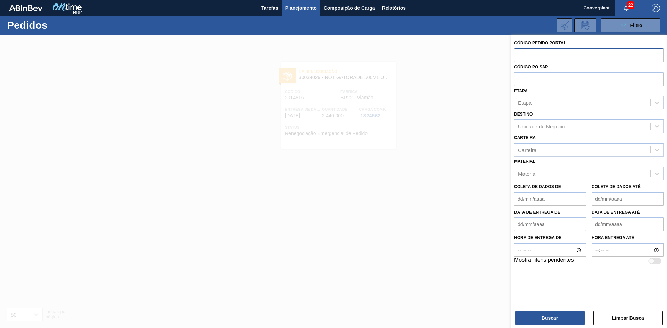
paste input "2023525"
type input "2023525"
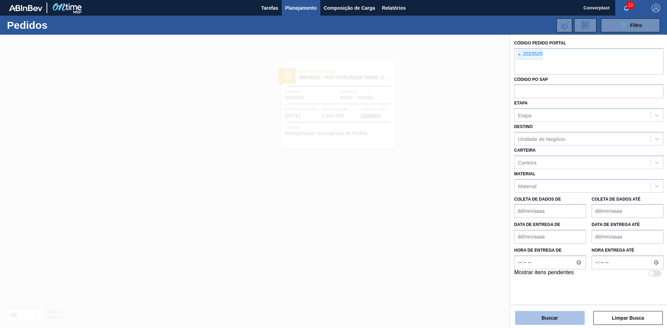
click at [530, 314] on button "Buscar" at bounding box center [549, 318] width 69 height 14
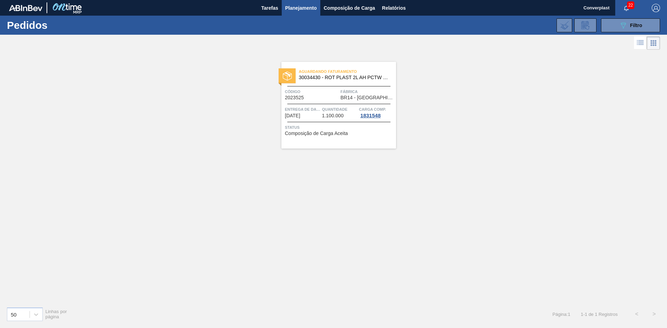
click at [301, 128] on span "Status" at bounding box center [339, 127] width 109 height 7
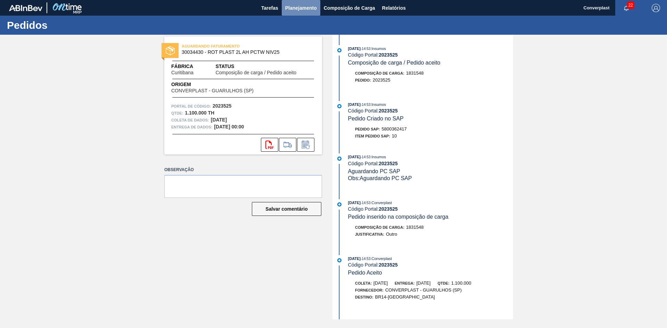
click at [294, 15] on button "Planejamento" at bounding box center [301, 8] width 39 height 16
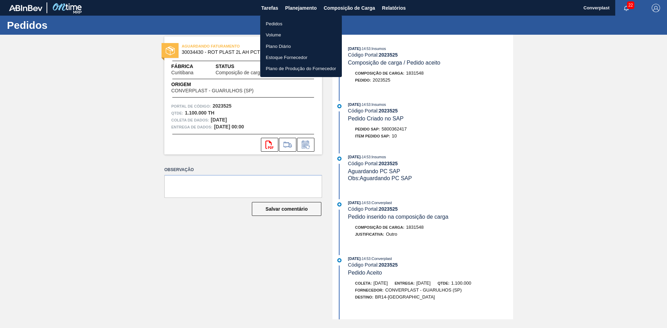
click at [282, 21] on li "Pedidos" at bounding box center [301, 23] width 82 height 11
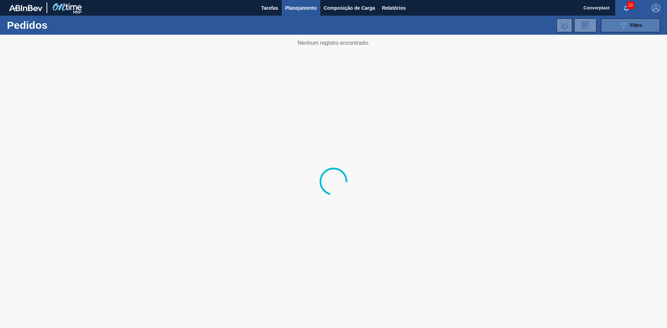
click at [637, 26] on font "Filtro" at bounding box center [636, 26] width 12 height 6
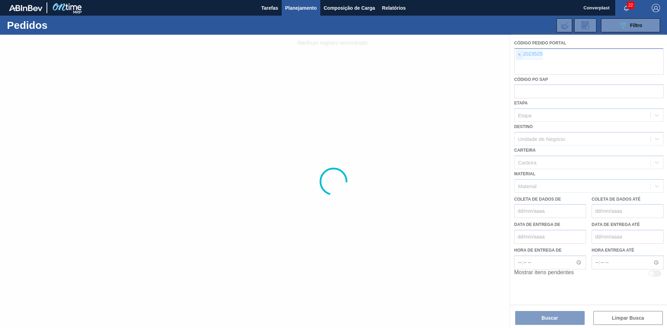
drag, startPoint x: 524, startPoint y: 56, endPoint x: 520, endPoint y: 57, distance: 4.2
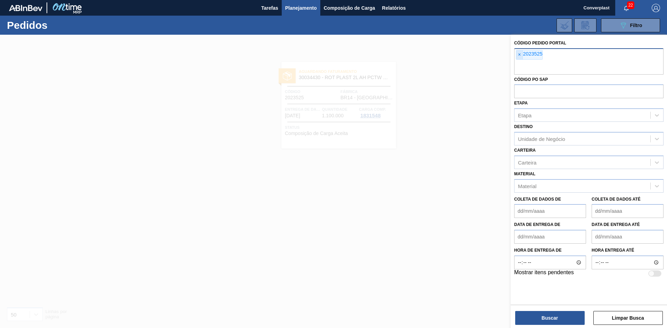
click at [517, 55] on span "×" at bounding box center [519, 54] width 7 height 9
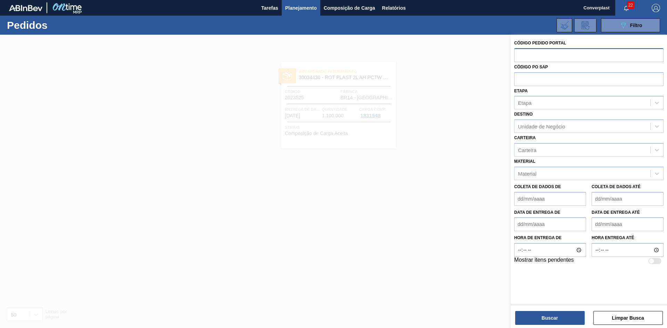
paste input "2012840"
type input "2012840"
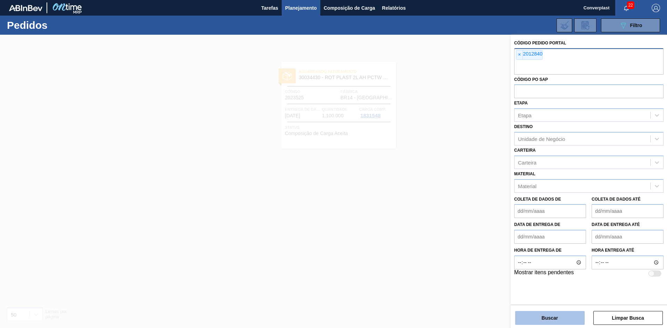
click at [550, 315] on button "Buscar" at bounding box center [549, 318] width 69 height 14
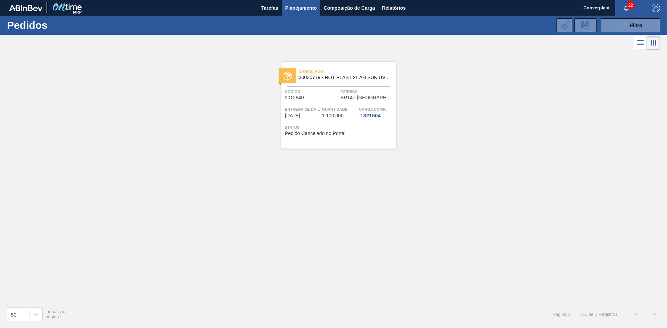
click at [261, 173] on div "Cancelado 30030779 - ROT PLAST 2L AH SUK UVA NIV24 Código 2012840 Fábrica BR14 …" at bounding box center [333, 176] width 667 height 250
click at [296, 110] on font "Entrega de dados" at bounding box center [305, 109] width 40 height 4
